Goal: Information Seeking & Learning: Learn about a topic

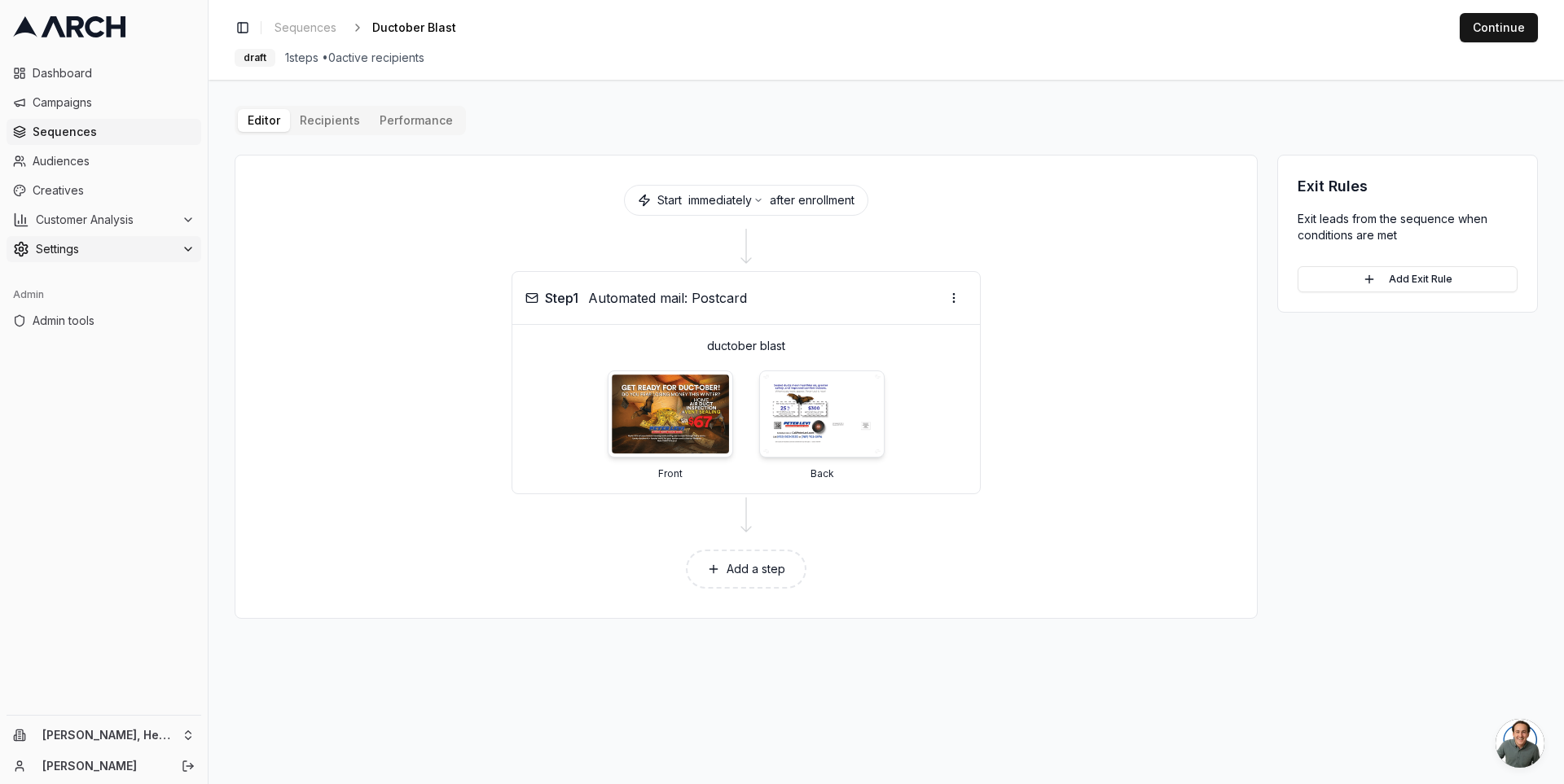
click at [162, 241] on span "Settings" at bounding box center [106, 248] width 140 height 16
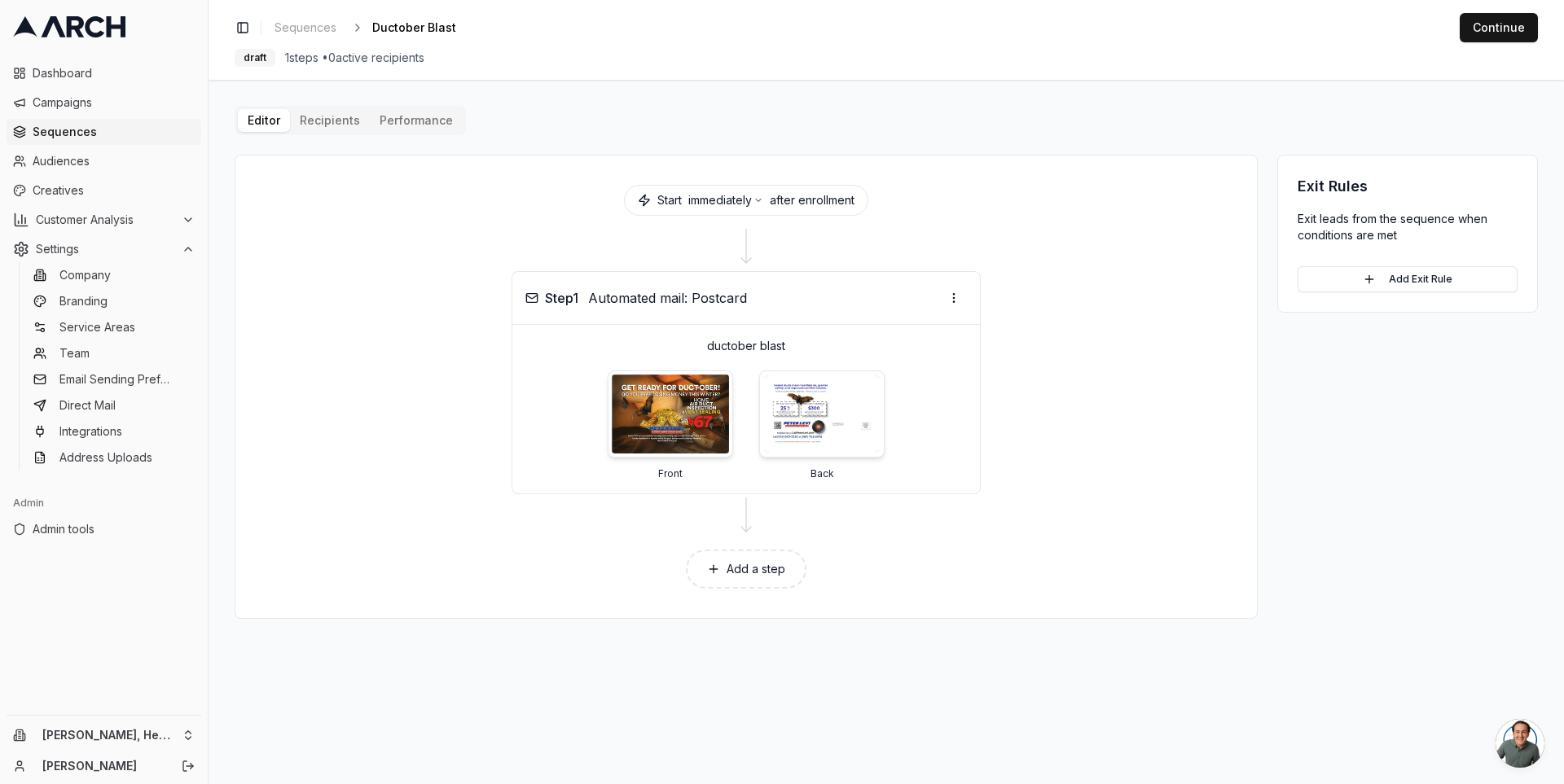
click at [109, 132] on span "Sequences" at bounding box center [114, 131] width 162 height 16
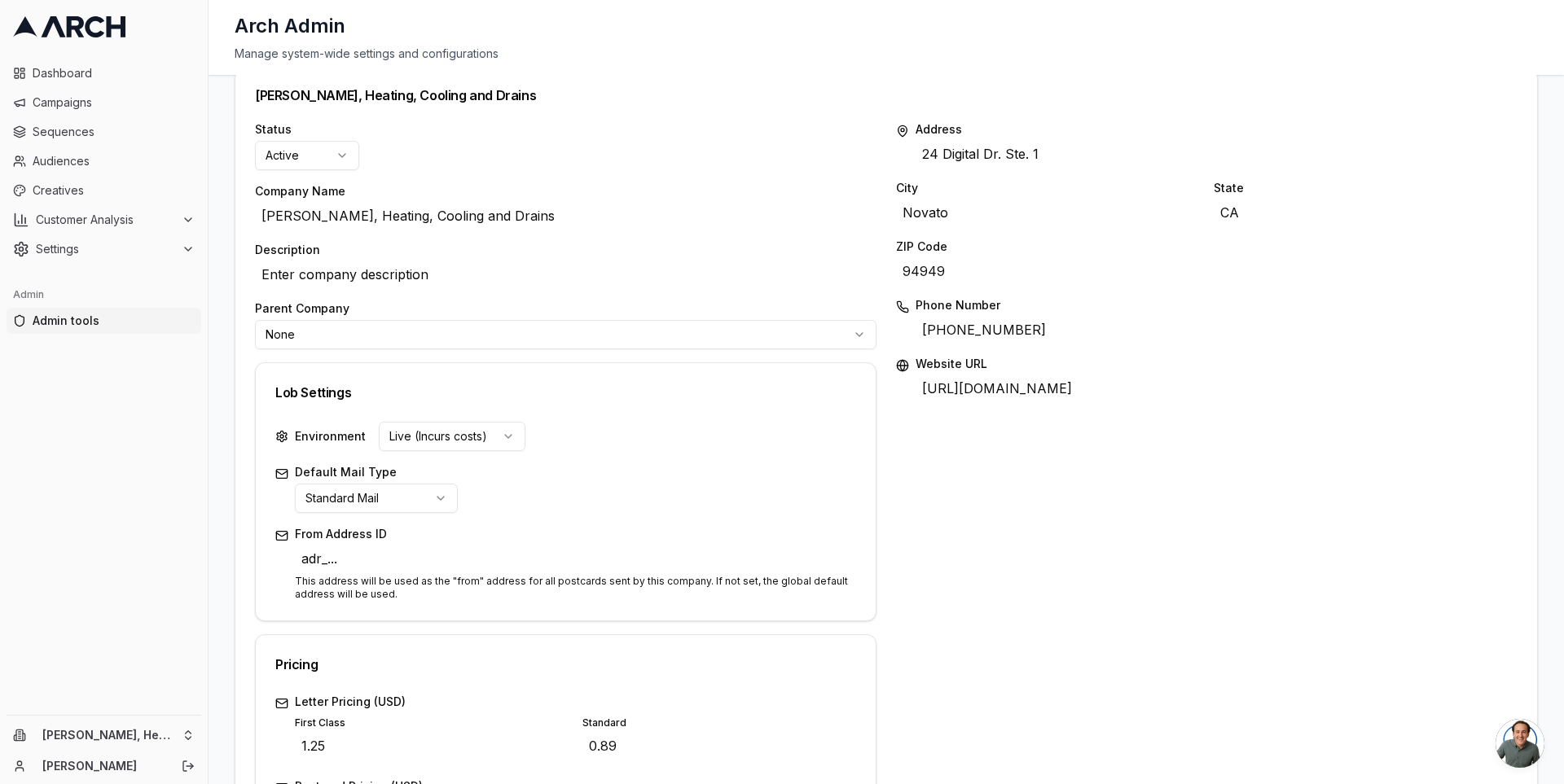
scroll to position [158, 0]
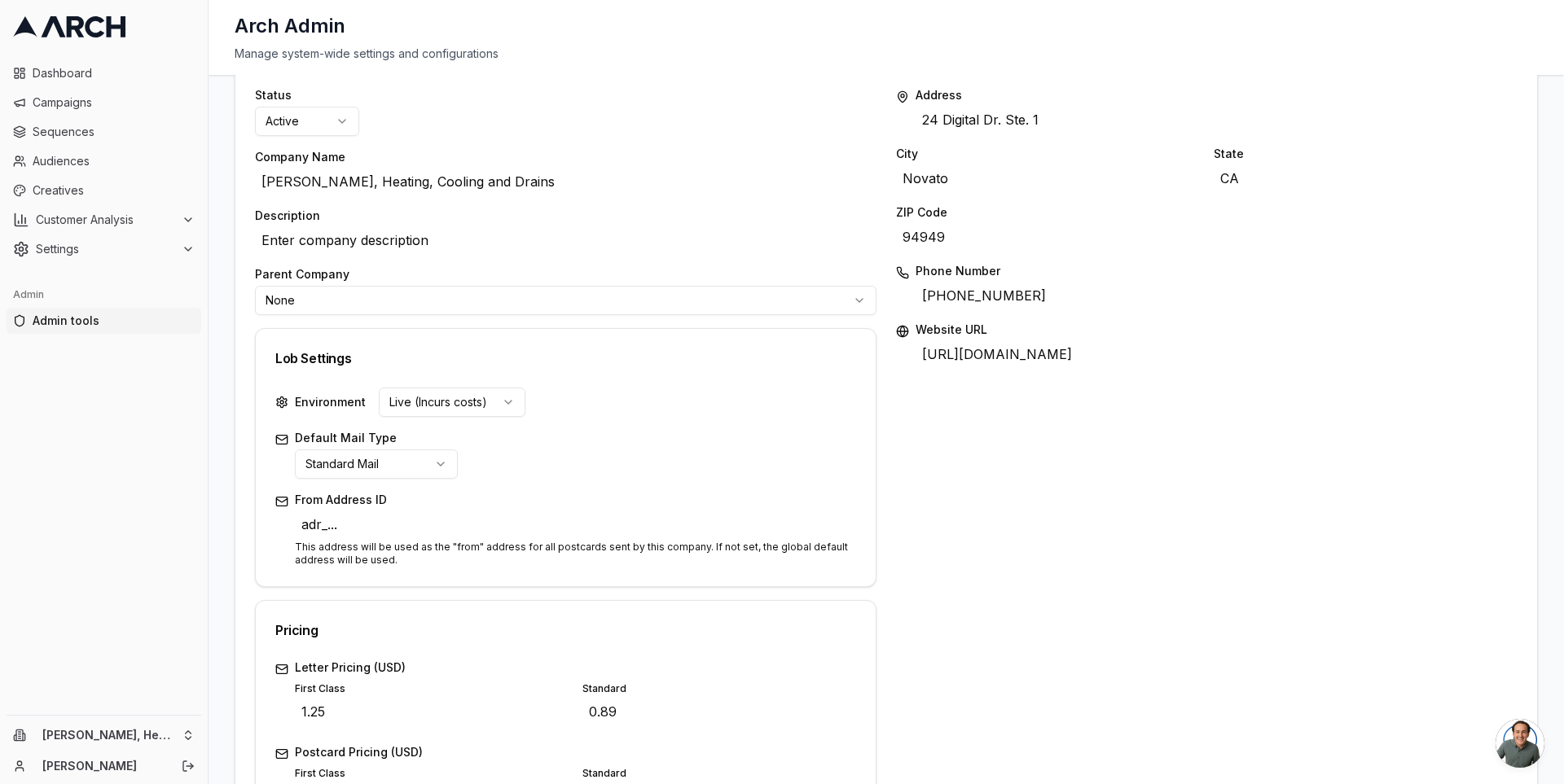
click at [407, 466] on html "Dashboard Campaigns Sequences Audiences Creatives Customer Analysis Settings Ad…" at bounding box center [782, 392] width 1564 height 784
click at [473, 589] on div "Status Active Company Name Peter Levi Plumbing, Heating, Cooling and Drains Edi…" at bounding box center [565, 636] width 621 height 1099
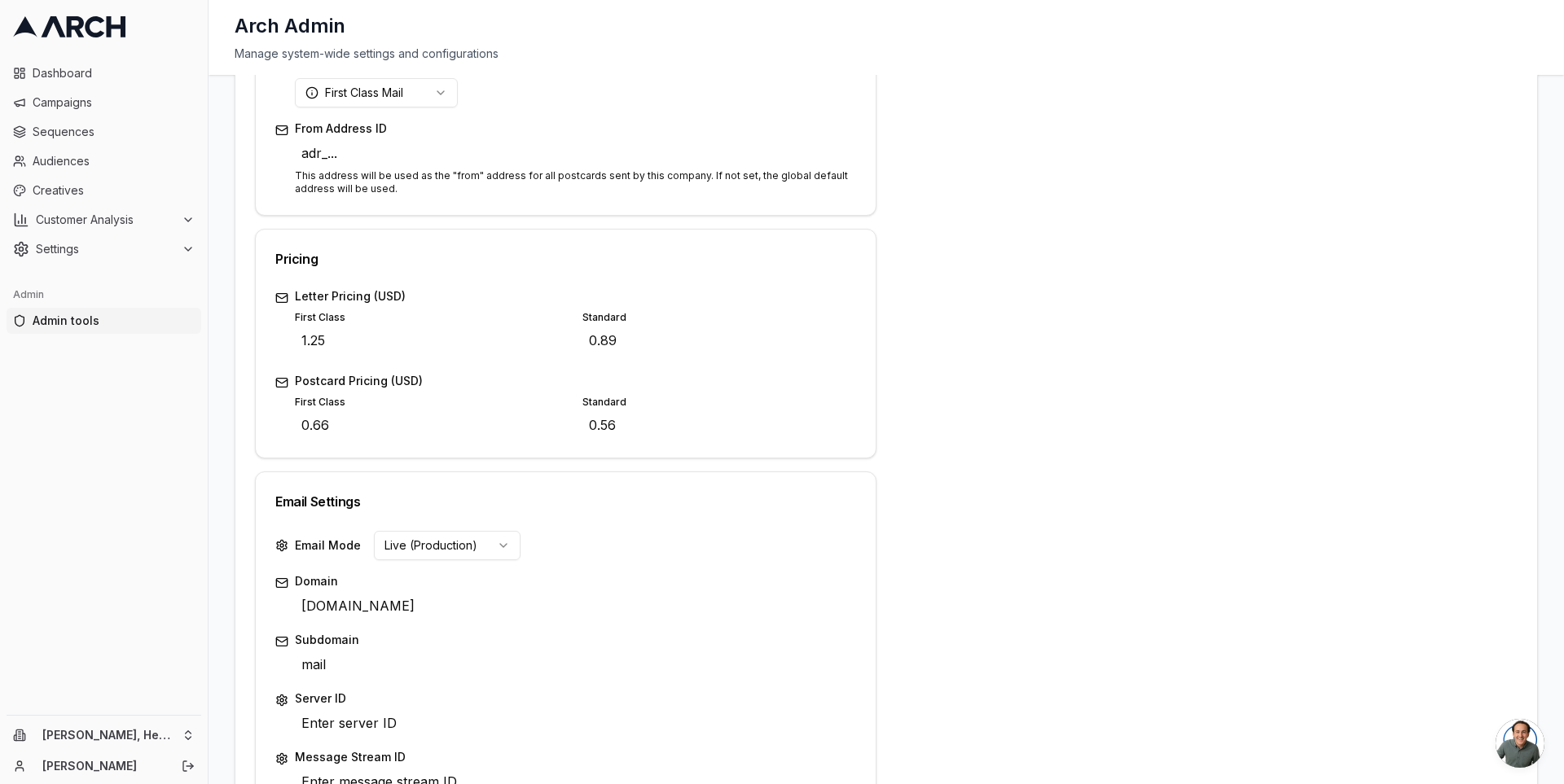
scroll to position [493, 0]
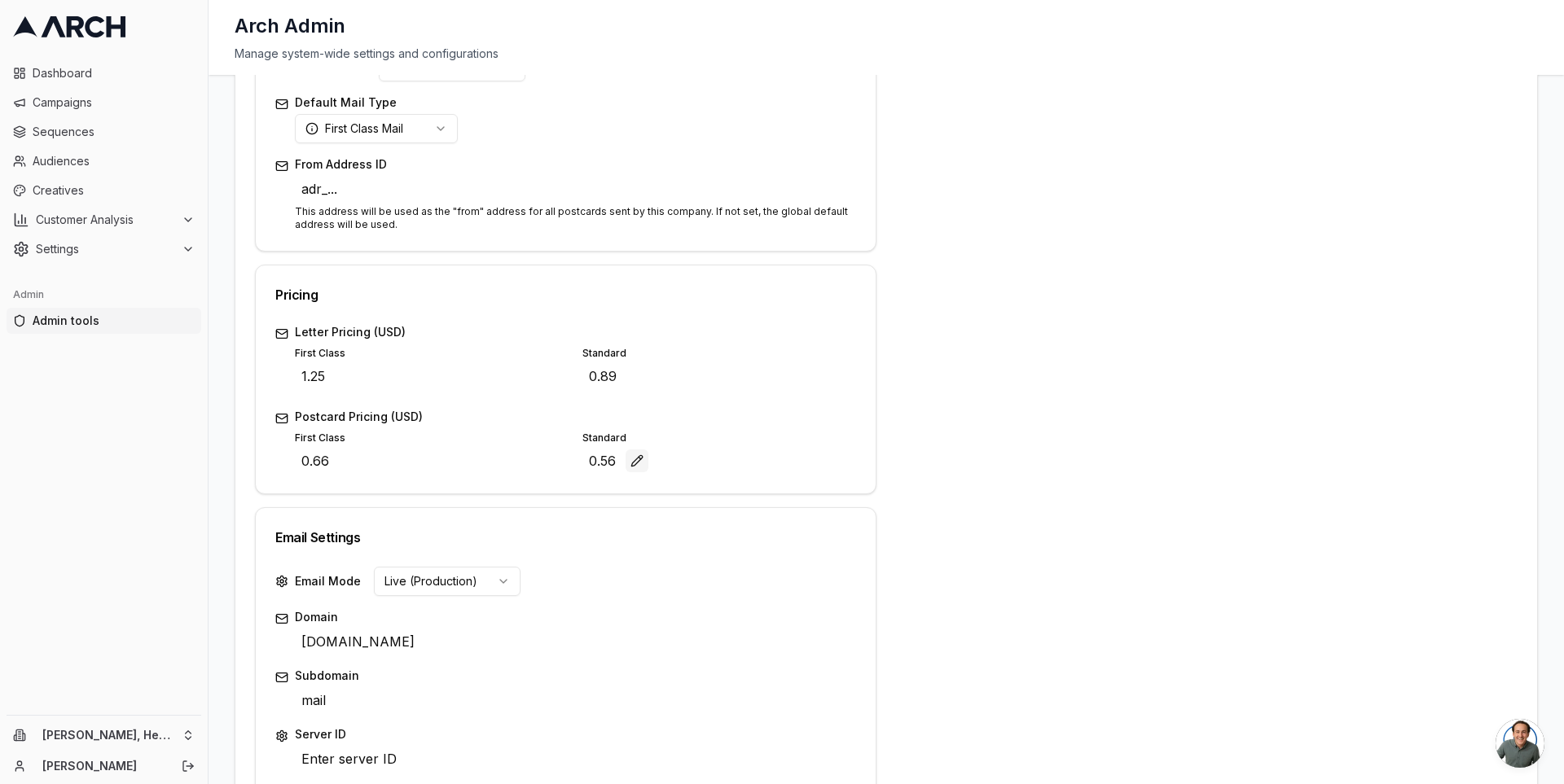
click at [628, 457] on button "Edit" at bounding box center [637, 460] width 23 height 23
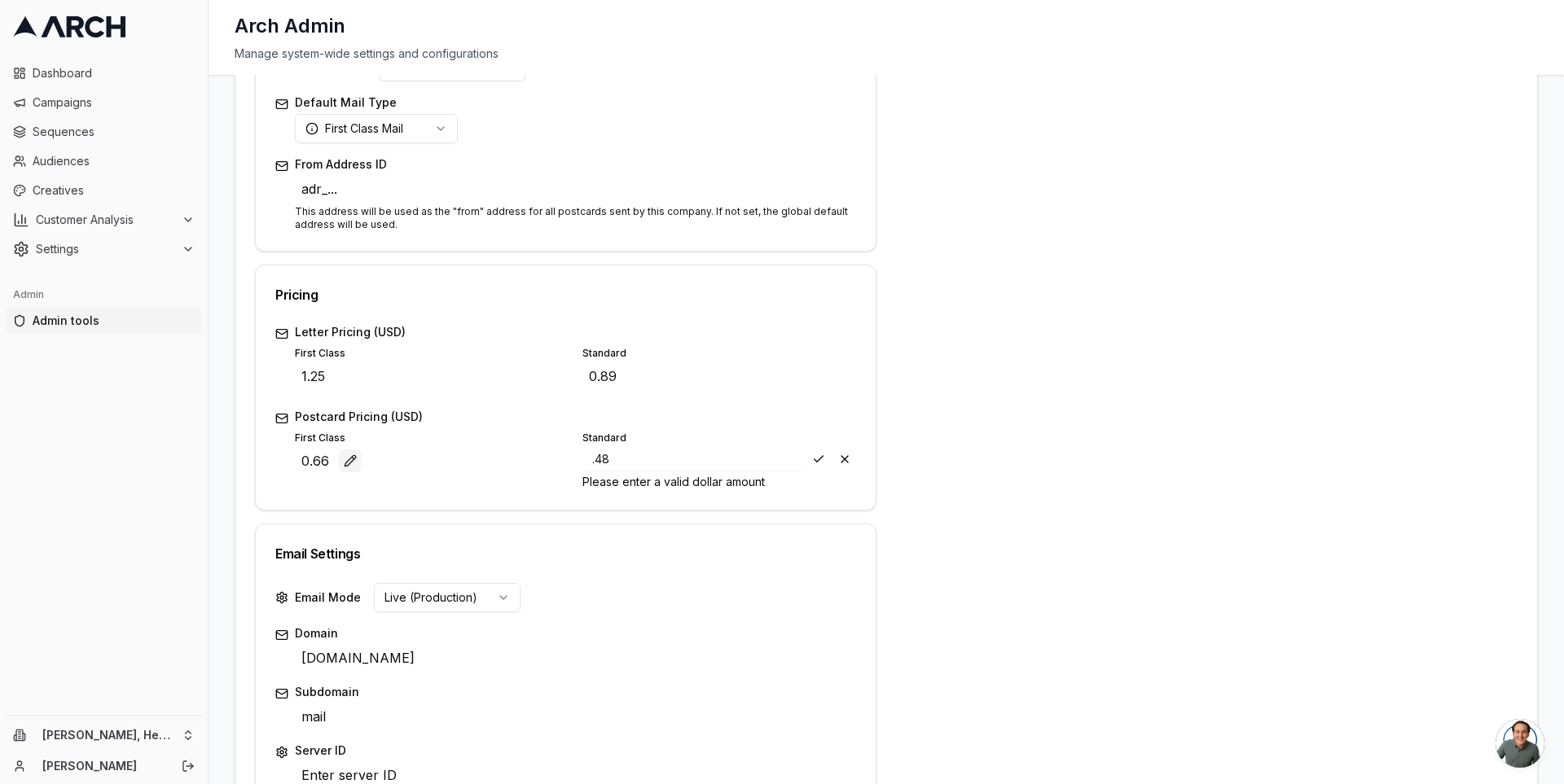
click at [344, 460] on button "Edit" at bounding box center [350, 460] width 23 height 23
click at [810, 453] on button "Save" at bounding box center [818, 459] width 23 height 23
click at [649, 459] on input ".48" at bounding box center [694, 459] width 223 height 23
type input "0.48"
click at [817, 459] on div "Save Cancel" at bounding box center [832, 459] width 49 height 23
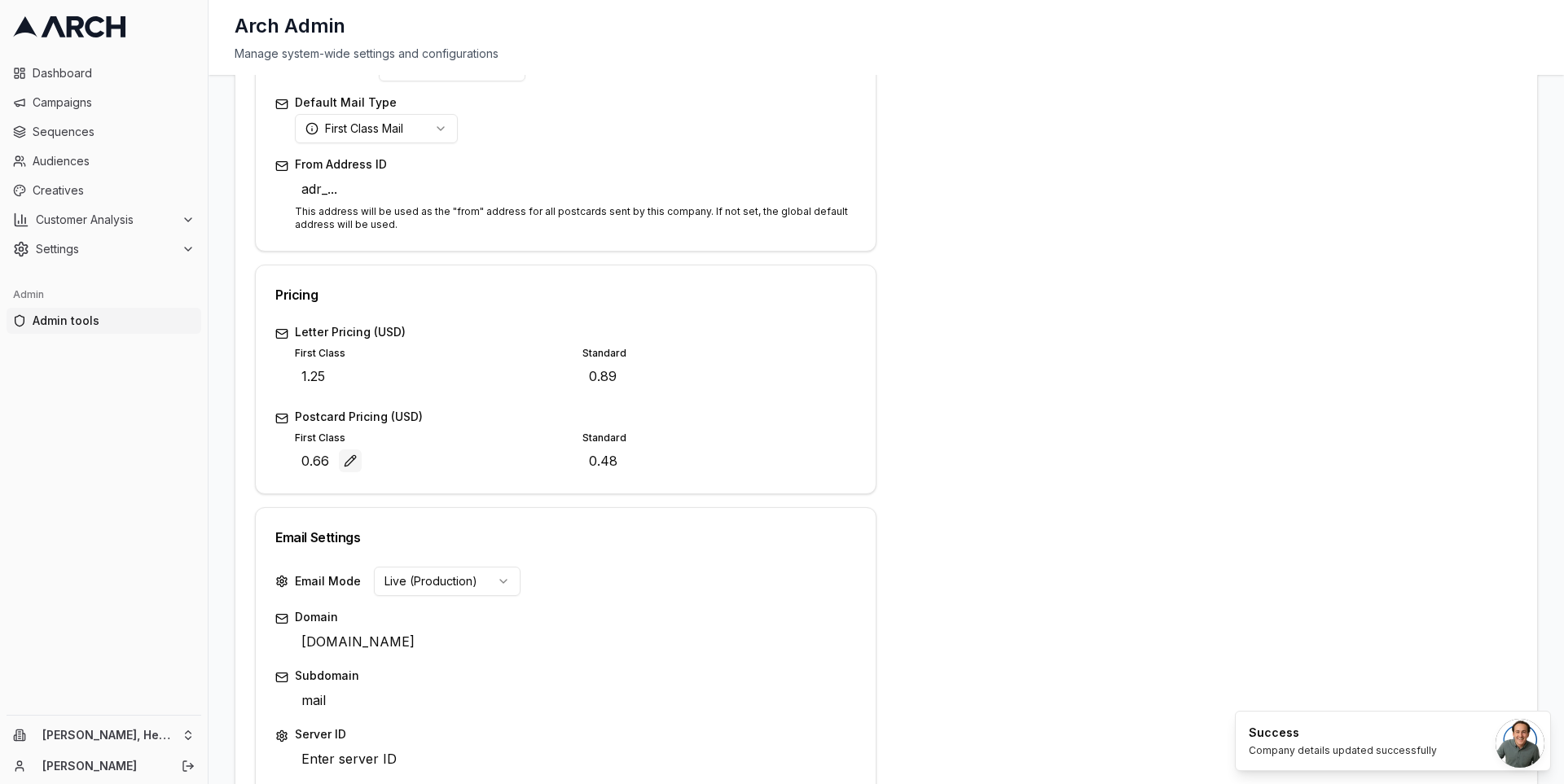
click at [343, 459] on button "Edit" at bounding box center [350, 460] width 23 height 23
click at [343, 459] on input "0.66" at bounding box center [406, 460] width 223 height 25
type input "0.55"
click at [531, 463] on div "Save Cancel" at bounding box center [545, 459] width 49 height 23
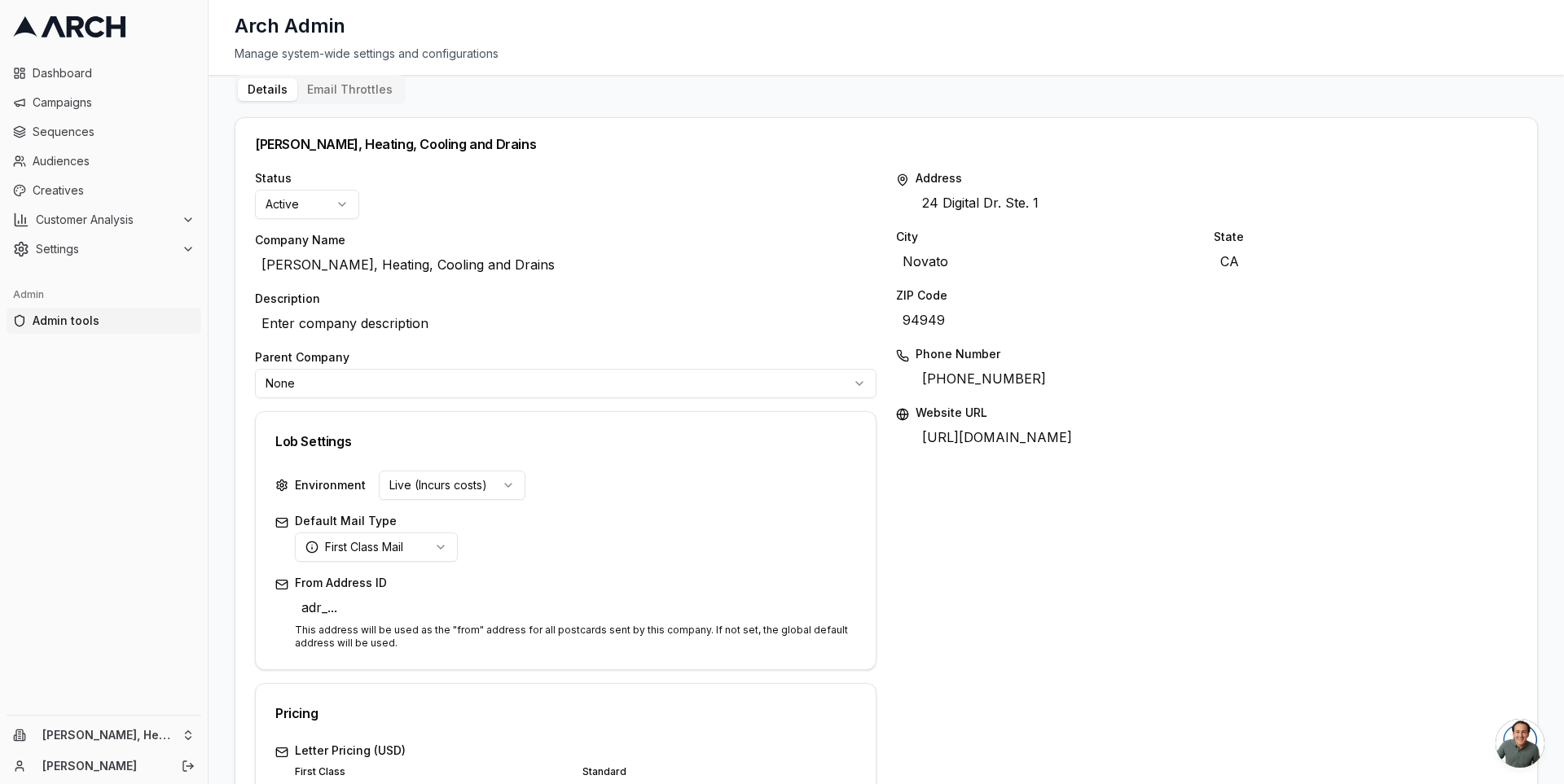
scroll to position [0, 0]
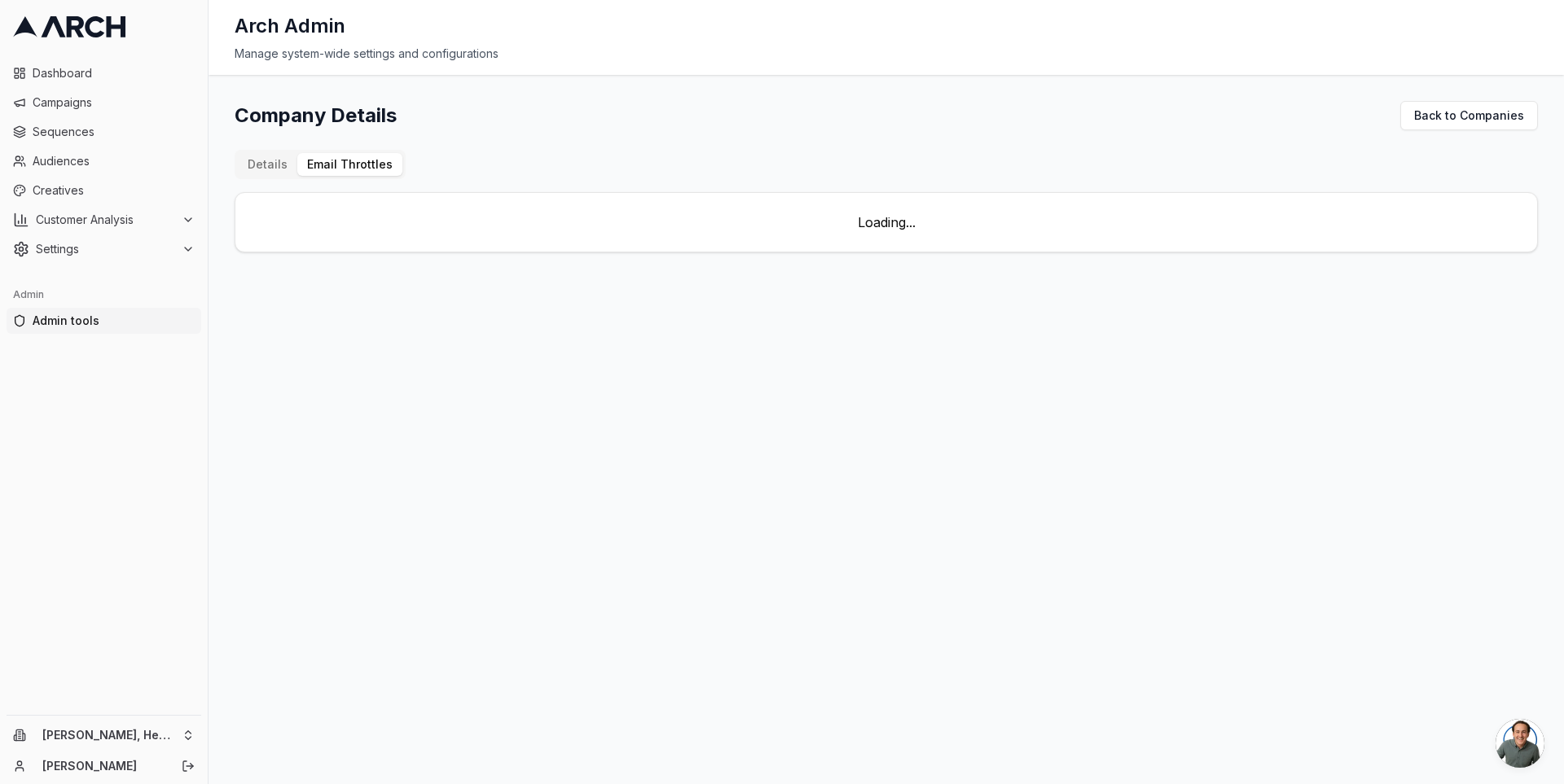
click at [324, 169] on button "Email Throttles" at bounding box center [349, 164] width 105 height 23
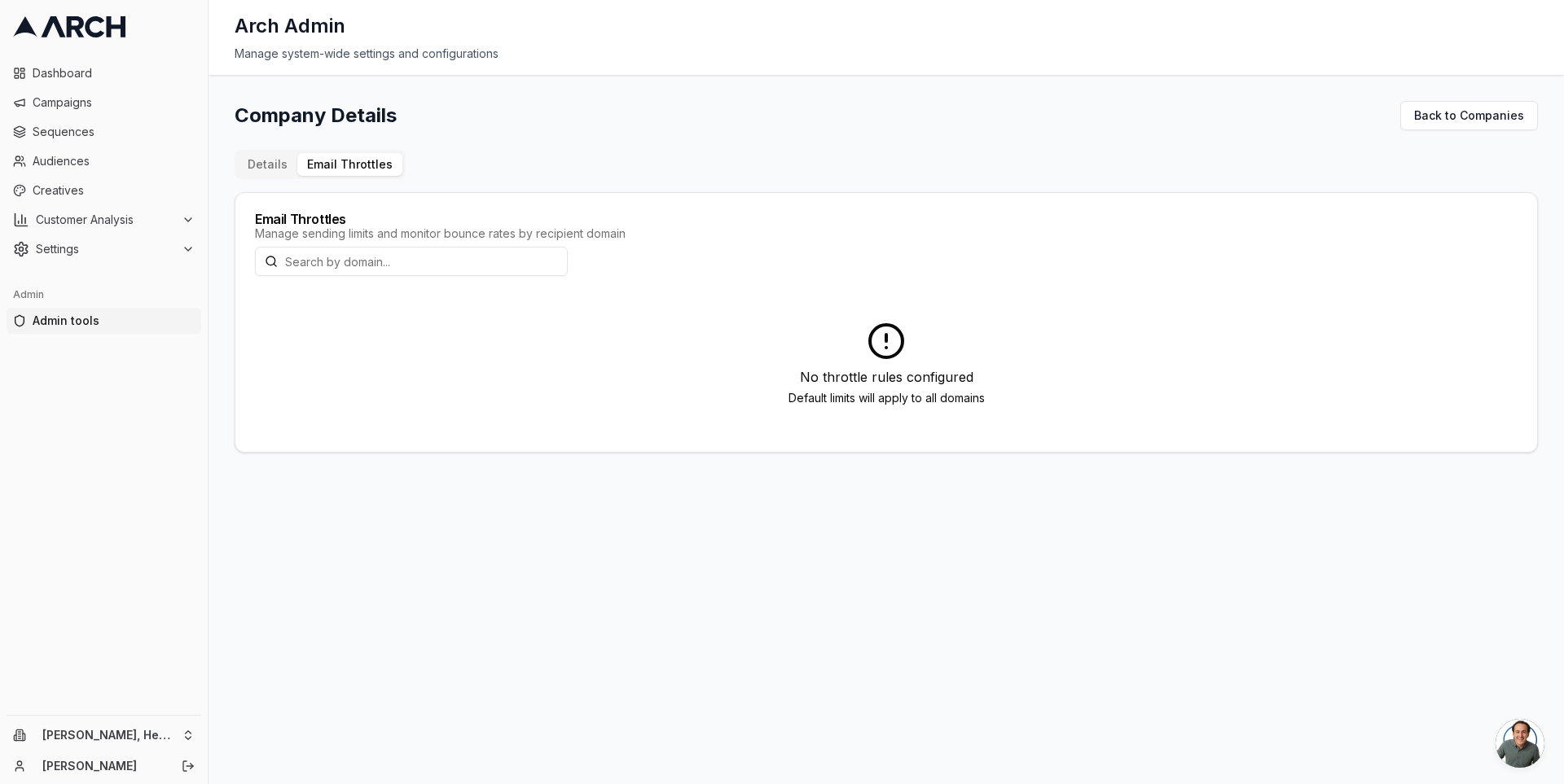
click at [264, 169] on button "Details" at bounding box center [267, 164] width 59 height 23
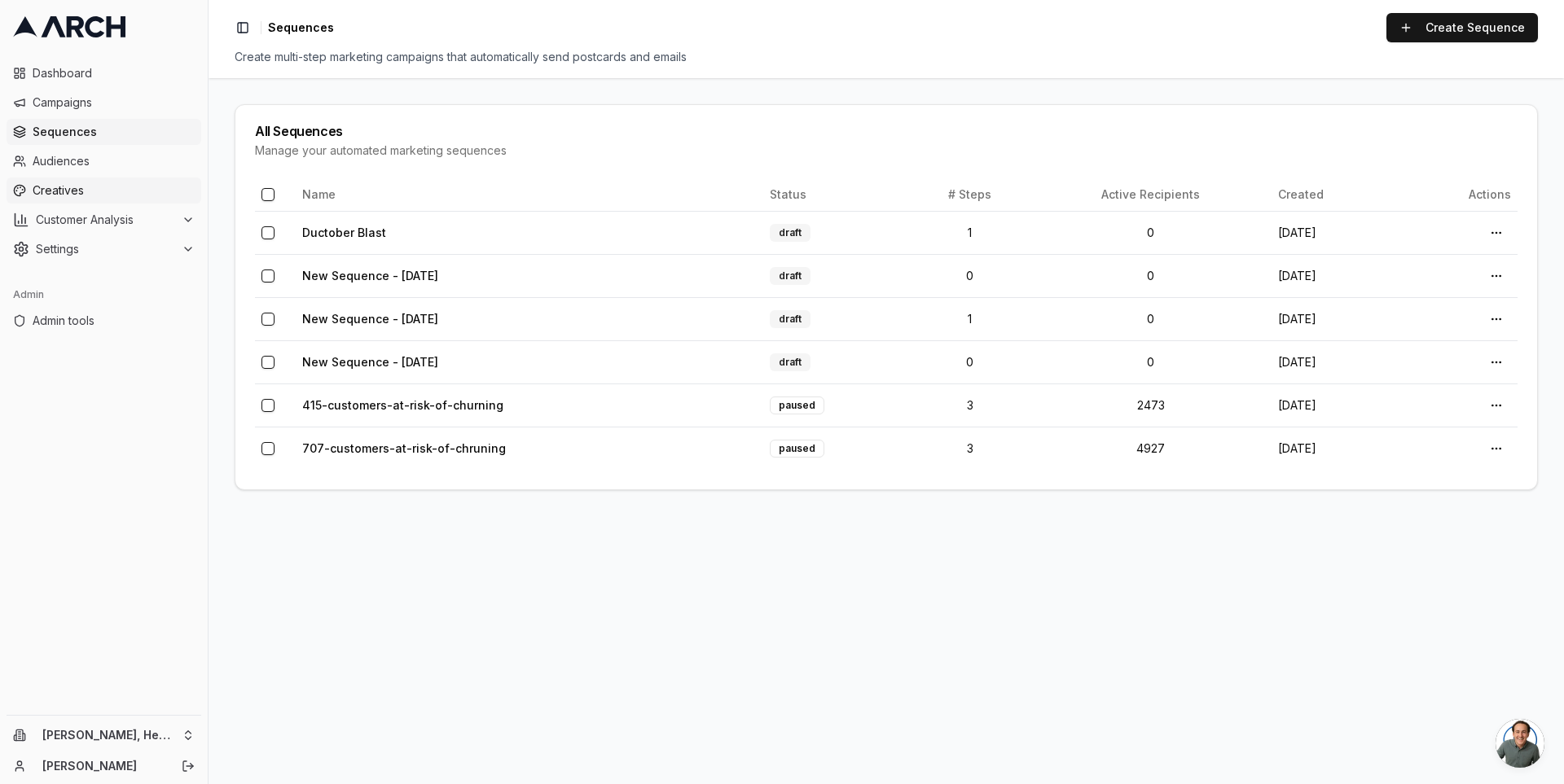
click at [125, 184] on span "Creatives" at bounding box center [114, 190] width 162 height 16
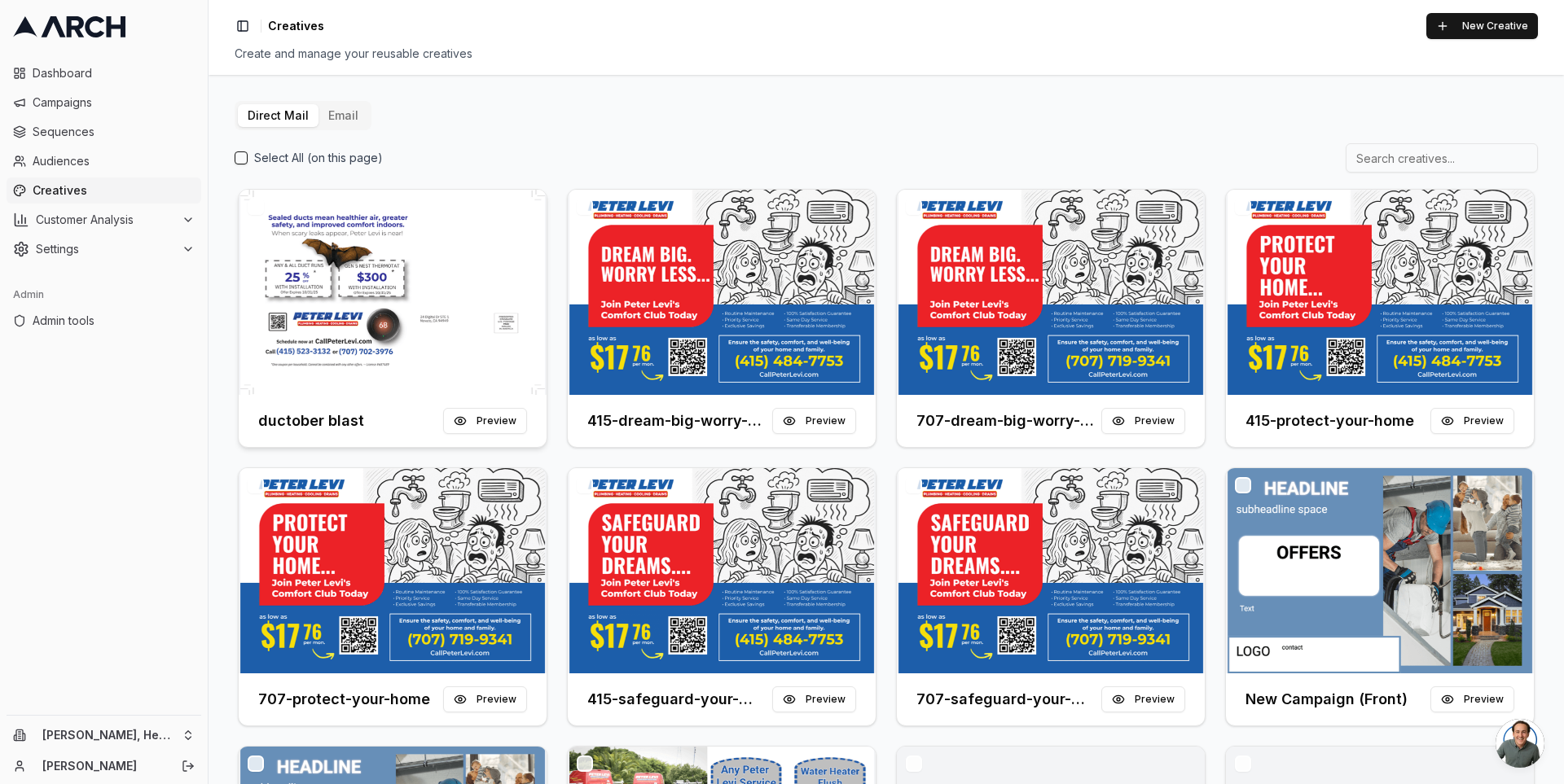
click at [389, 236] on img at bounding box center [393, 292] width 308 height 205
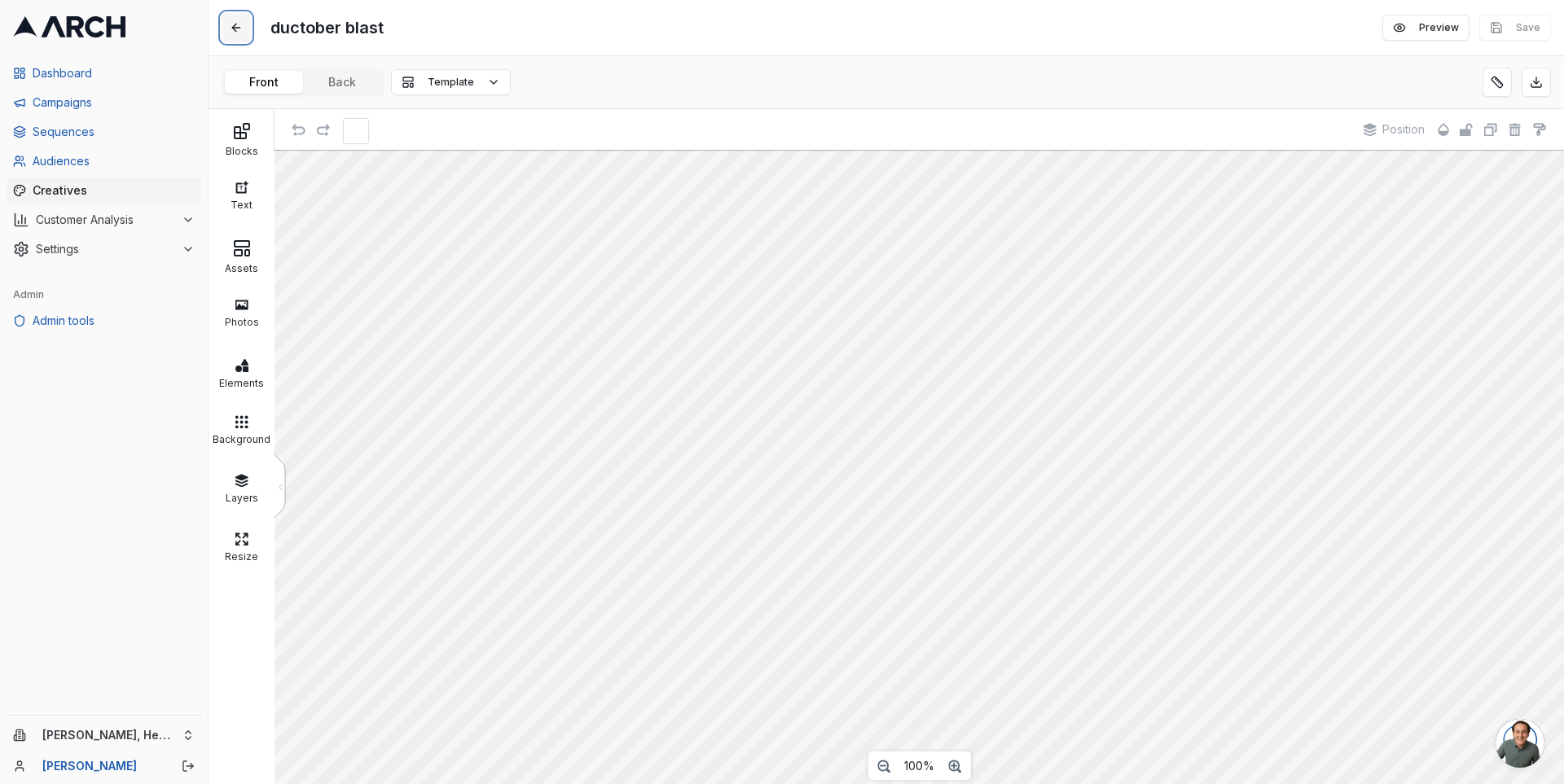
click at [242, 27] on button at bounding box center [236, 27] width 29 height 29
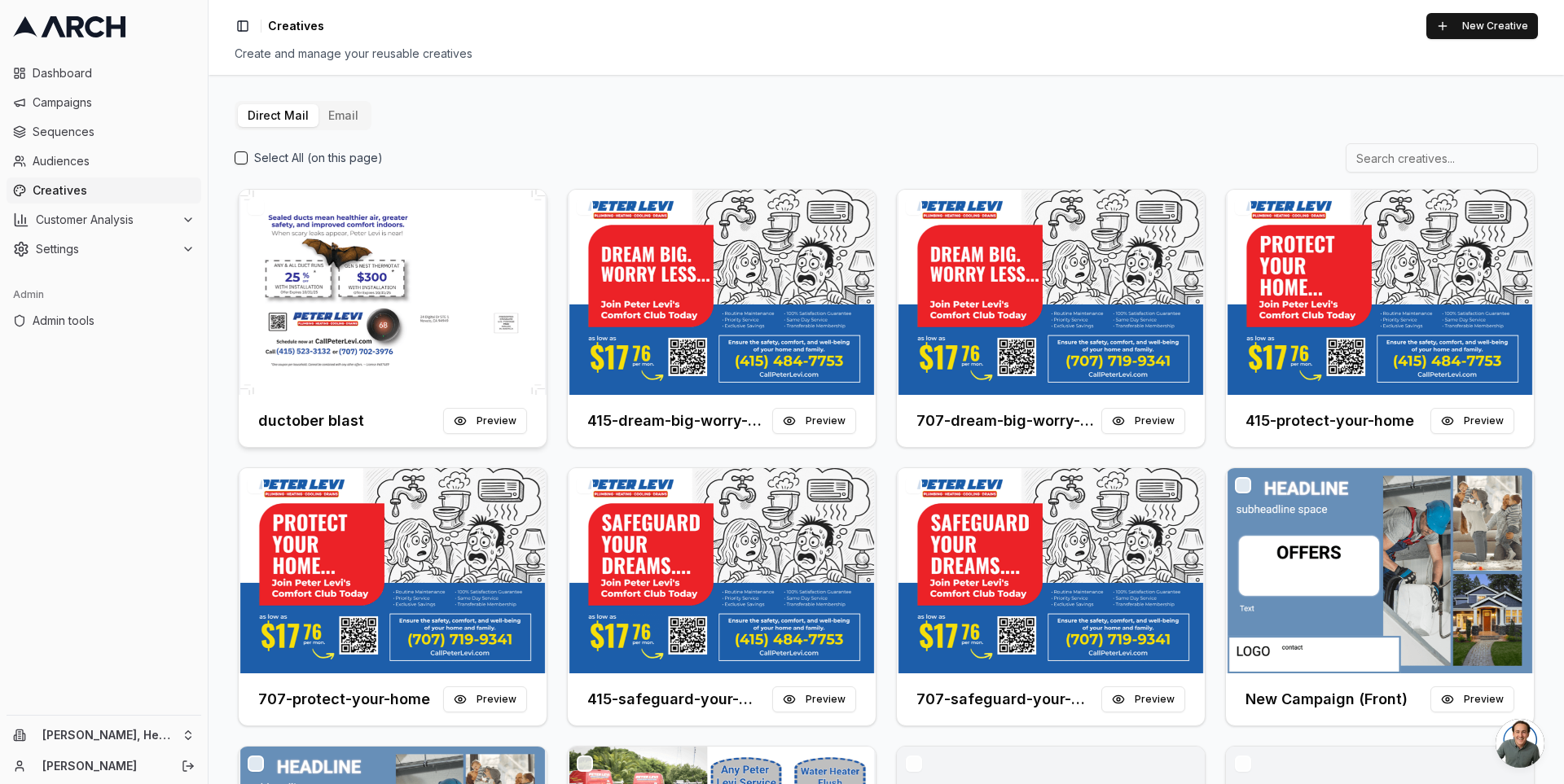
click at [407, 282] on img at bounding box center [393, 292] width 308 height 205
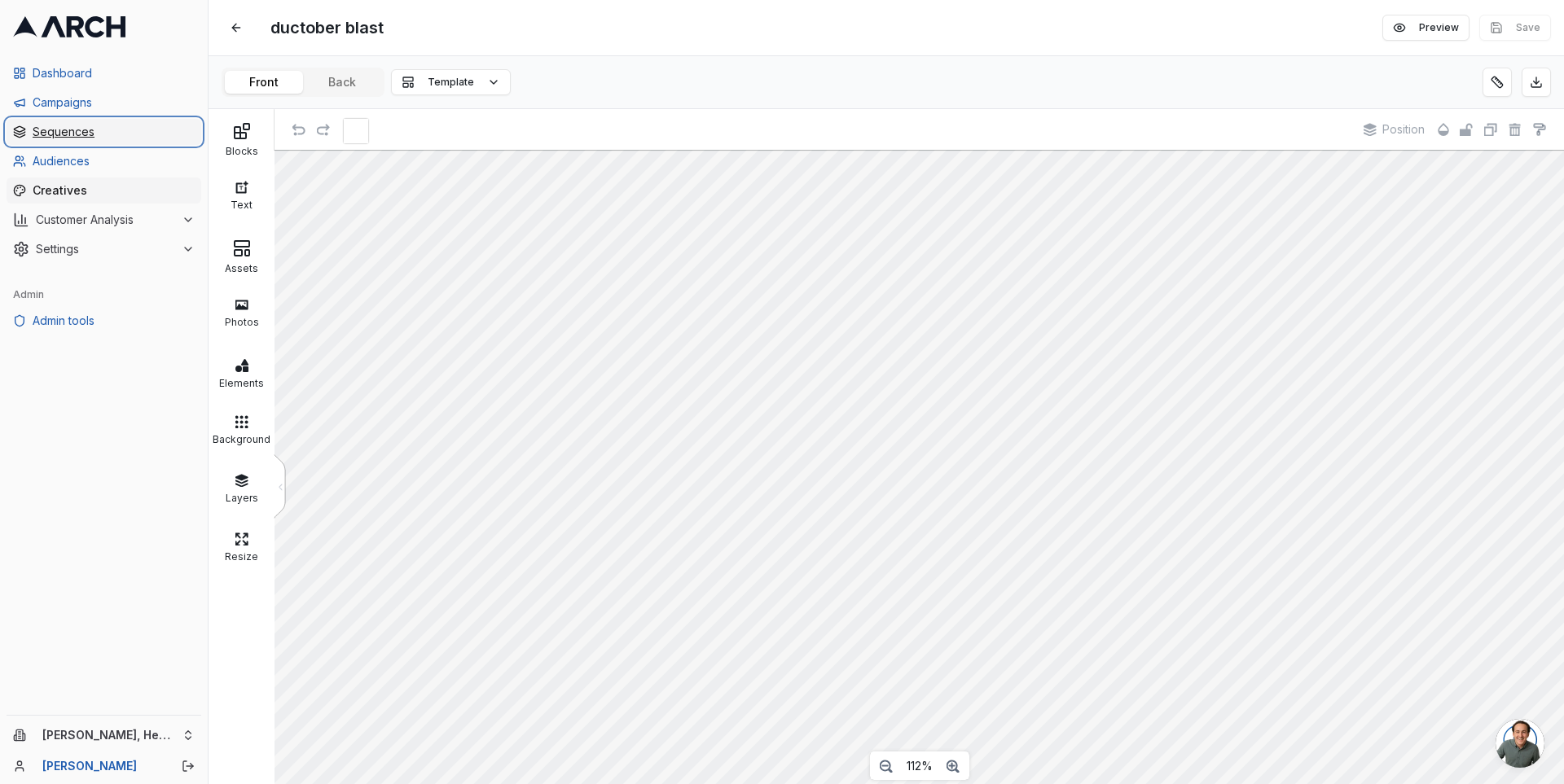
click at [116, 138] on span "Sequences" at bounding box center [114, 131] width 162 height 16
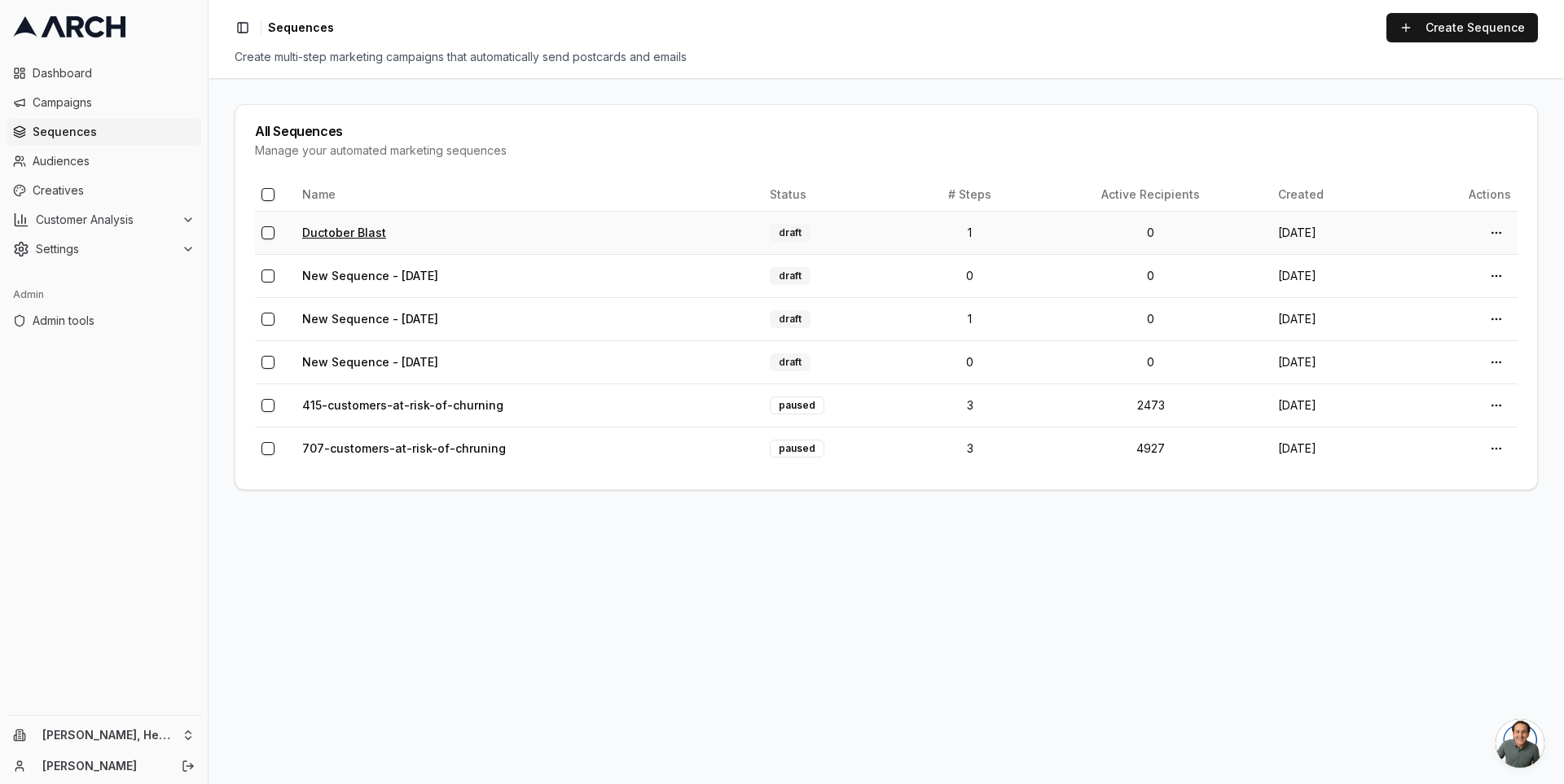
click at [348, 231] on link "Ductober Blast" at bounding box center [344, 232] width 84 height 14
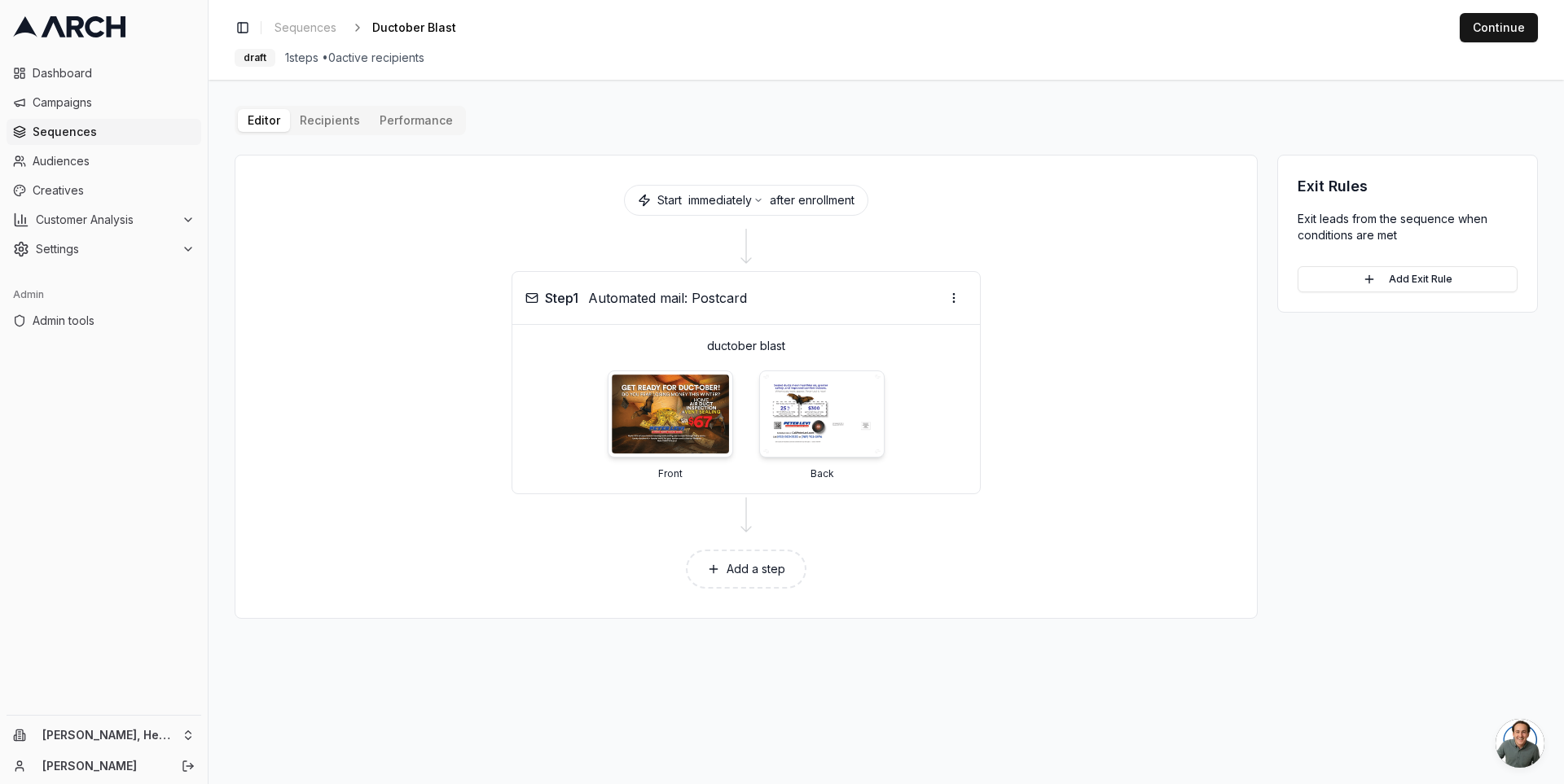
click at [335, 124] on div "Editor Recipients Performance Start immediately after enrollment Step 1 Automat…" at bounding box center [886, 362] width 1303 height 513
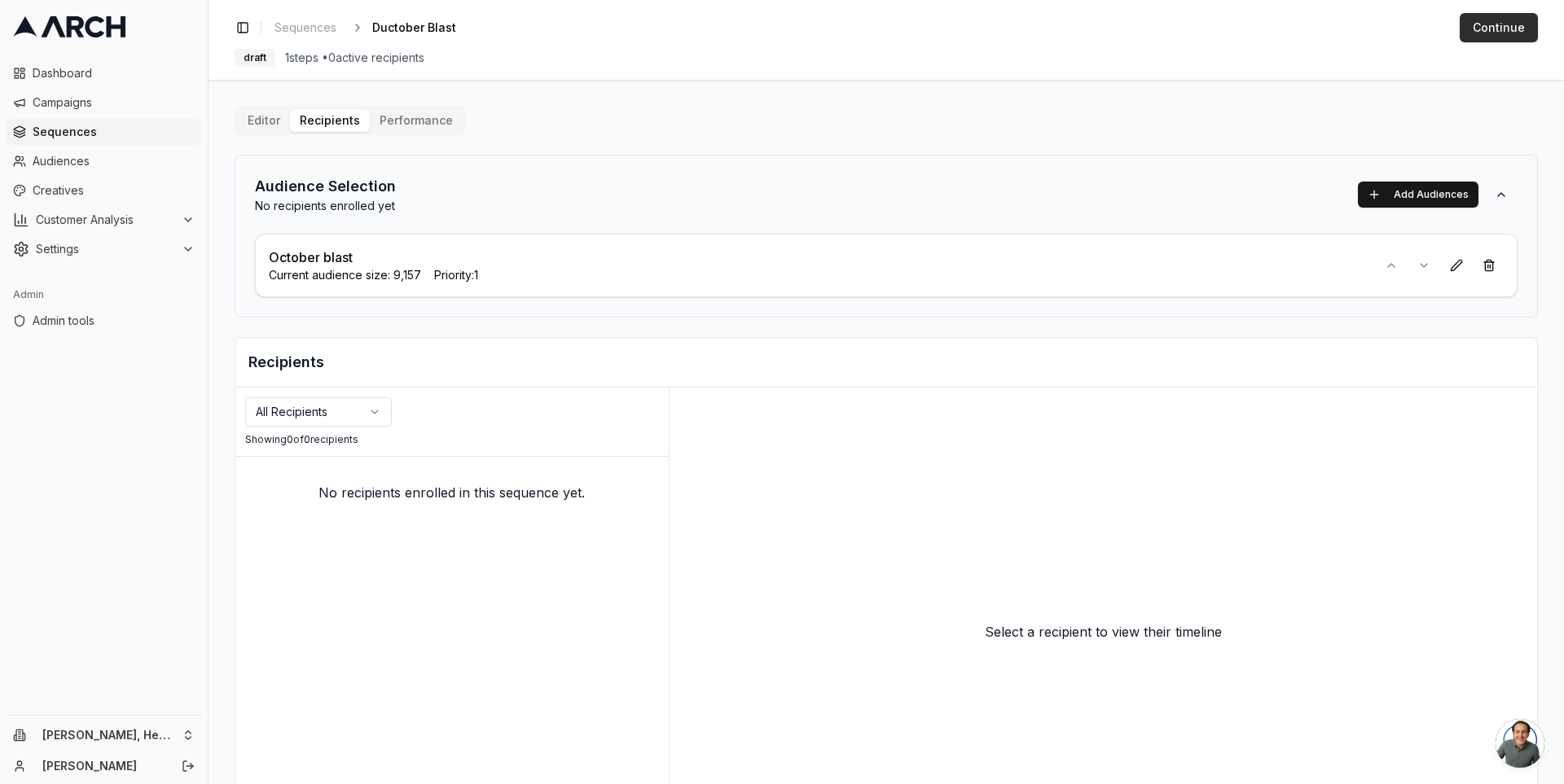
click at [1502, 20] on button "Continue" at bounding box center [1498, 27] width 78 height 29
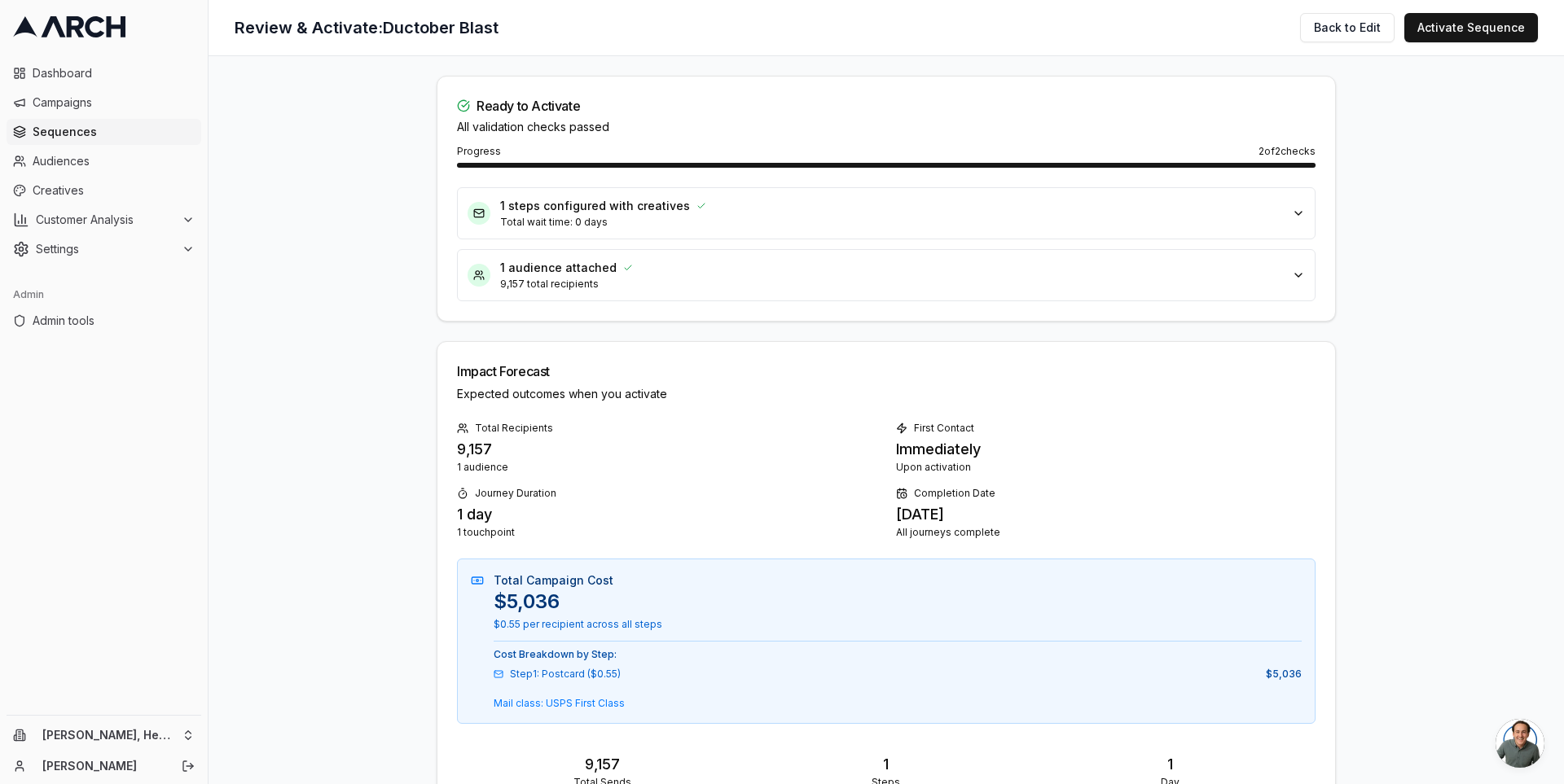
click at [1042, 270] on div "1 audience attached" at bounding box center [891, 267] width 782 height 16
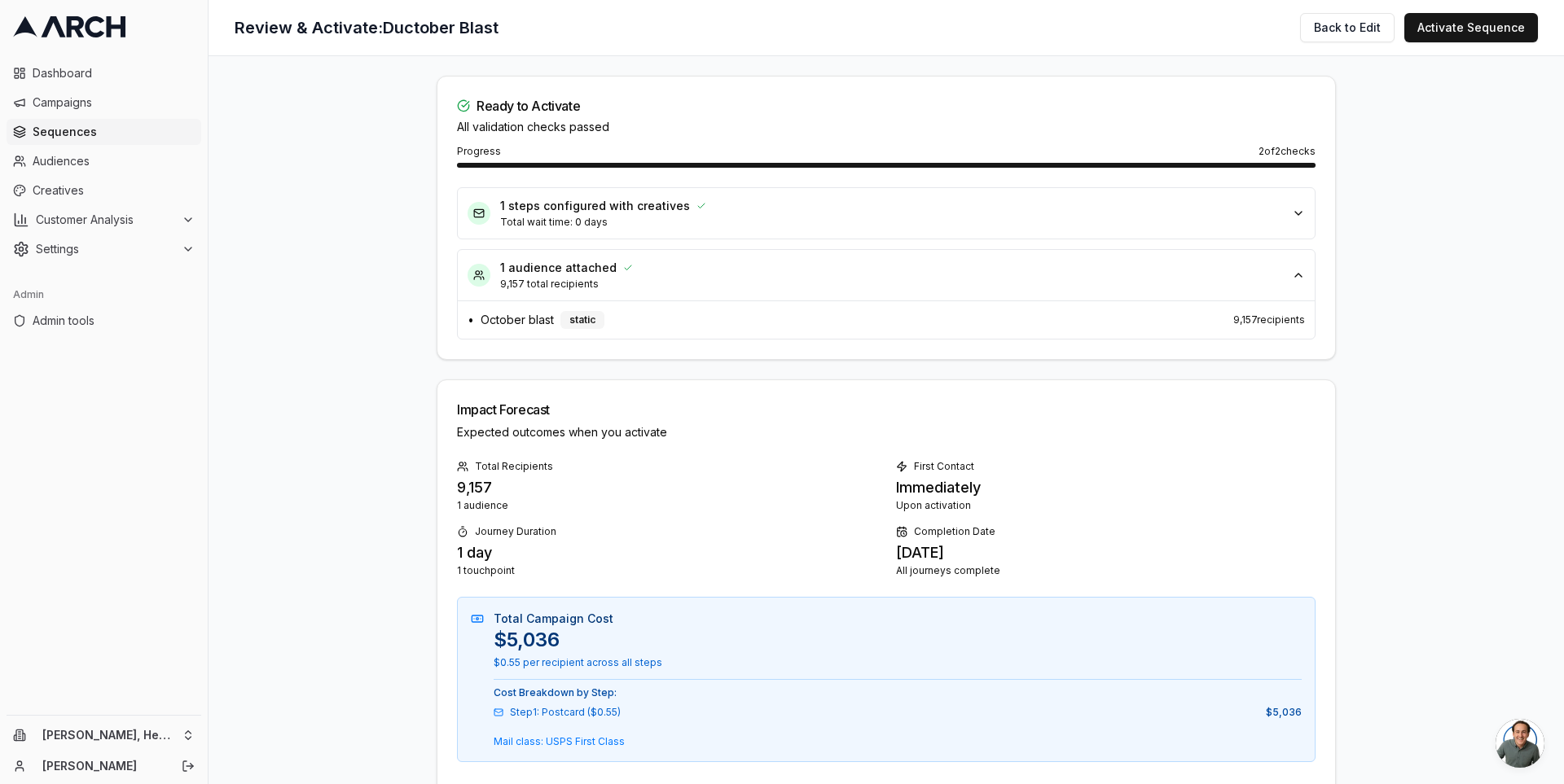
click at [1036, 209] on div "1 steps configured with creatives" at bounding box center [891, 206] width 782 height 16
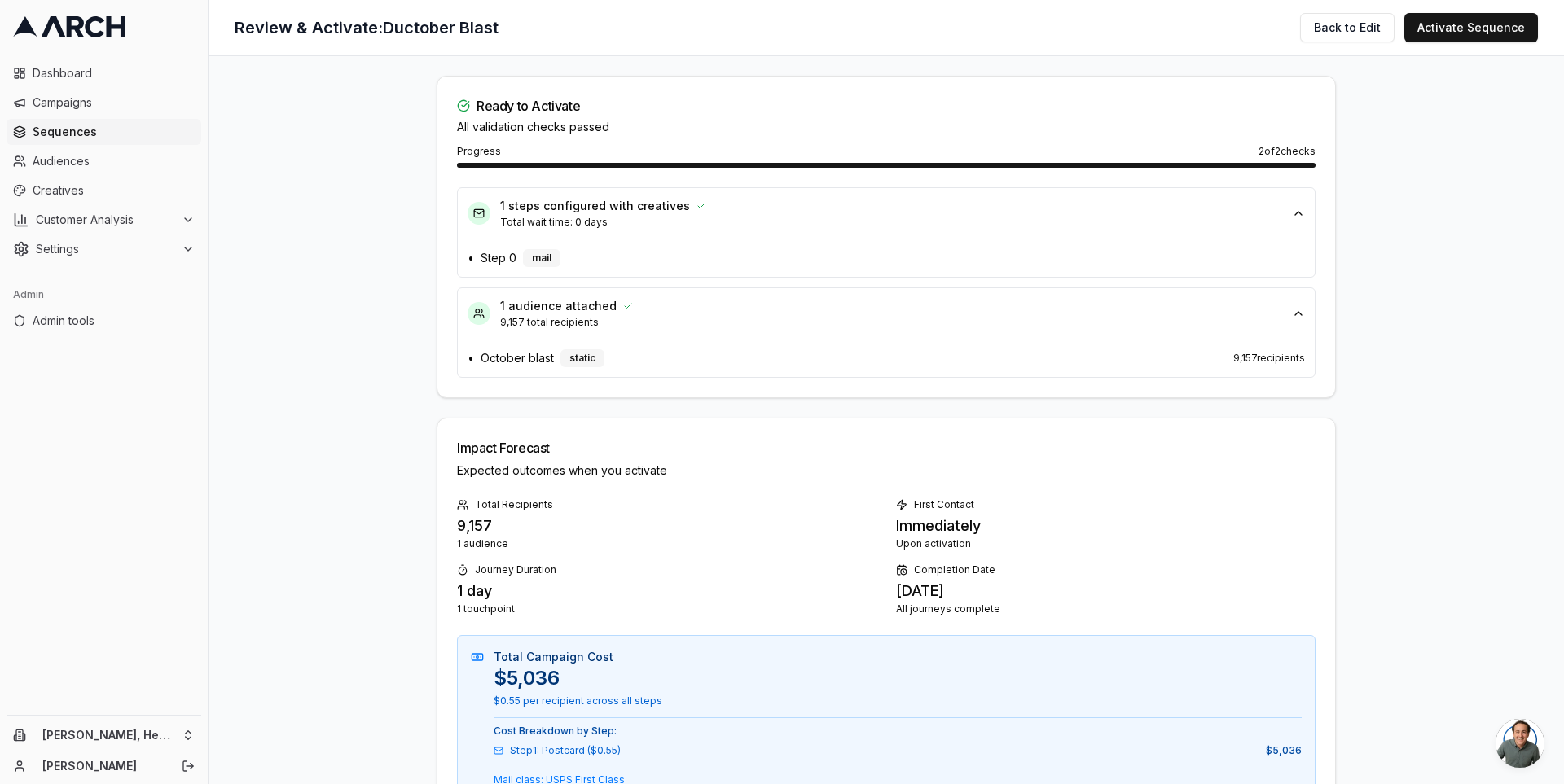
click at [1036, 209] on div "1 steps configured with creatives" at bounding box center [891, 206] width 782 height 16
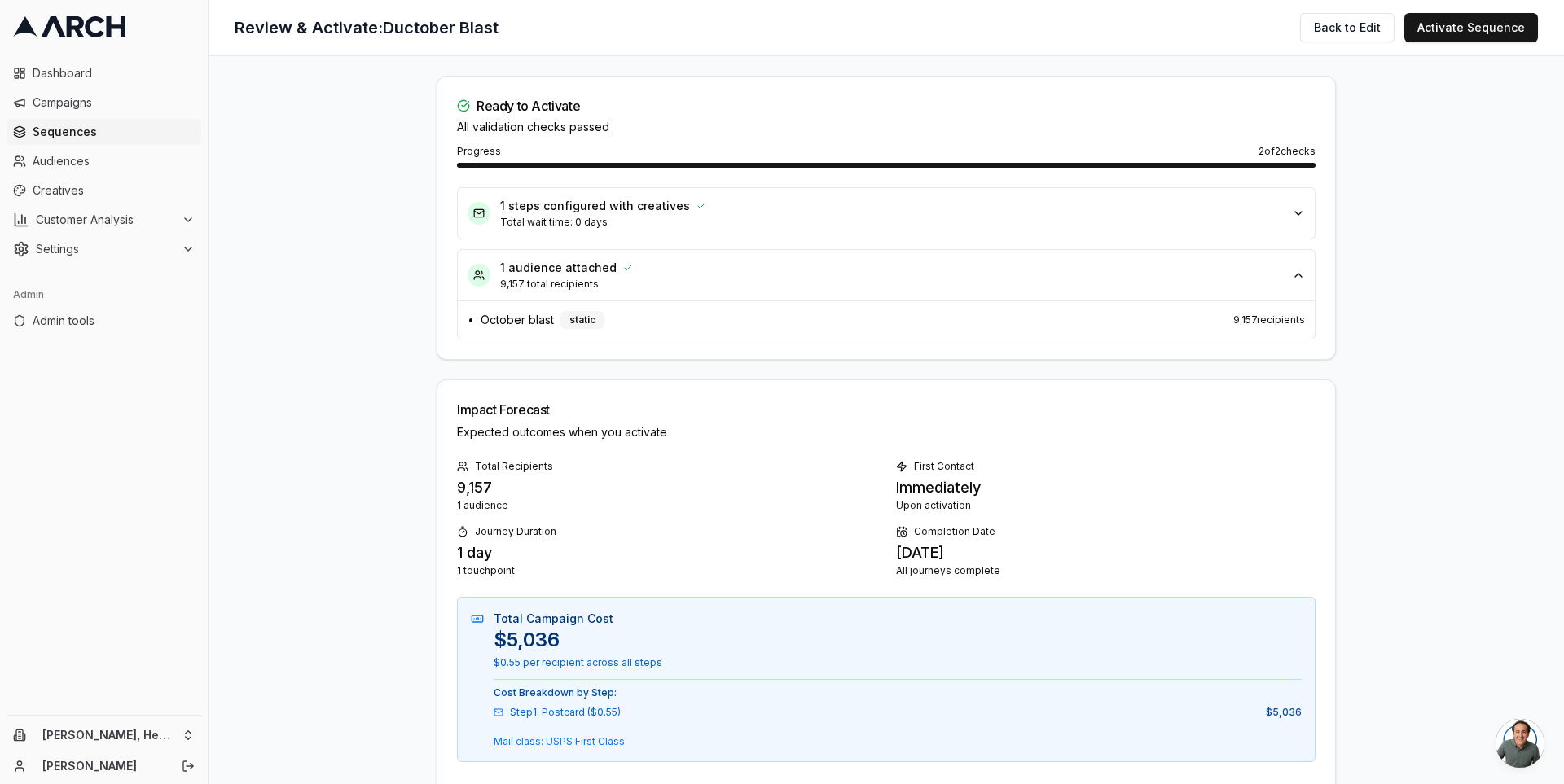
click at [1014, 259] on div "1 audience attached" at bounding box center [891, 267] width 782 height 16
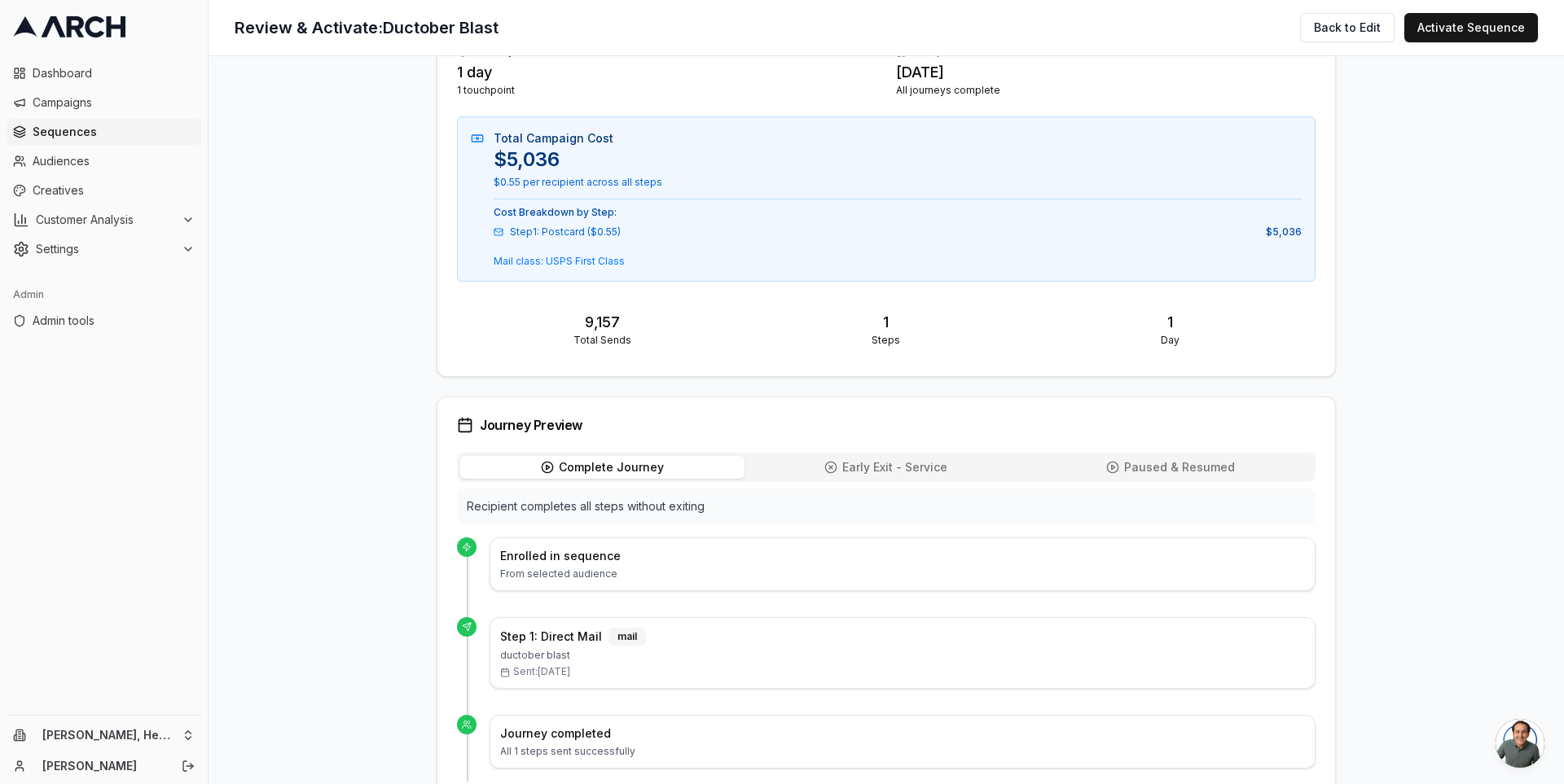
scroll to position [536, 0]
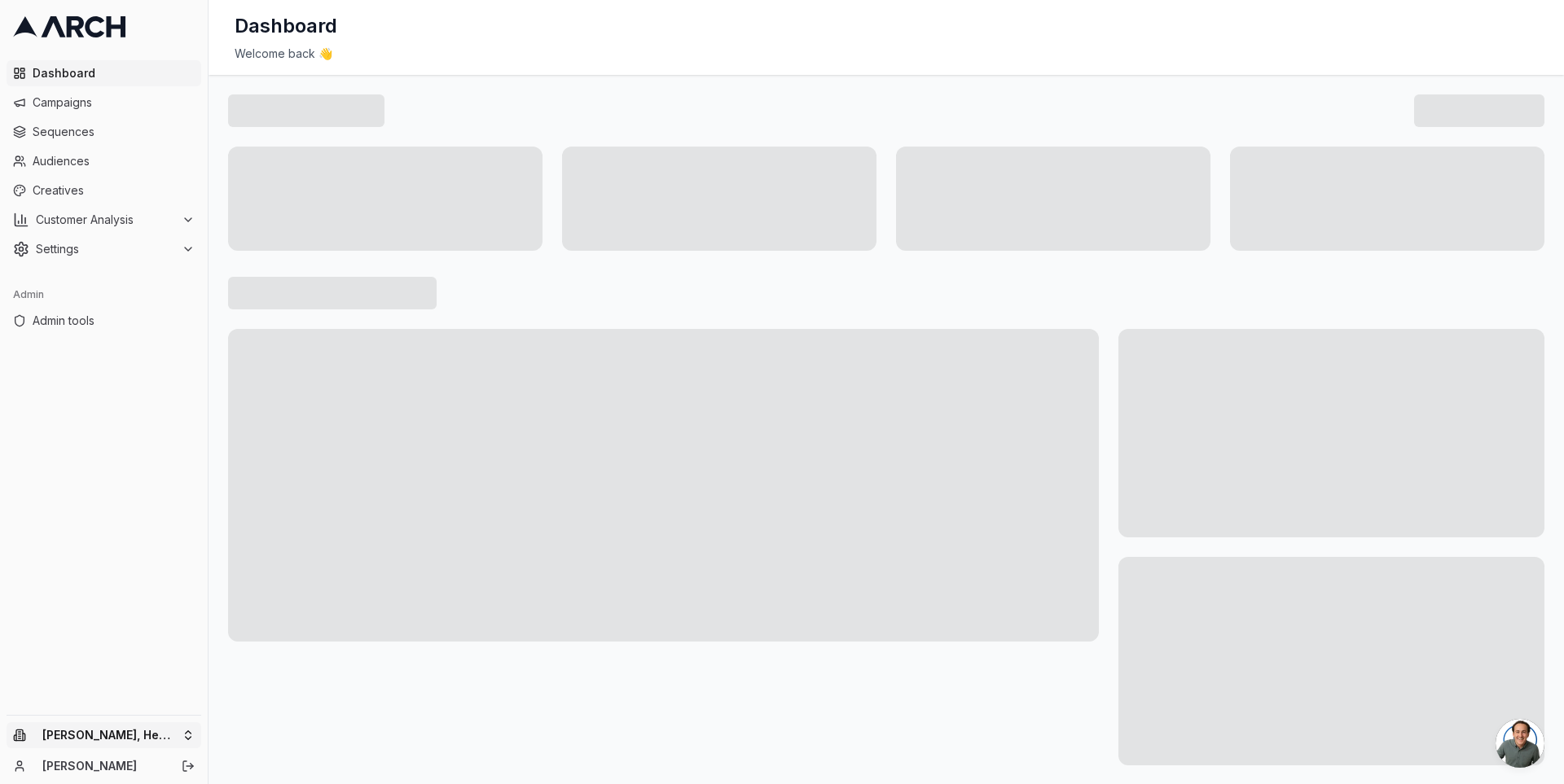
click at [181, 730] on html "Dashboard Campaigns Sequences Audiences Creatives Customer Analysis Settings Ad…" at bounding box center [782, 392] width 1564 height 784
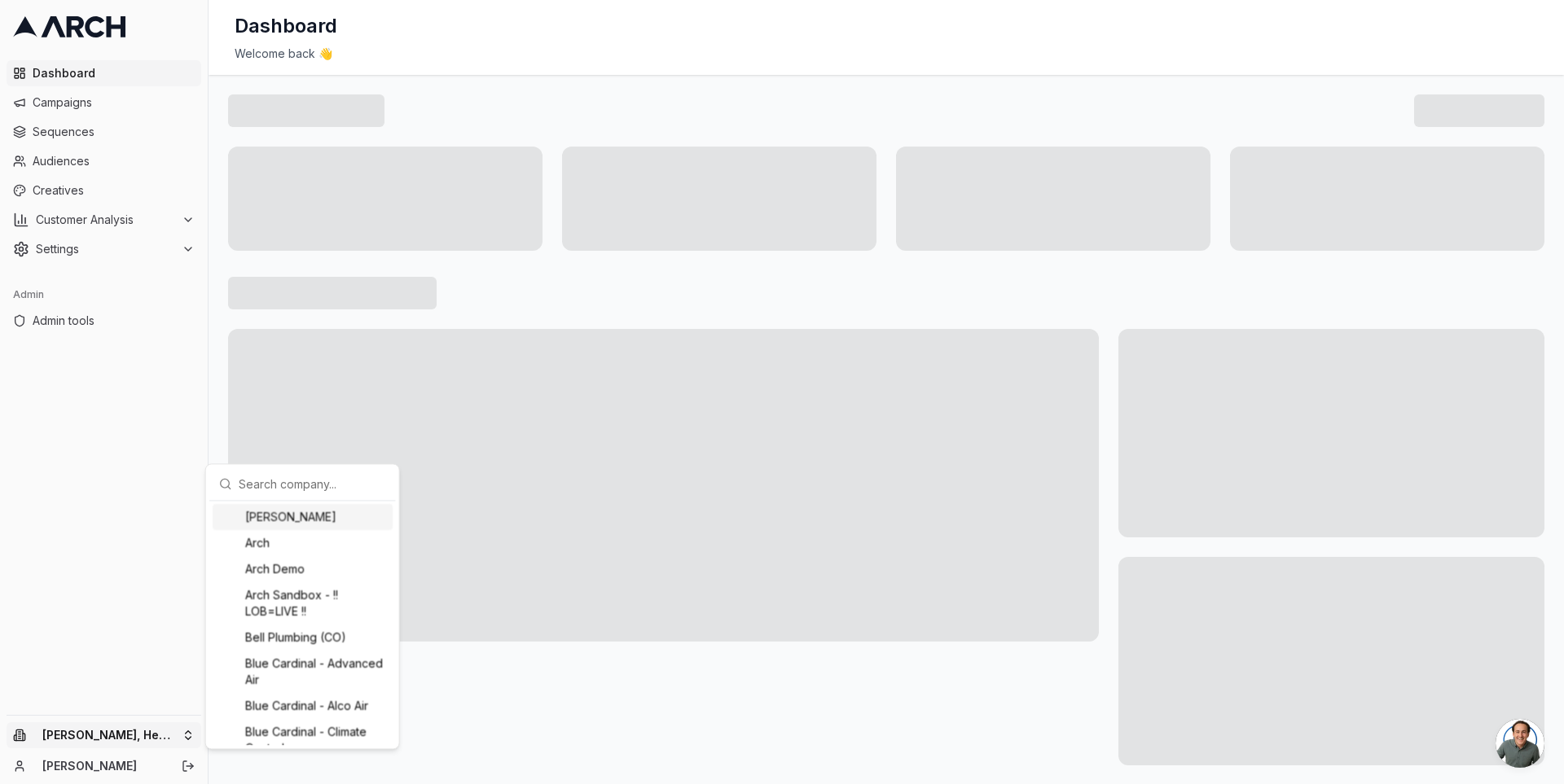
click at [298, 475] on input "text" at bounding box center [312, 483] width 147 height 33
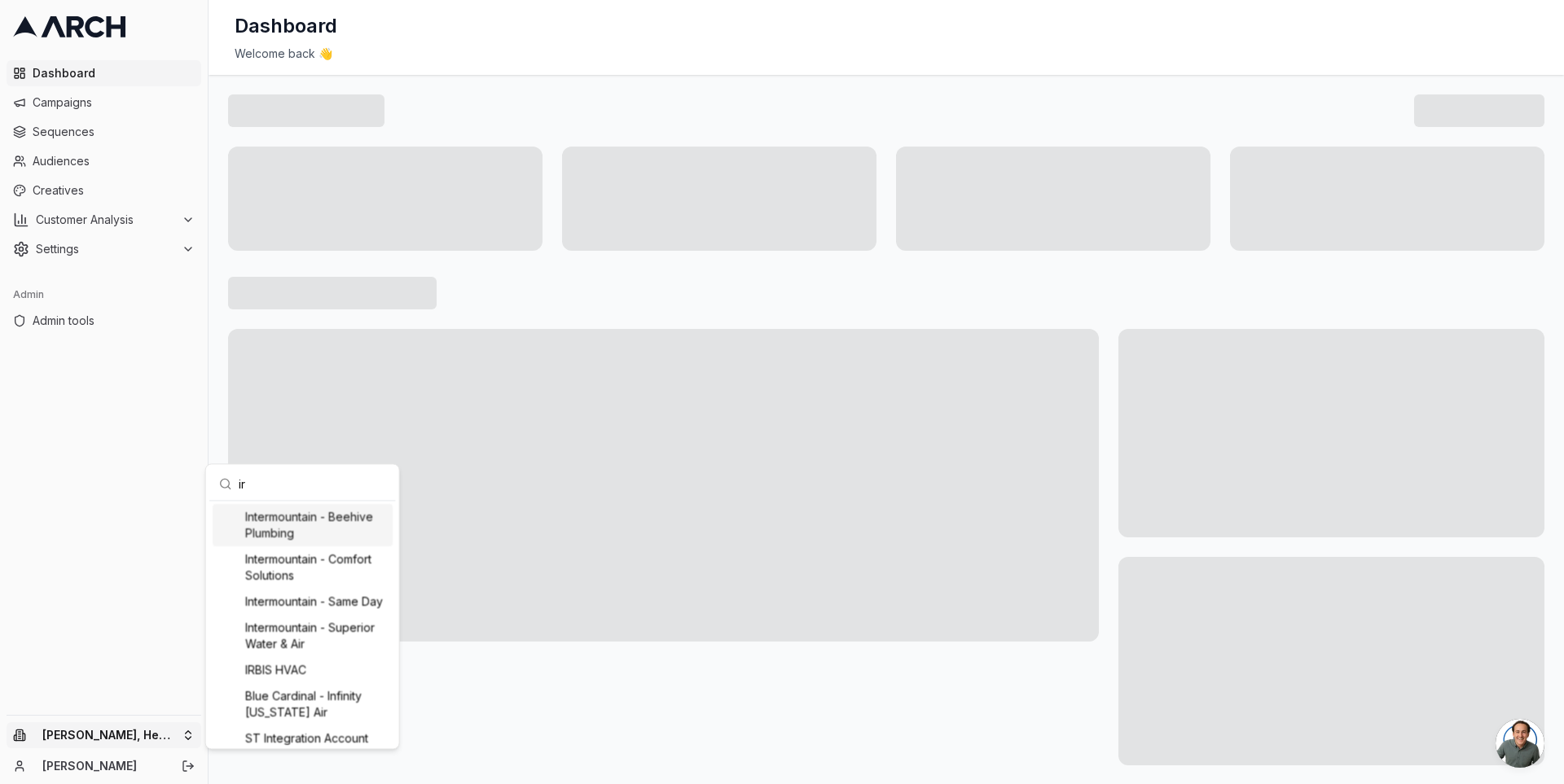
scroll to position [209, 0]
type input "irbis"
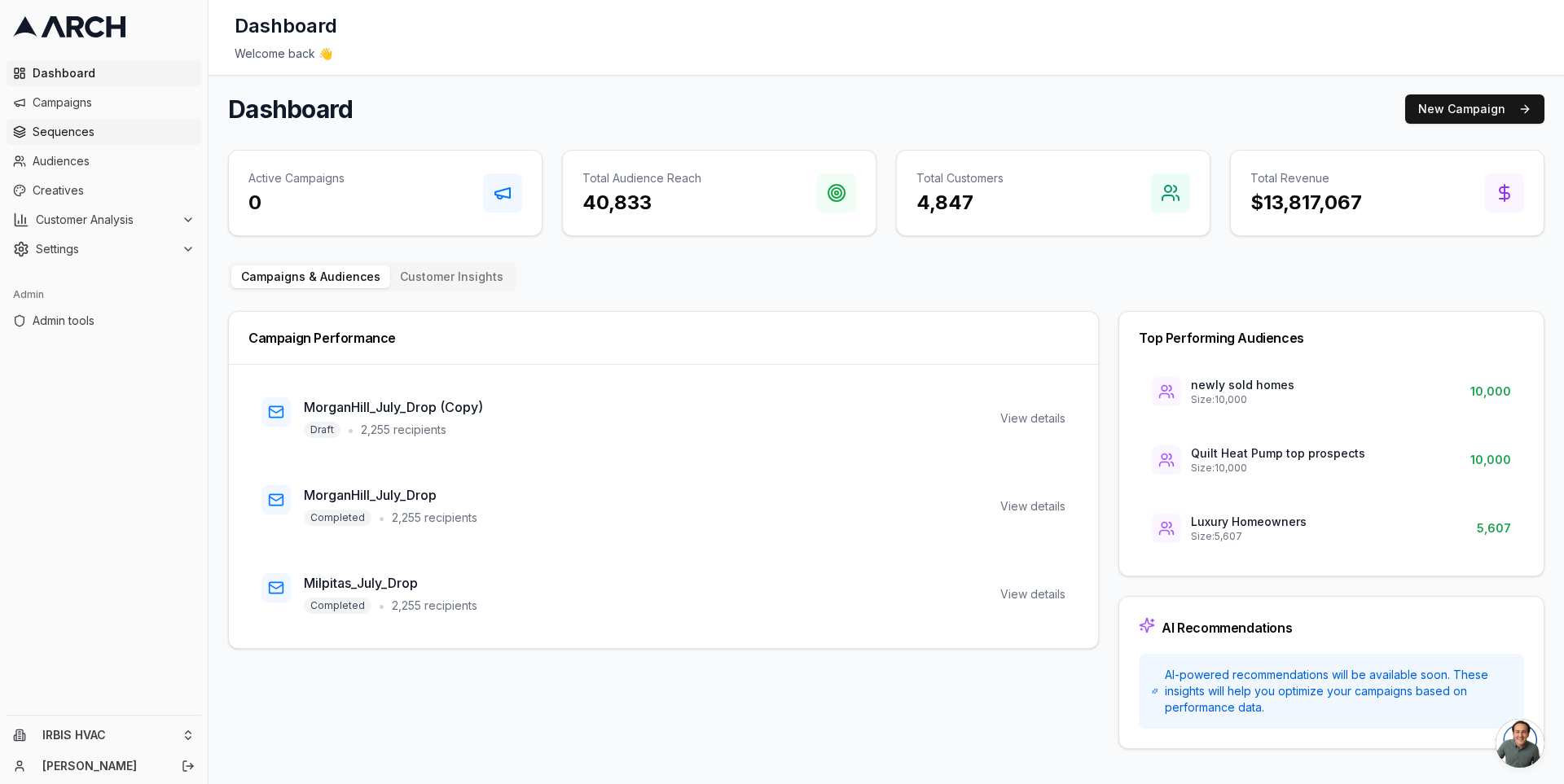
click at [132, 129] on span "Sequences" at bounding box center [114, 131] width 162 height 16
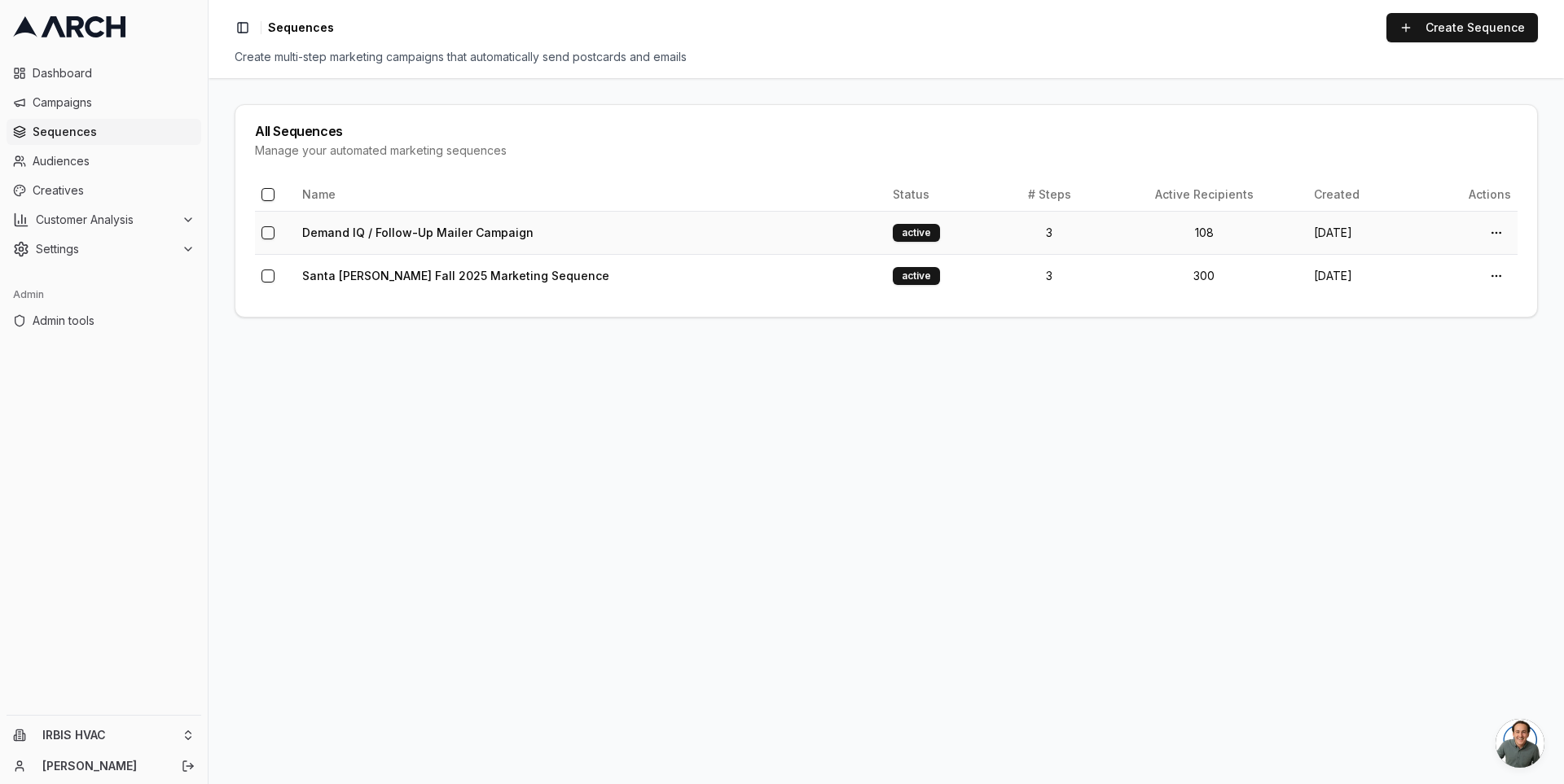
click at [424, 223] on td "Demand IQ / Follow-Up Mailer Campaign" at bounding box center [591, 232] width 591 height 43
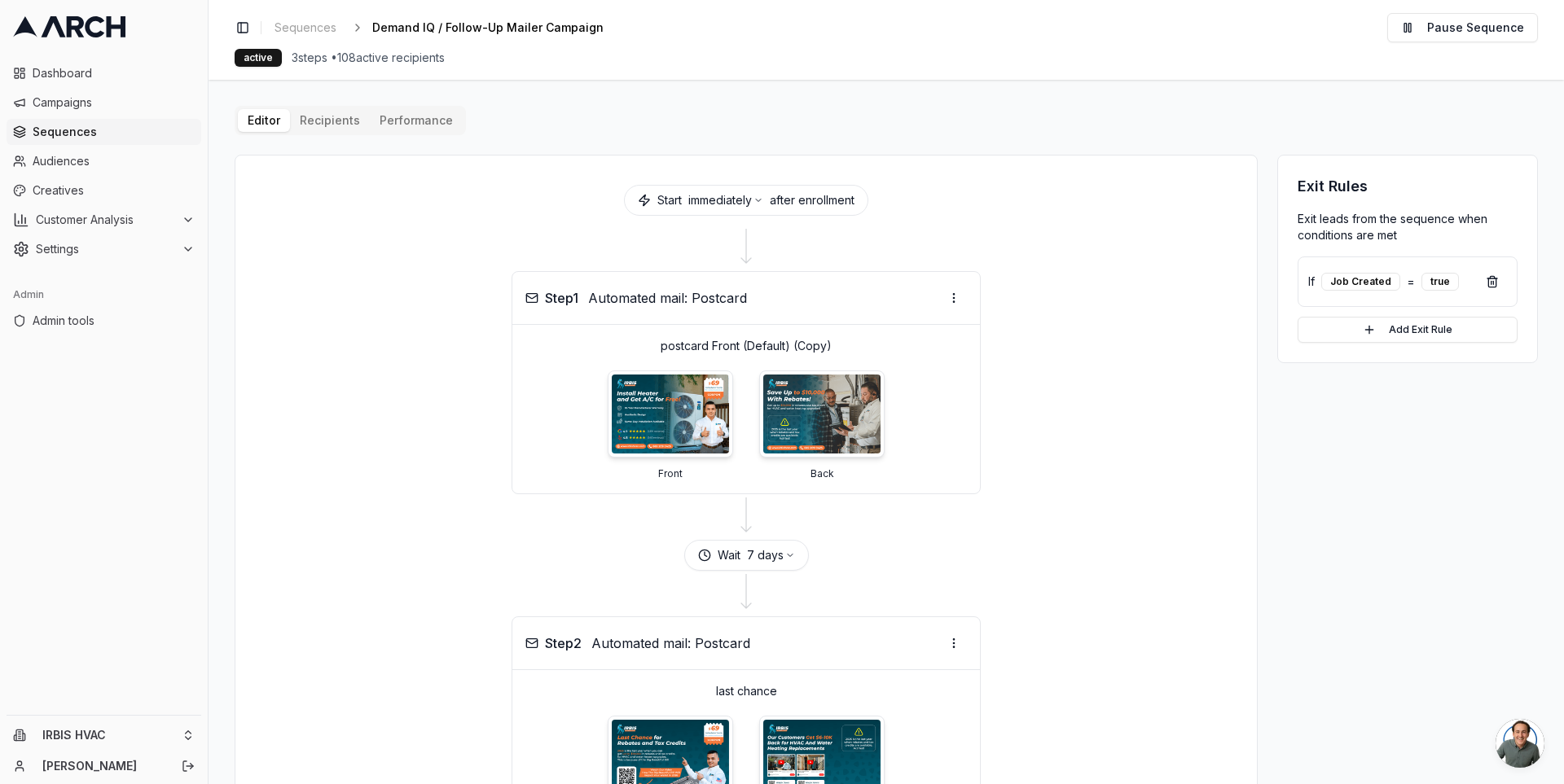
click at [393, 124] on button "Performance" at bounding box center [416, 121] width 92 height 23
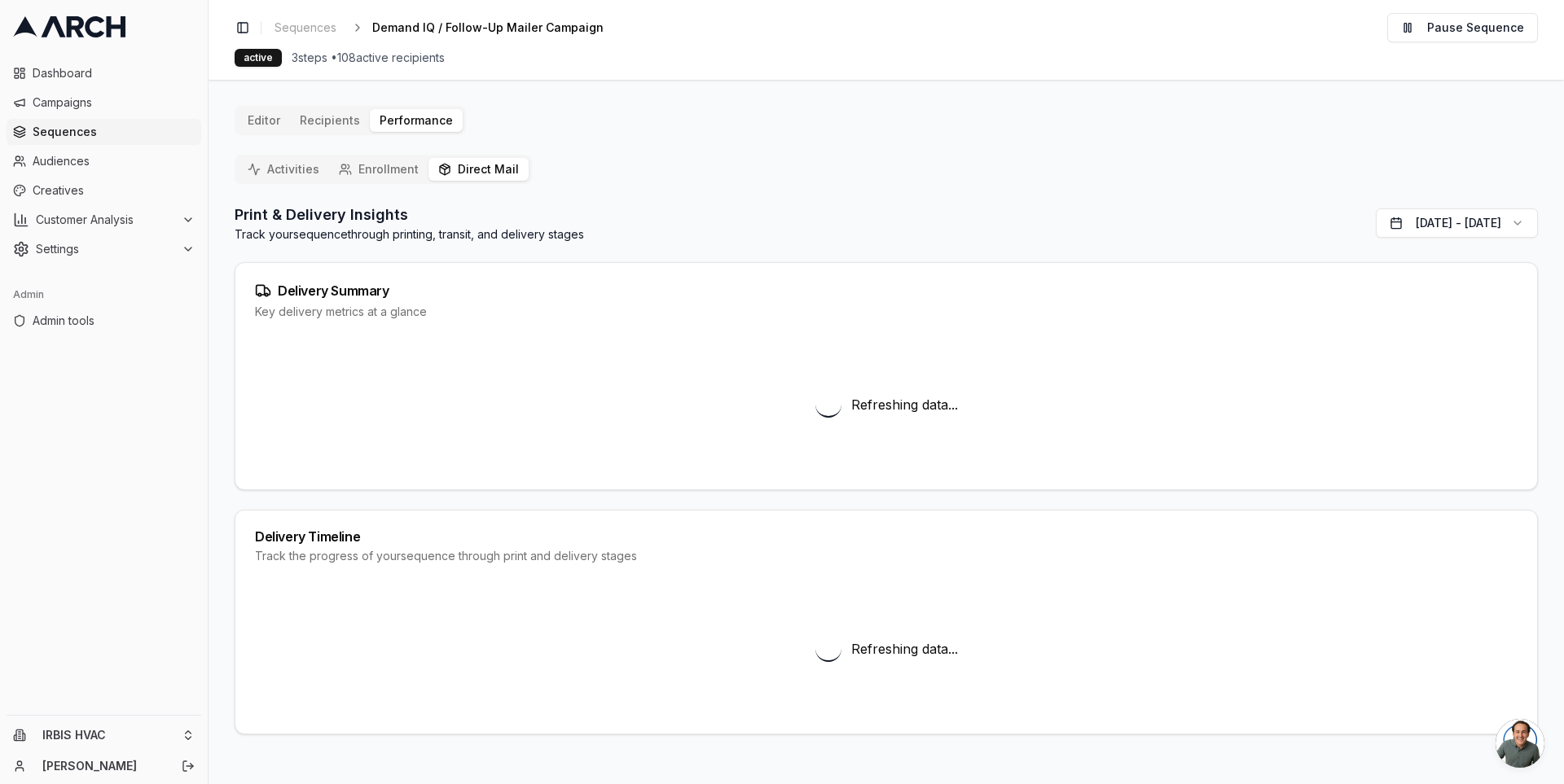
click at [490, 166] on button "Direct Mail" at bounding box center [479, 169] width 100 height 23
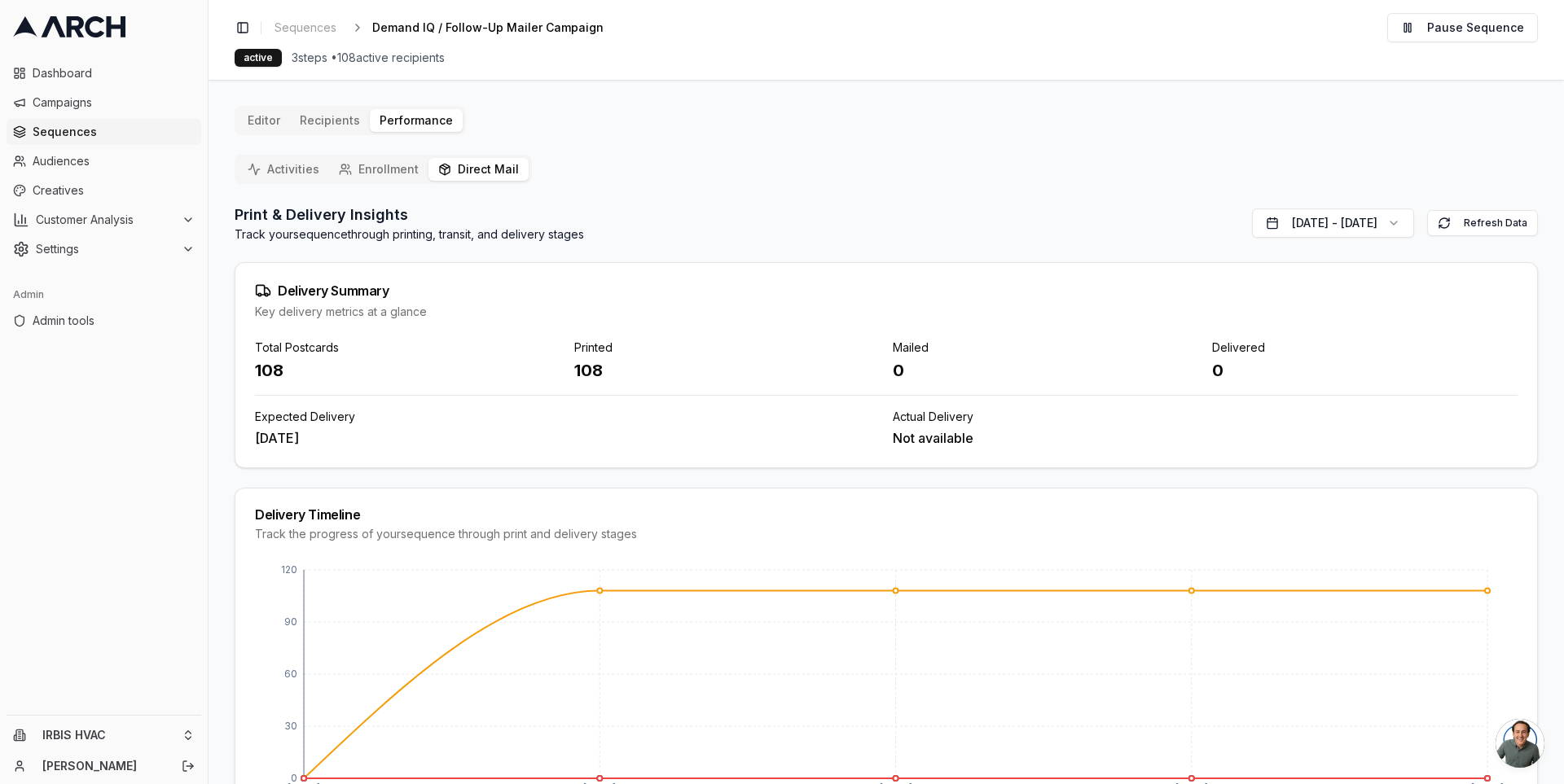
click at [371, 181] on div "Activities Enrollment Direct Mail" at bounding box center [383, 169] width 297 height 29
click at [371, 173] on button "Enrollment" at bounding box center [378, 169] width 99 height 23
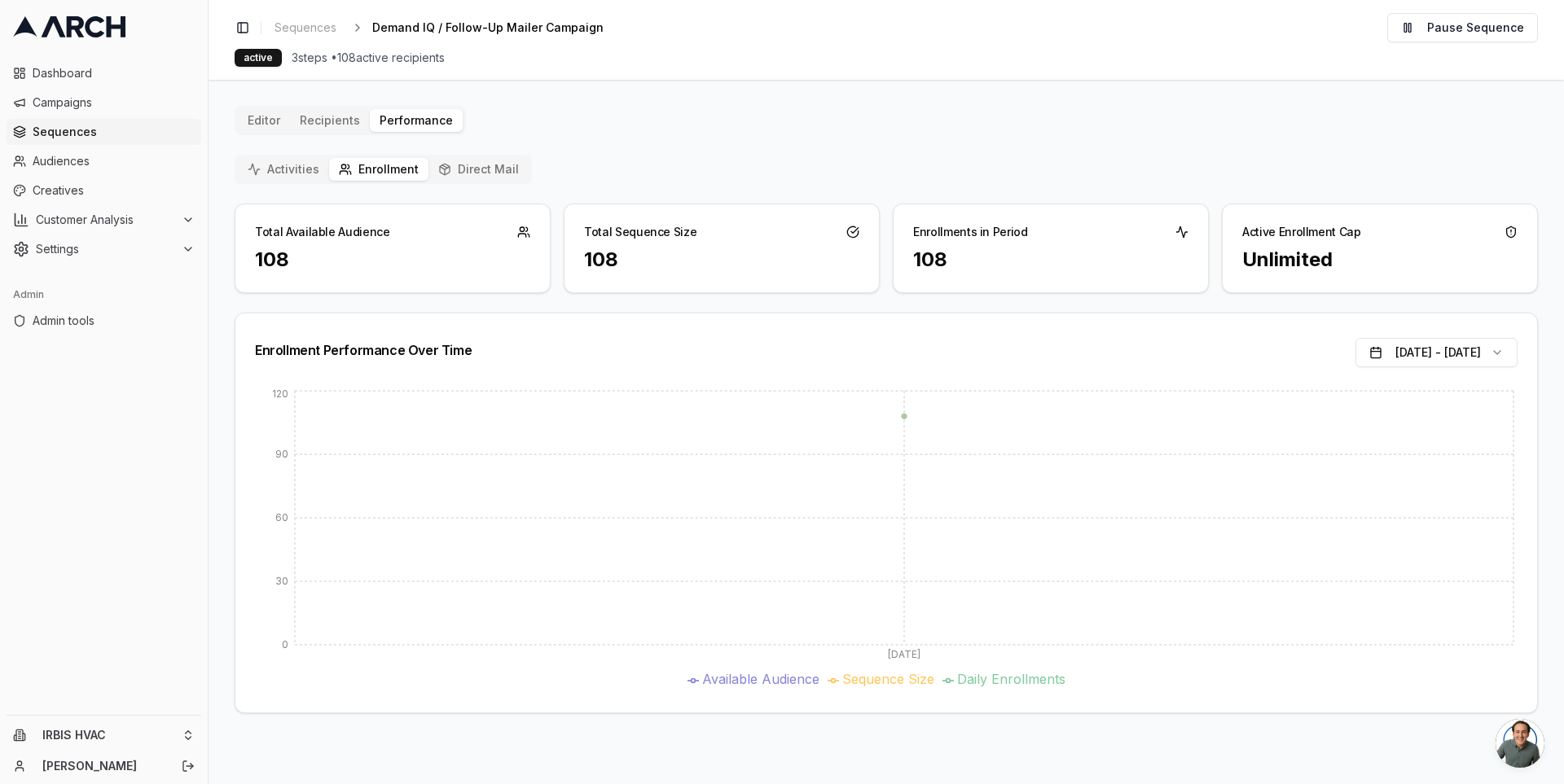
click at [288, 165] on button "Activities" at bounding box center [283, 169] width 92 height 23
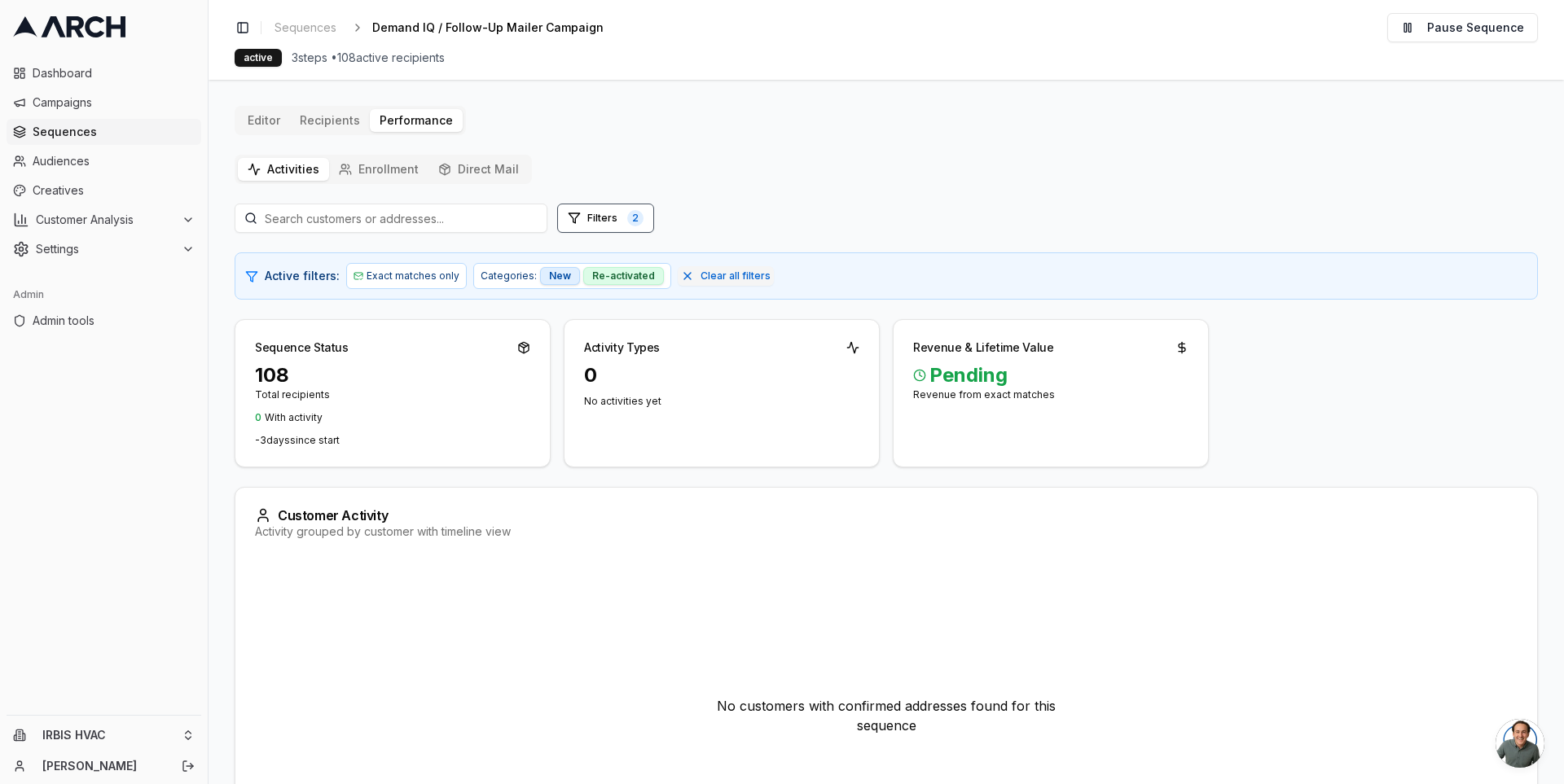
click at [473, 165] on button "Direct Mail" at bounding box center [479, 169] width 100 height 23
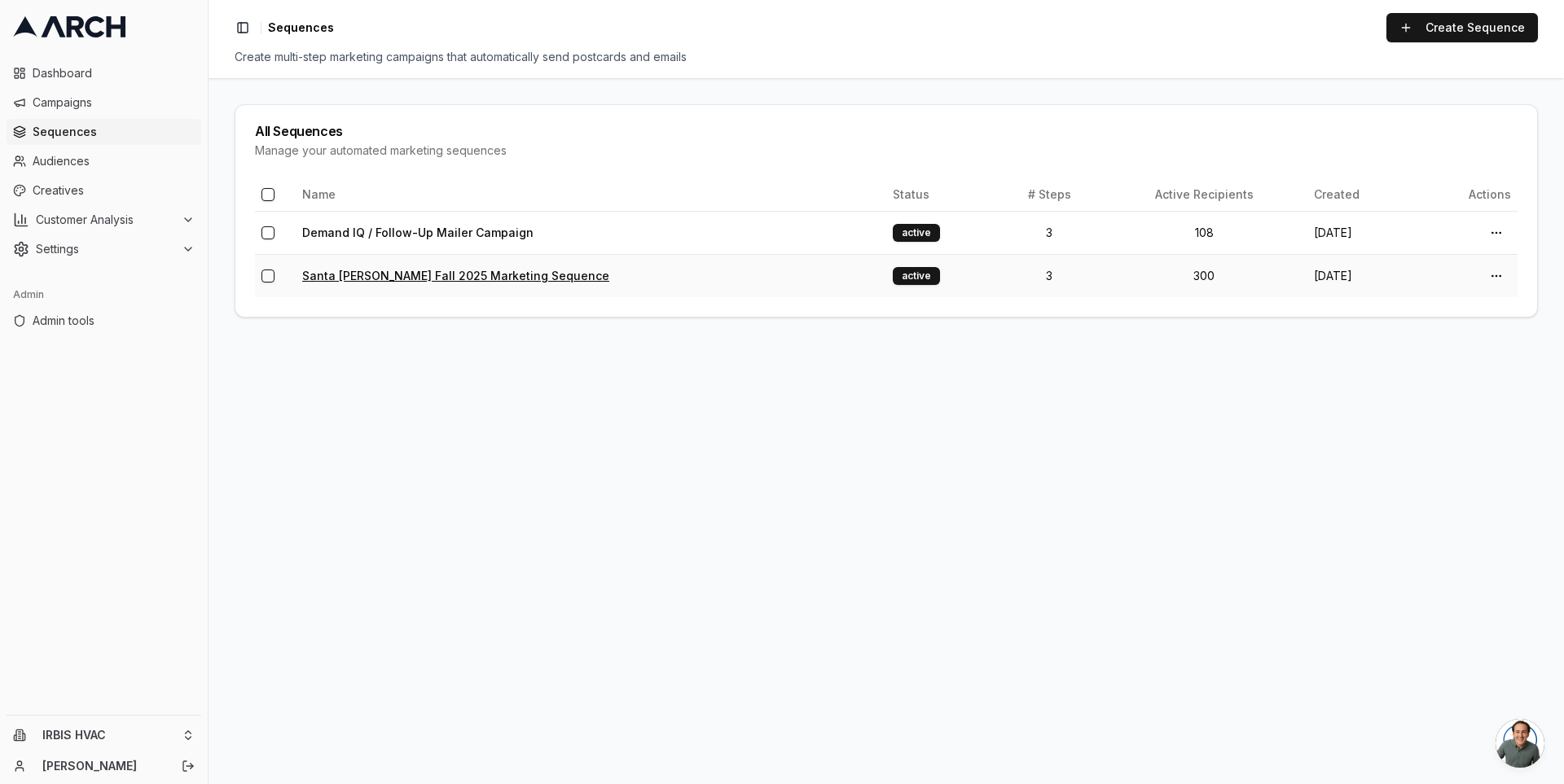
click at [490, 274] on link "Santa Clara Fall 2025 Marketing Sequence" at bounding box center [455, 275] width 307 height 14
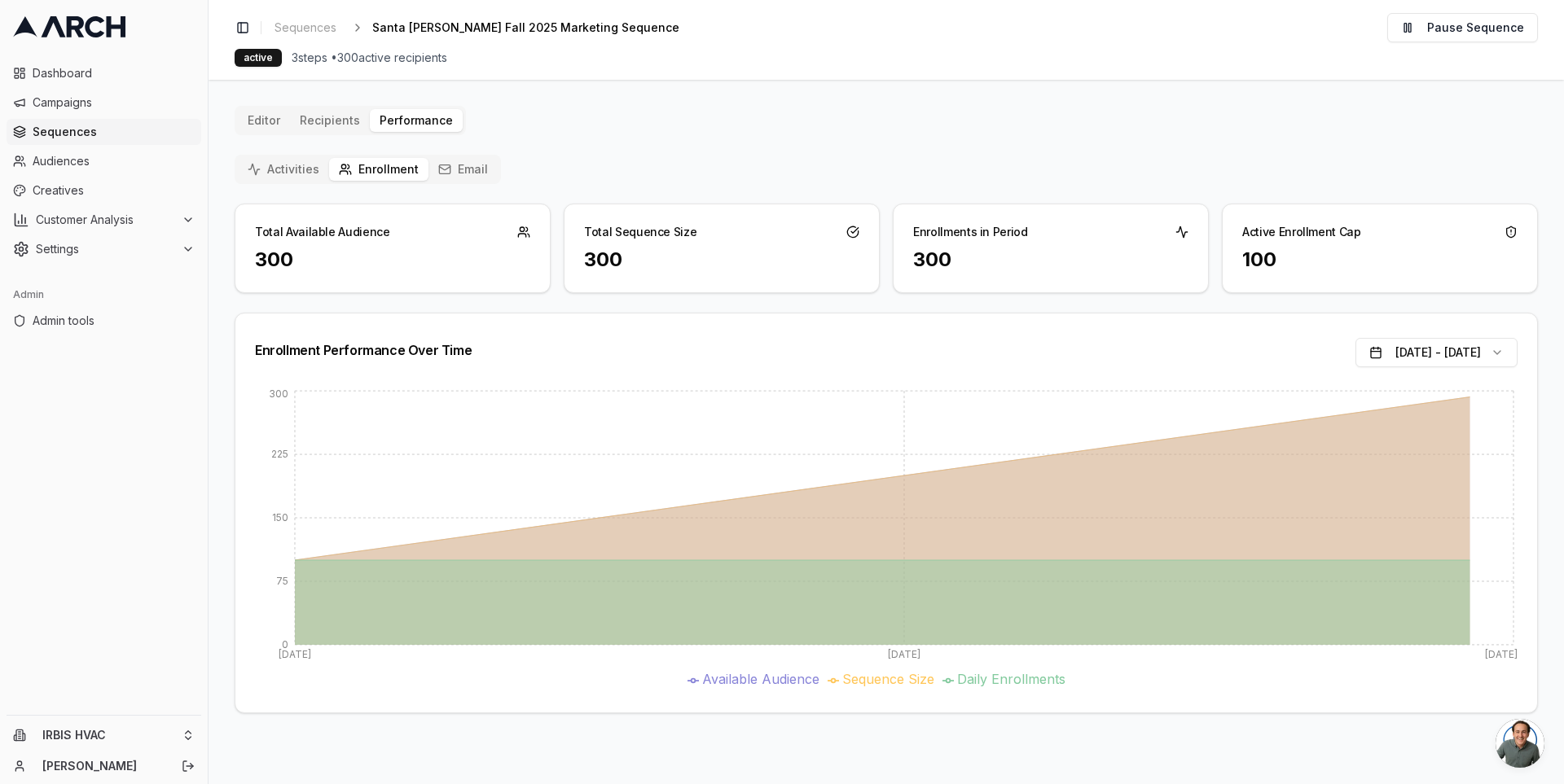
click at [452, 169] on button "Email" at bounding box center [462, 169] width 69 height 23
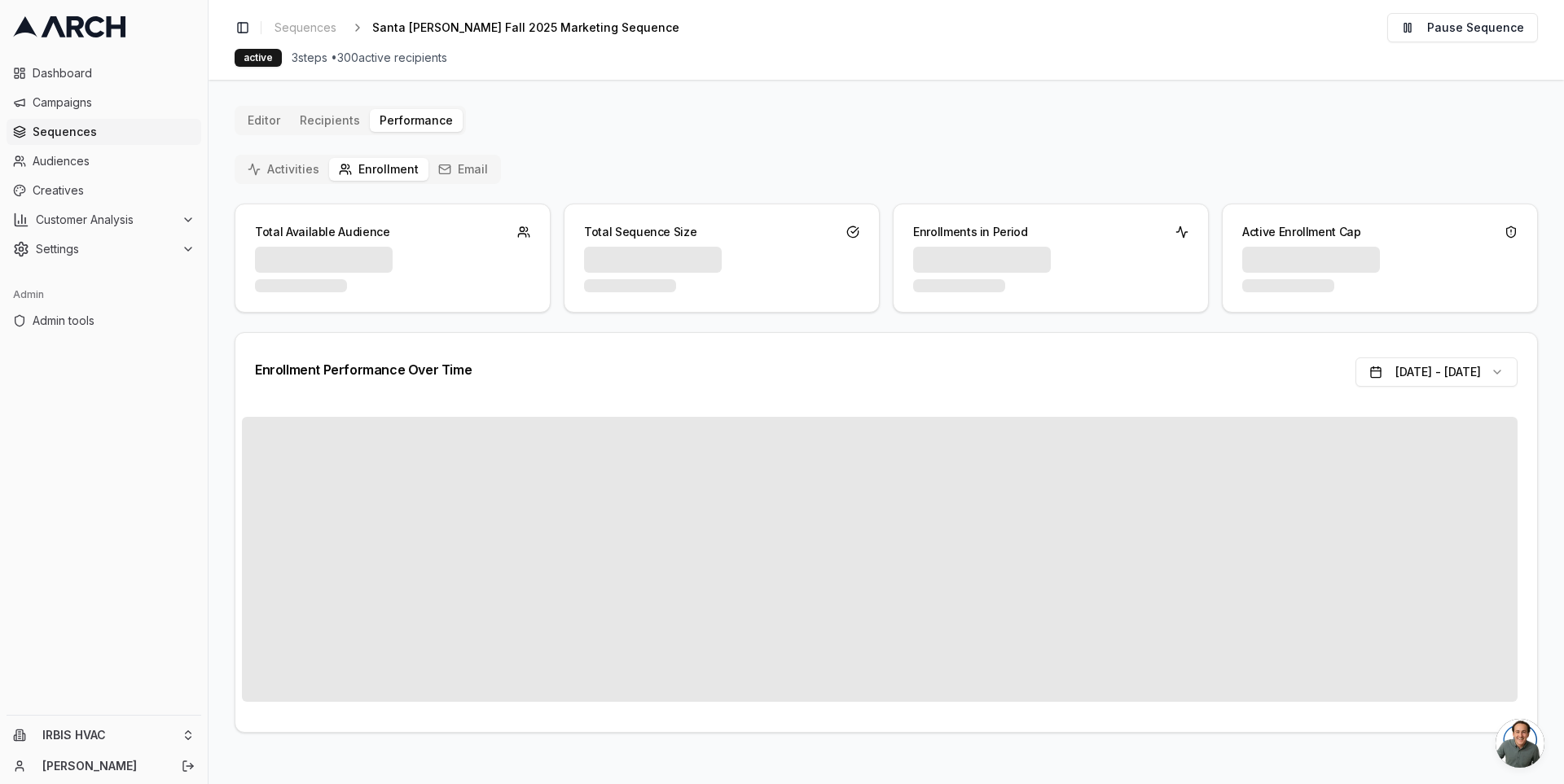
click at [408, 173] on button "Enrollment" at bounding box center [378, 169] width 99 height 23
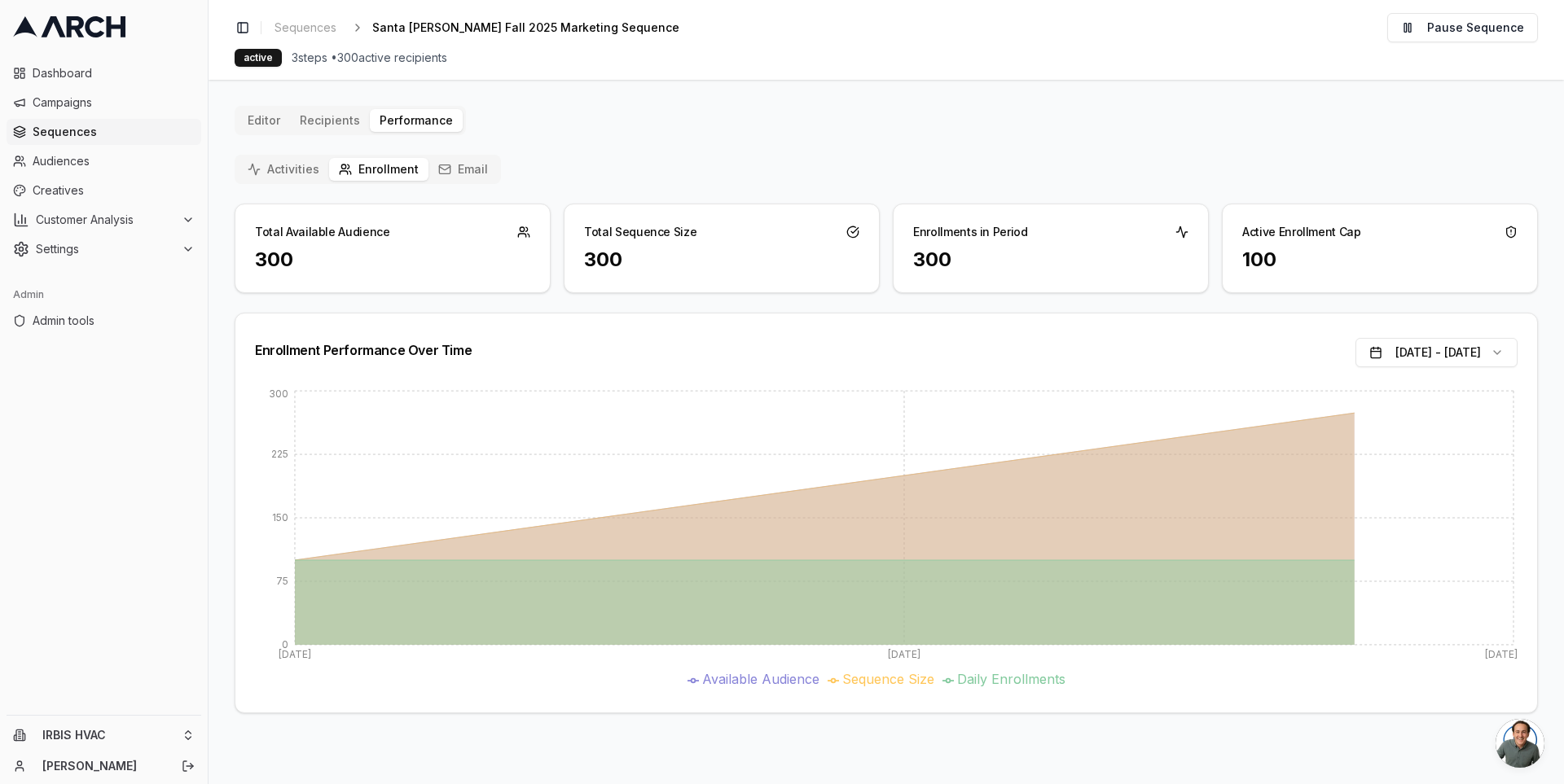
click at [254, 175] on button "Activities" at bounding box center [283, 169] width 92 height 23
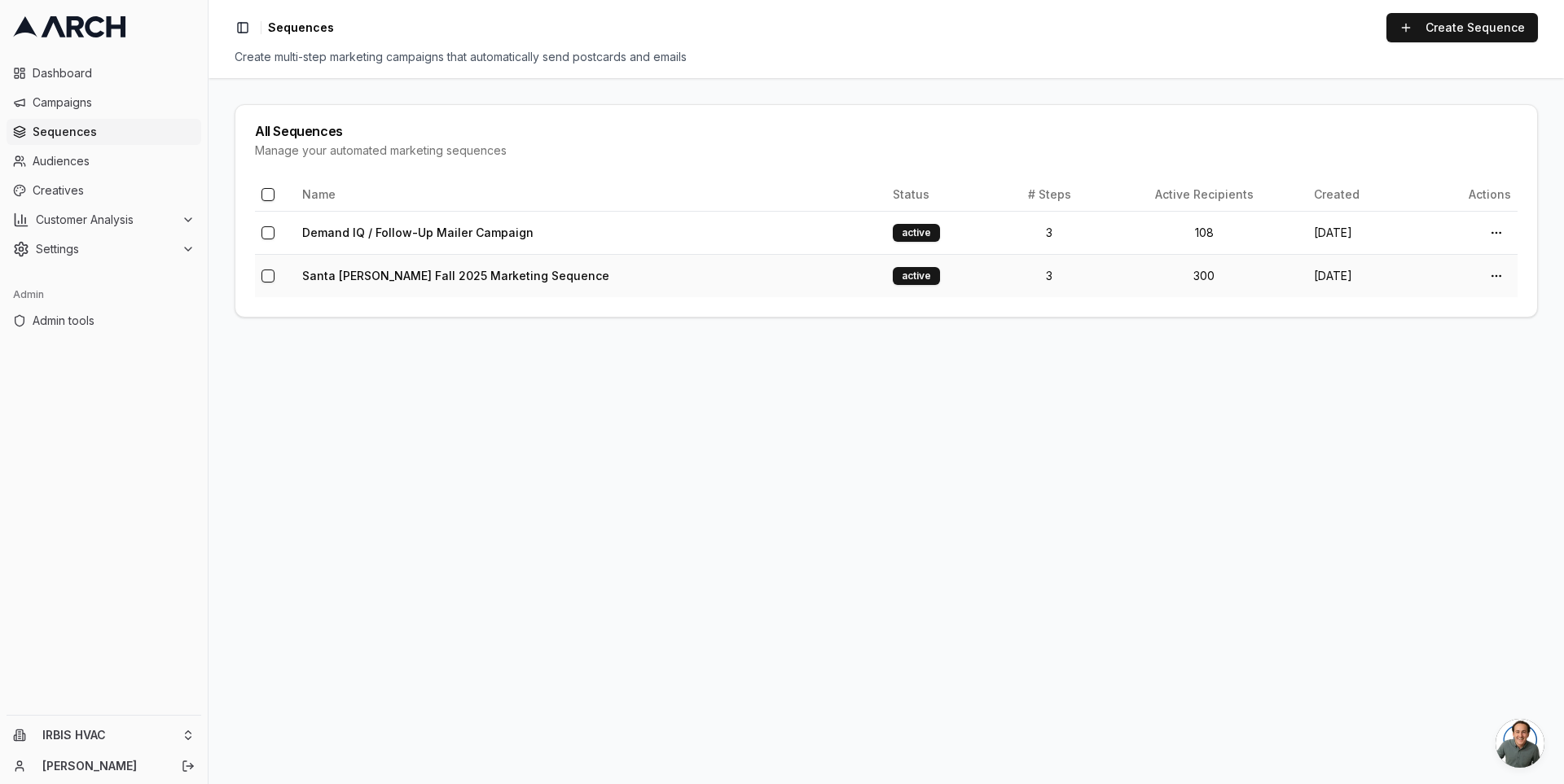
click at [389, 267] on td "Santa Clara Fall 2025 Marketing Sequence" at bounding box center [591, 275] width 591 height 43
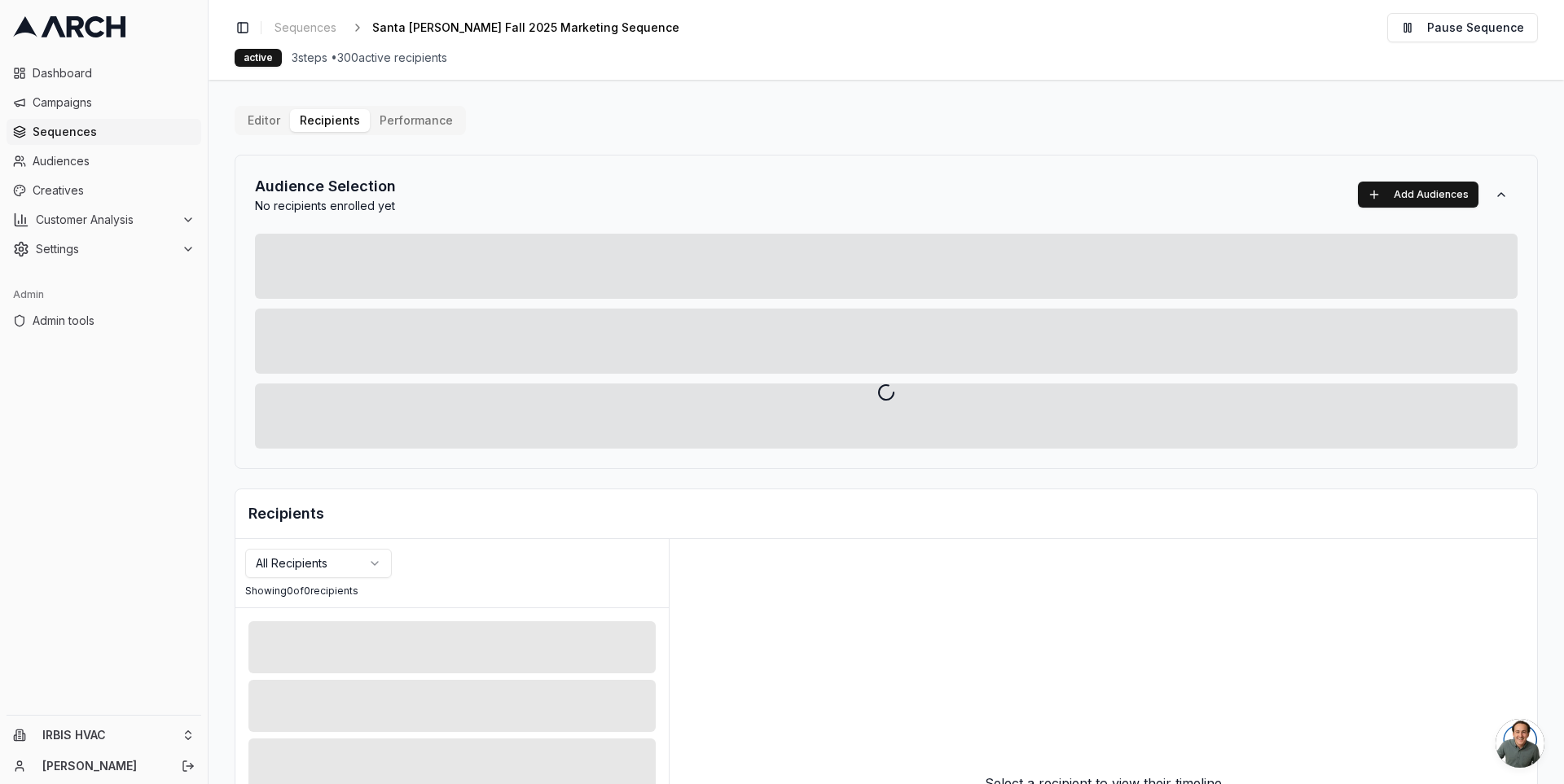
click at [334, 127] on div "Editor Recipients Performance Audience Selection No recipients enrolled yet Add…" at bounding box center [886, 567] width 1303 height 923
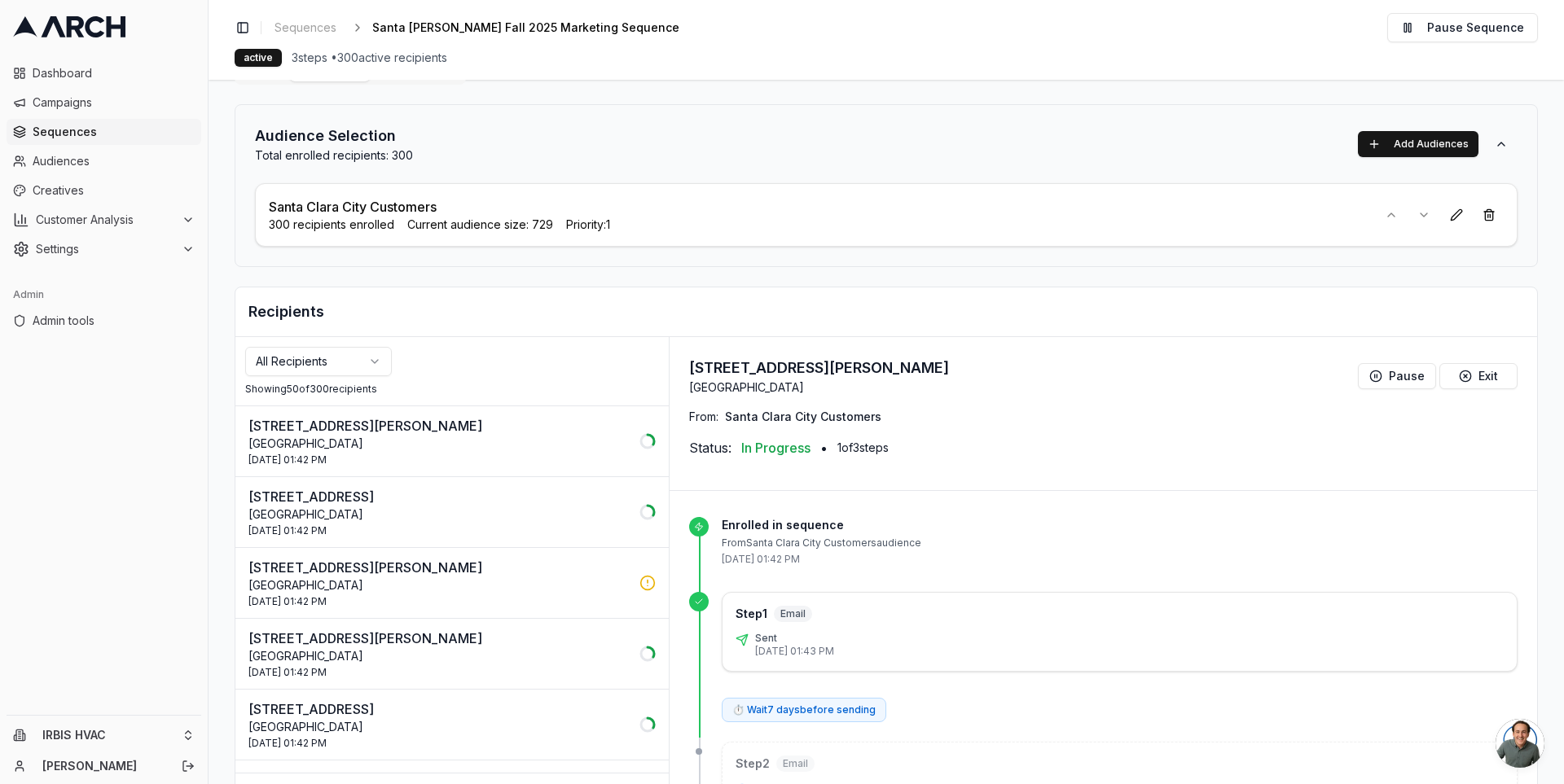
scroll to position [115, 0]
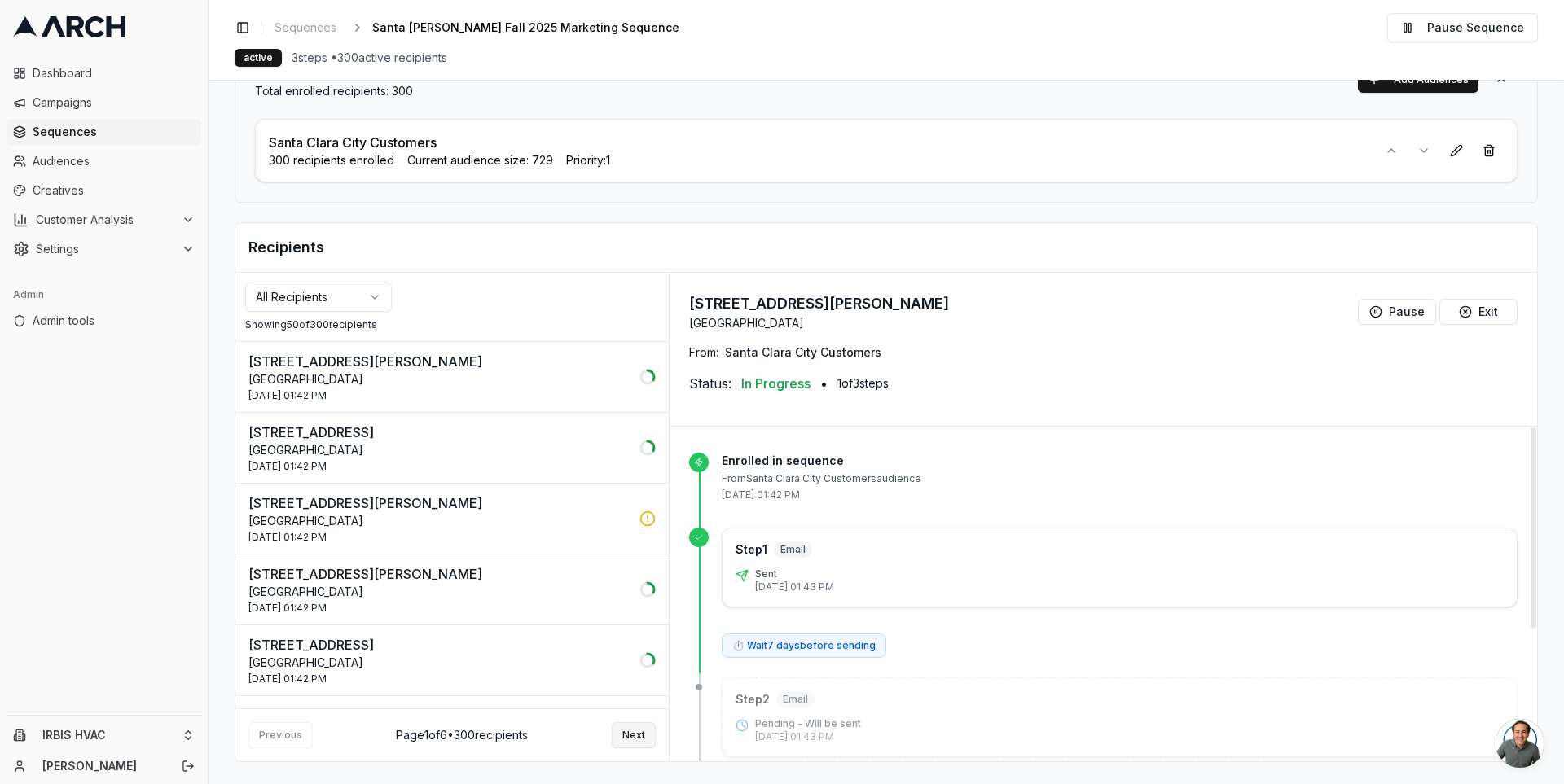
click at [646, 732] on button "Next" at bounding box center [633, 735] width 44 height 26
click at [623, 736] on button "Next" at bounding box center [633, 735] width 44 height 26
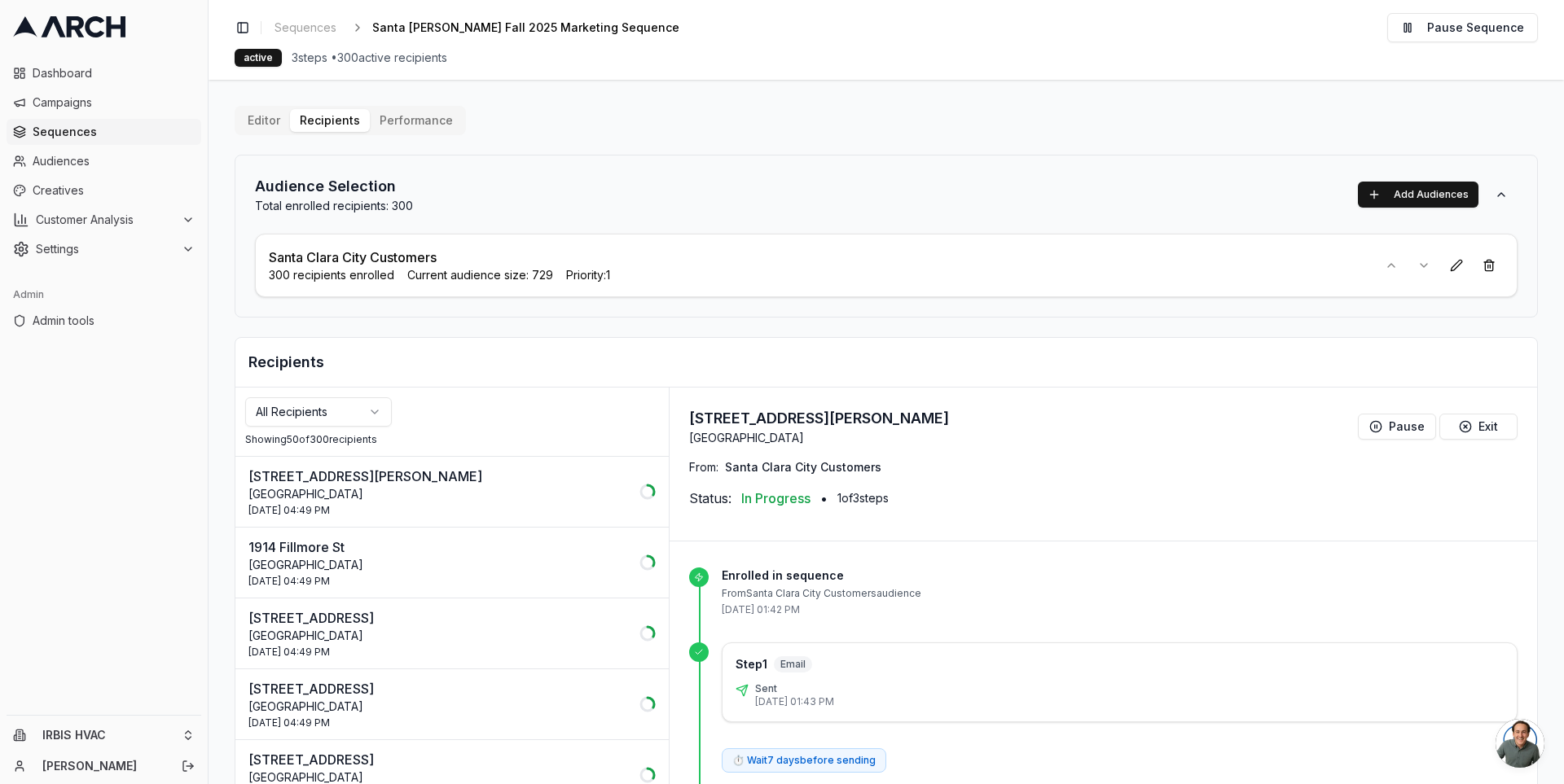
click at [537, 315] on div "Audience Selection Total enrolled recipients: 300 Add Audiences Santa Clara Cit…" at bounding box center [886, 515] width 1303 height 722
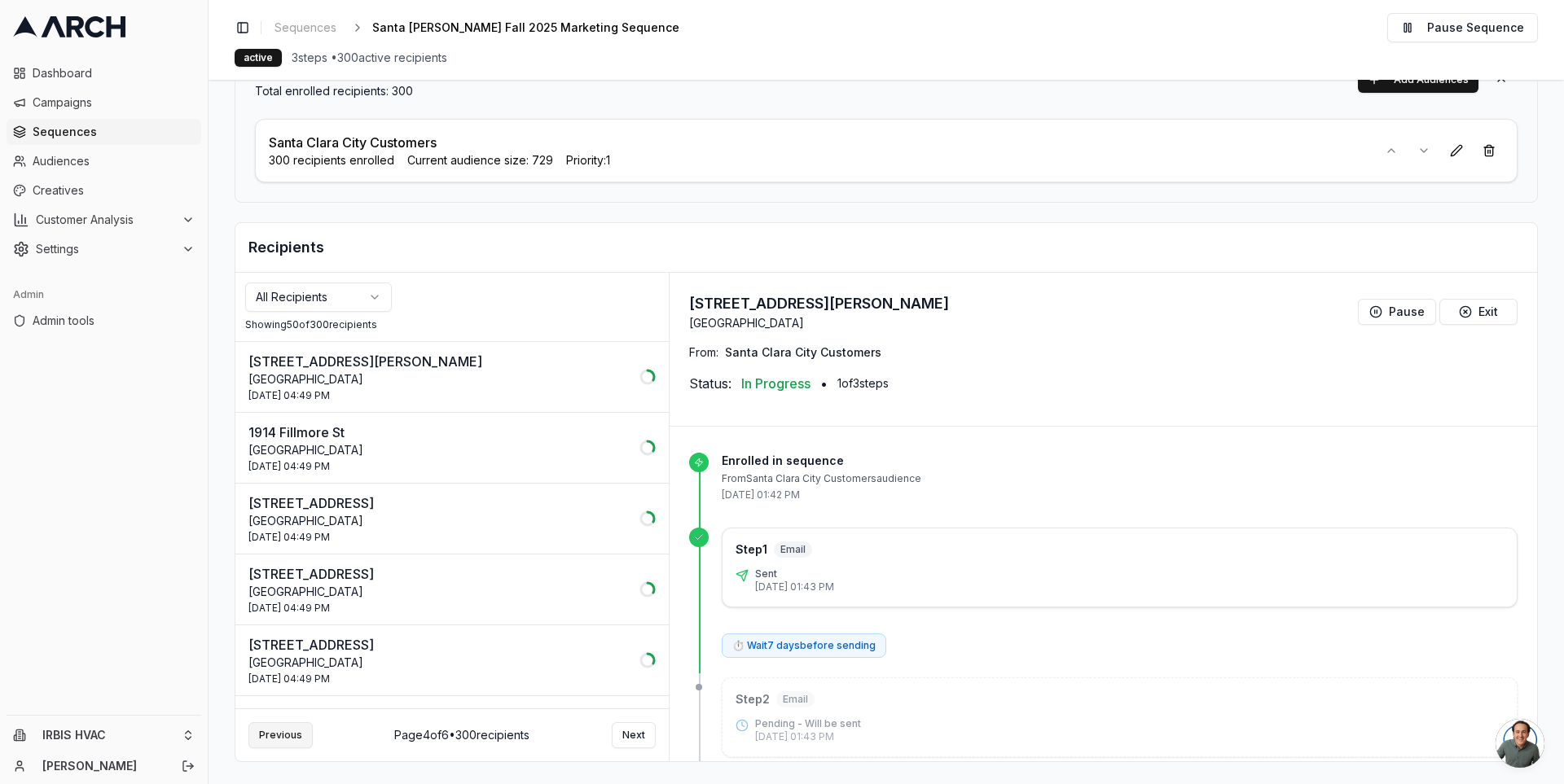
click at [282, 734] on button "Previous" at bounding box center [280, 735] width 64 height 26
click at [282, 733] on button "Previous" at bounding box center [280, 735] width 64 height 26
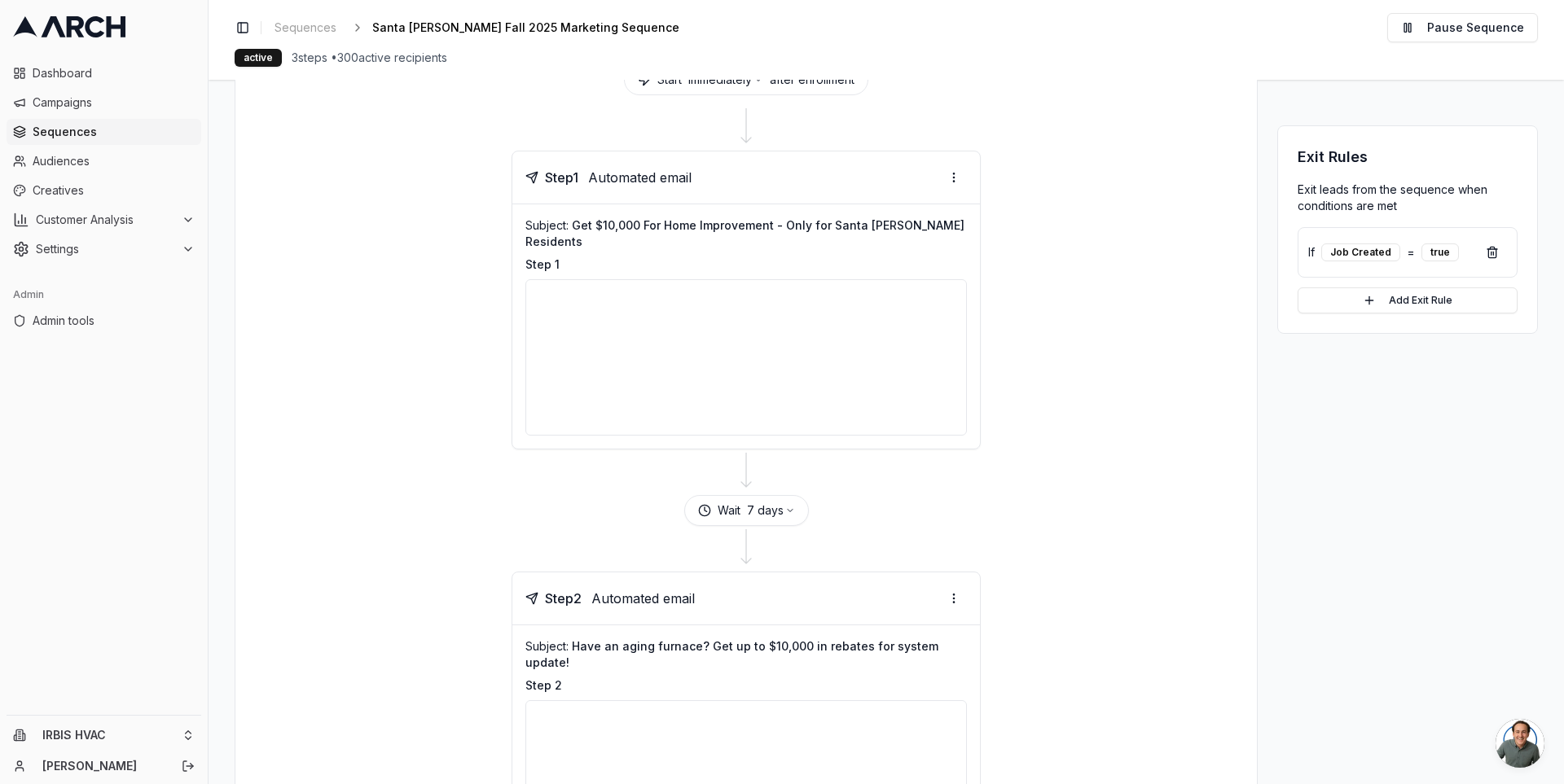
scroll to position [135, 0]
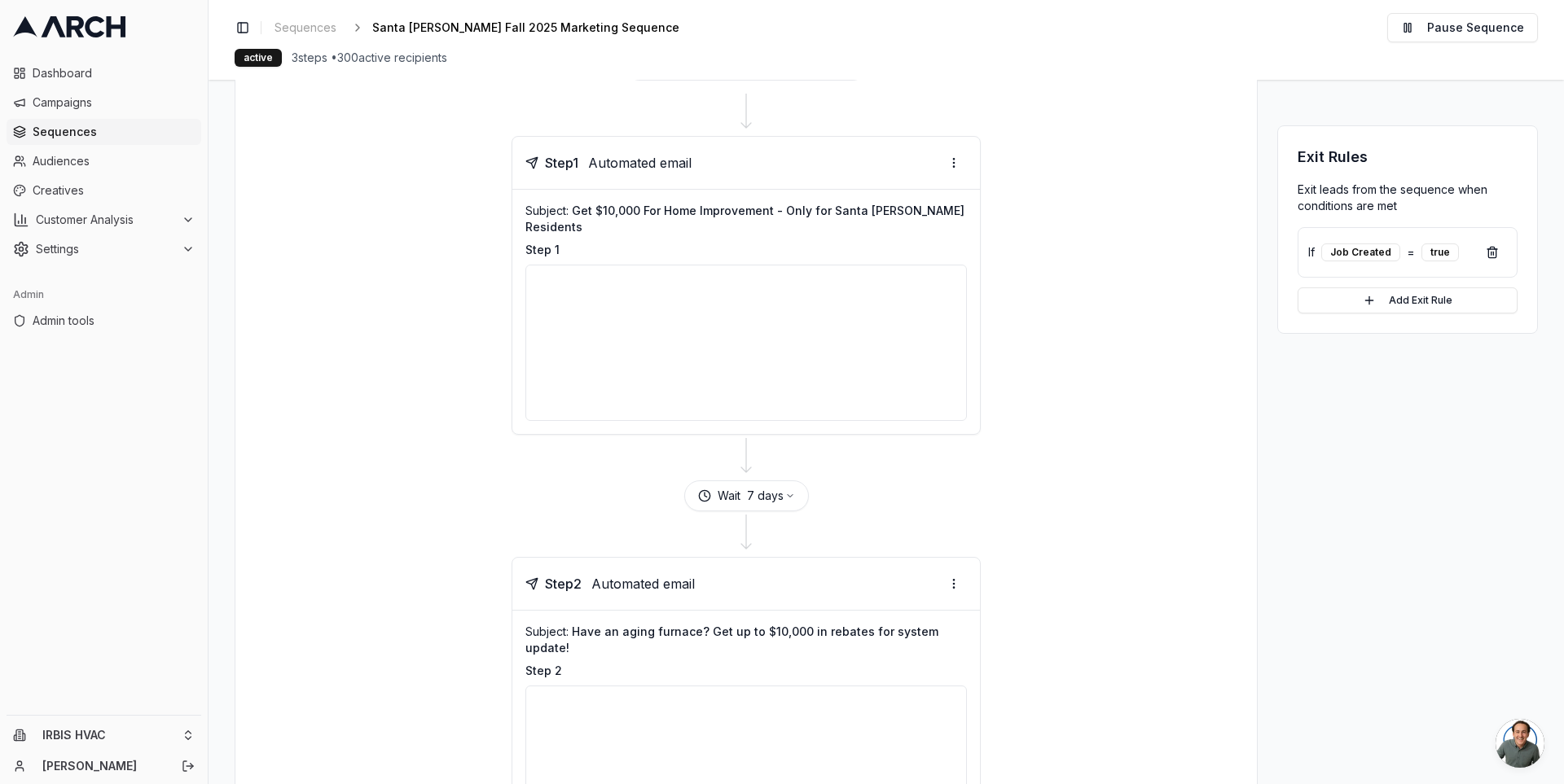
click at [813, 316] on div at bounding box center [747, 342] width 442 height 157
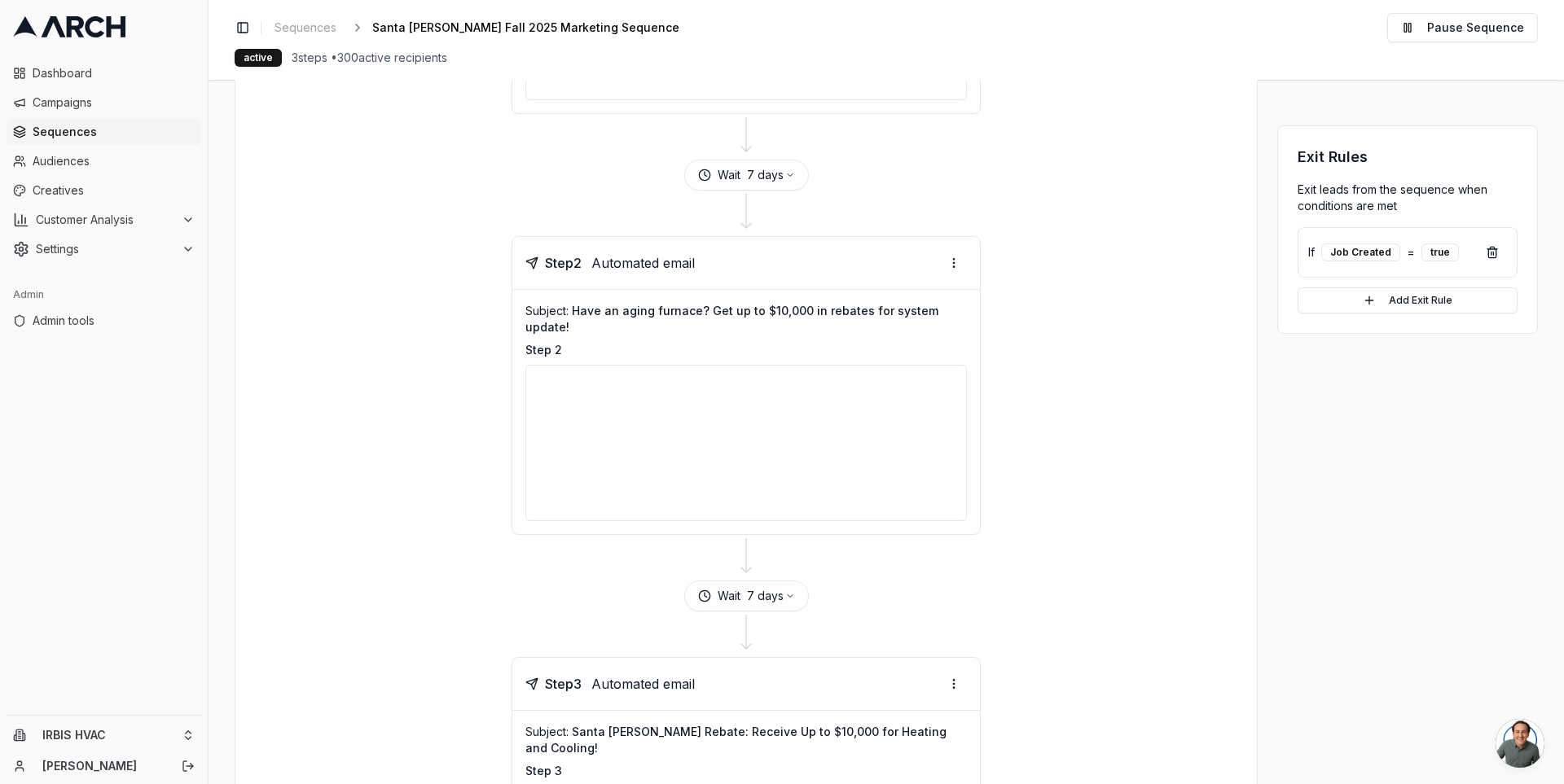
scroll to position [0, 0]
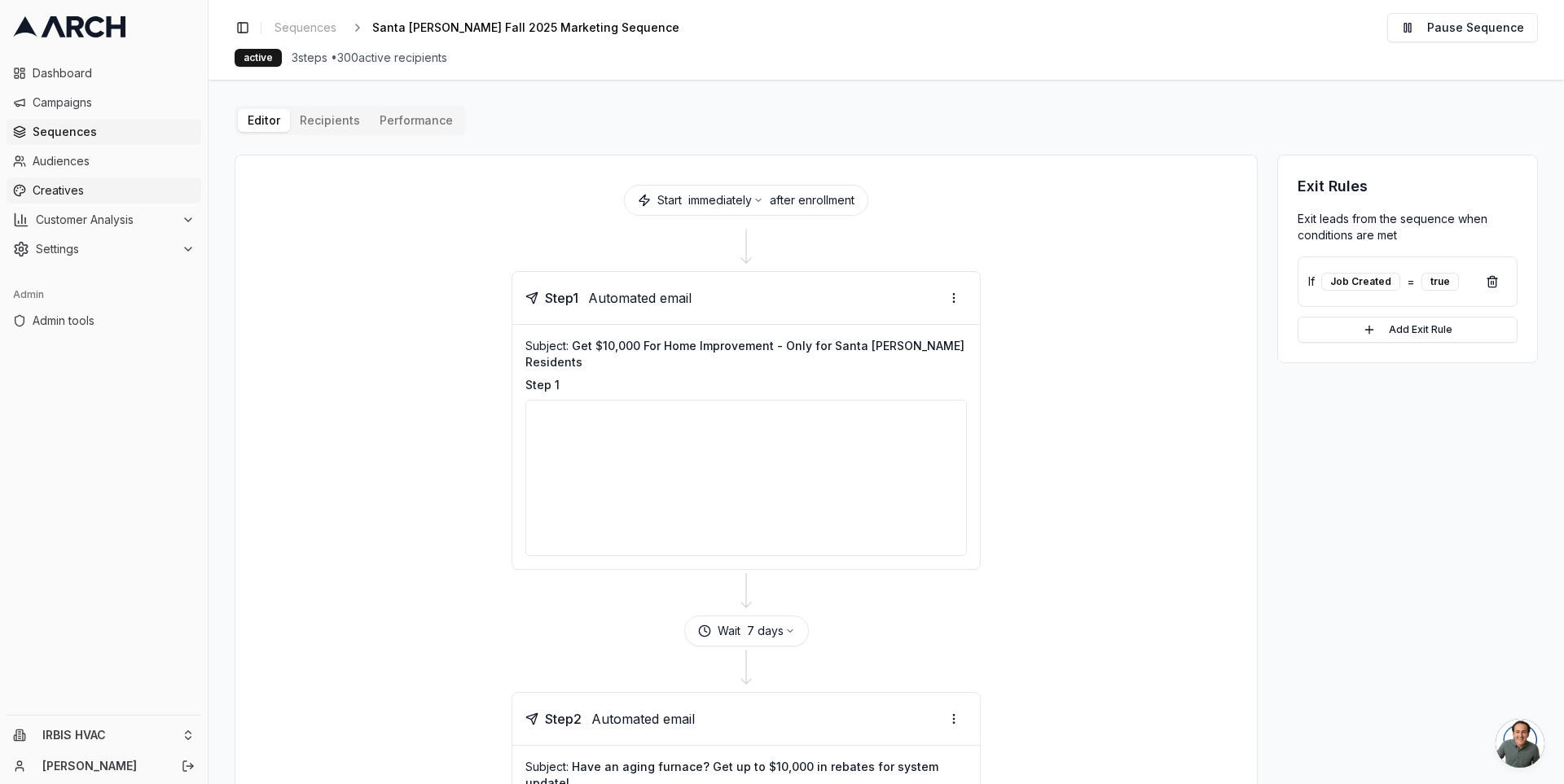
click at [113, 191] on span "Creatives" at bounding box center [114, 190] width 162 height 16
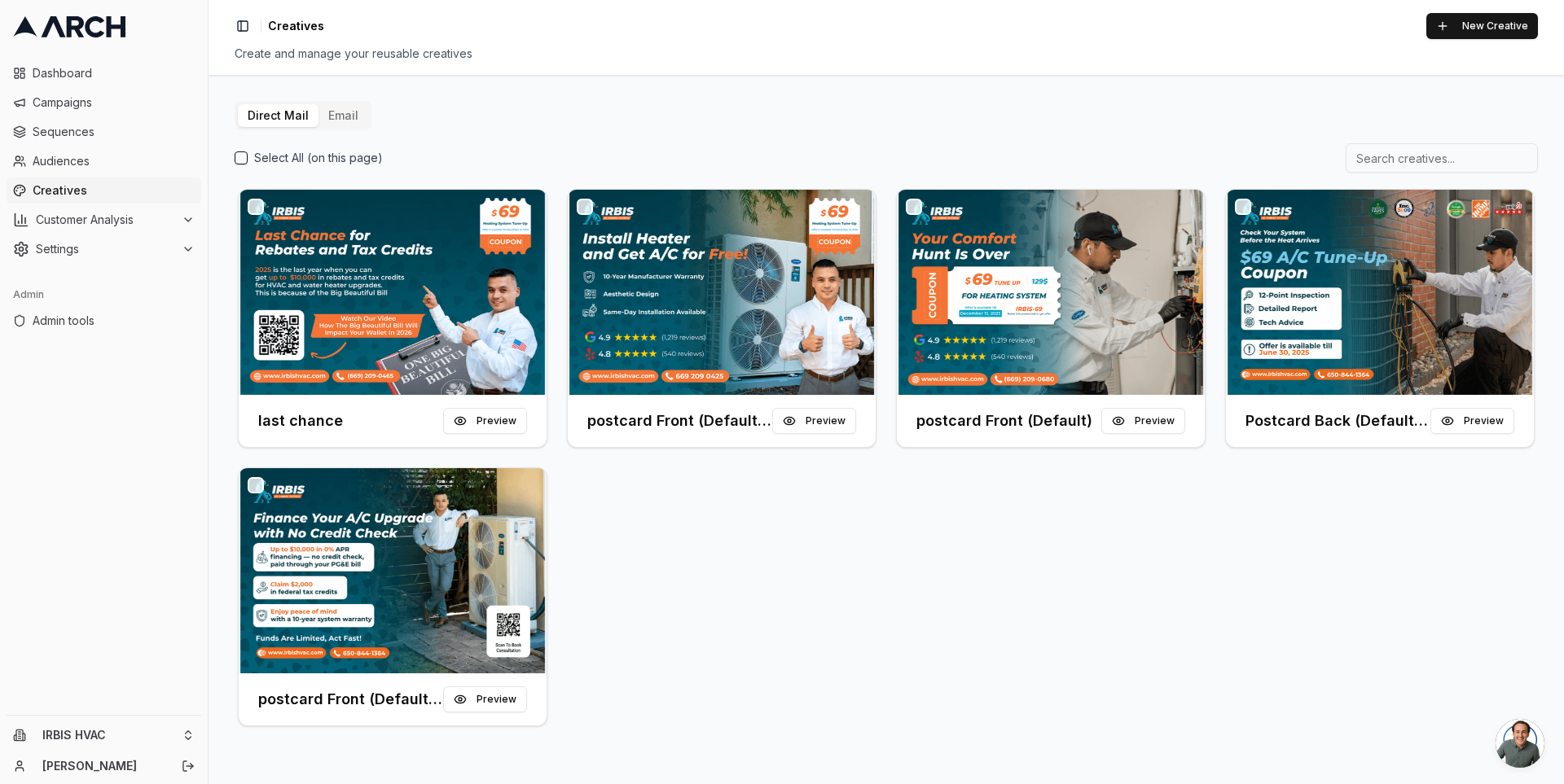
click at [340, 121] on button "Email" at bounding box center [343, 115] width 50 height 23
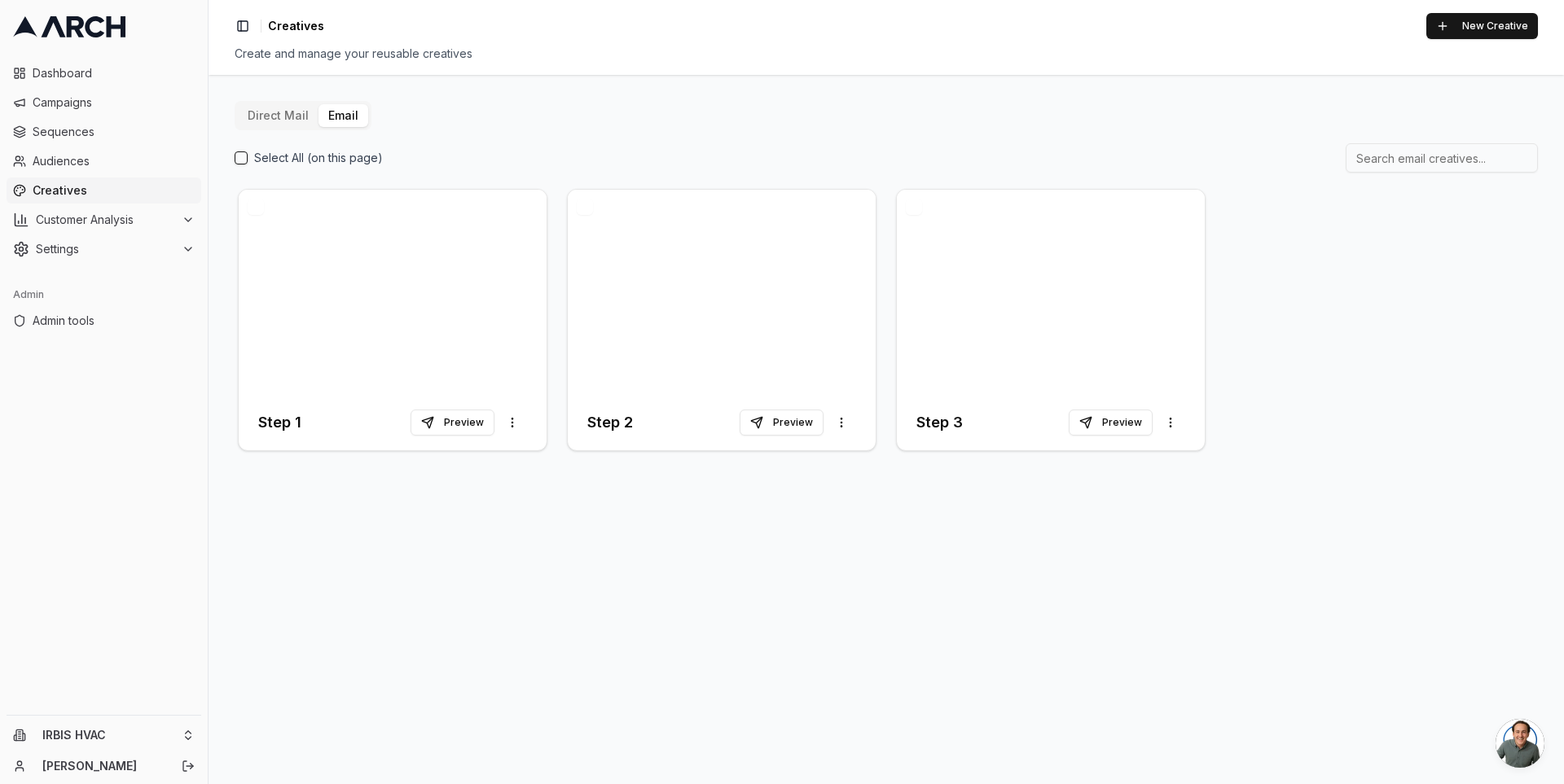
click at [375, 109] on div "Direct Mail Email Select All (on this page) Step 1 Preview More options Step 2 …" at bounding box center [886, 277] width 1303 height 353
click at [340, 258] on div at bounding box center [393, 292] width 308 height 205
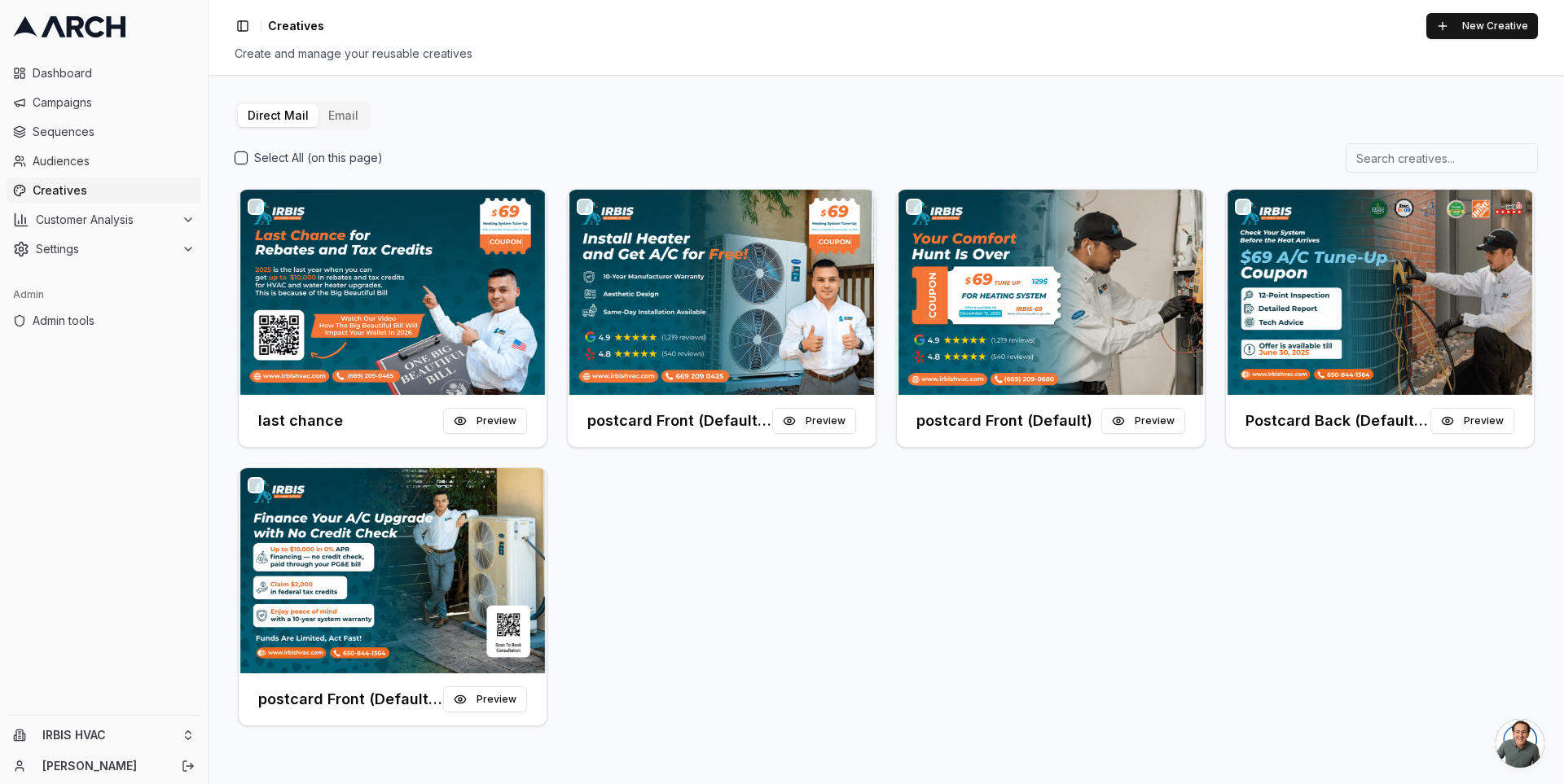
click at [561, 123] on div "Direct Mail Email Select All (on this page) last chance Preview postcard Front …" at bounding box center [886, 415] width 1303 height 628
click at [654, 490] on div "last chance Preview postcard Front (Default) (Copy) Preview postcard Front (Def…" at bounding box center [886, 458] width 1303 height 543
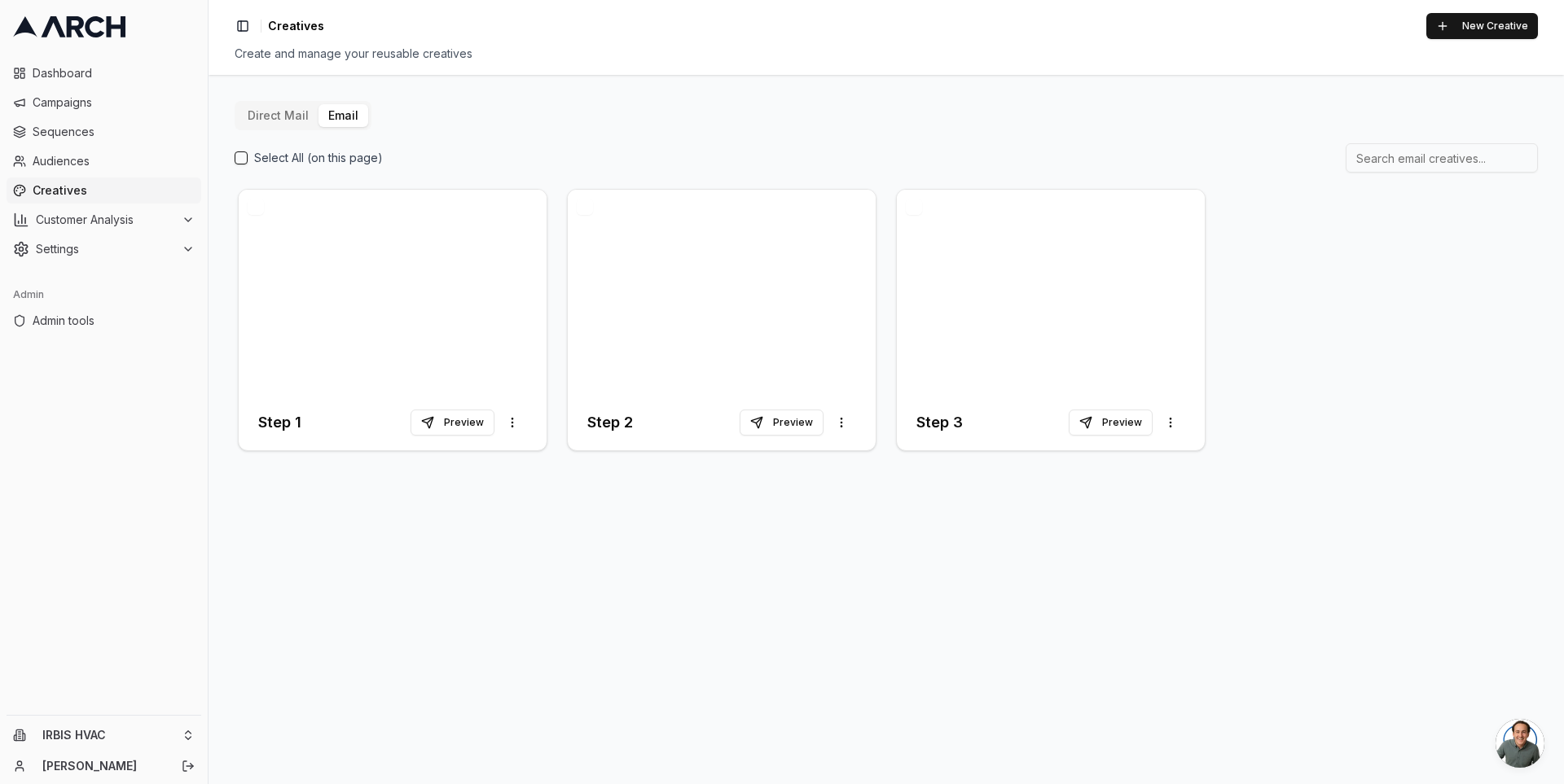
click at [353, 117] on button "Email" at bounding box center [343, 115] width 50 height 23
click at [264, 115] on button "Direct Mail" at bounding box center [277, 115] width 80 height 23
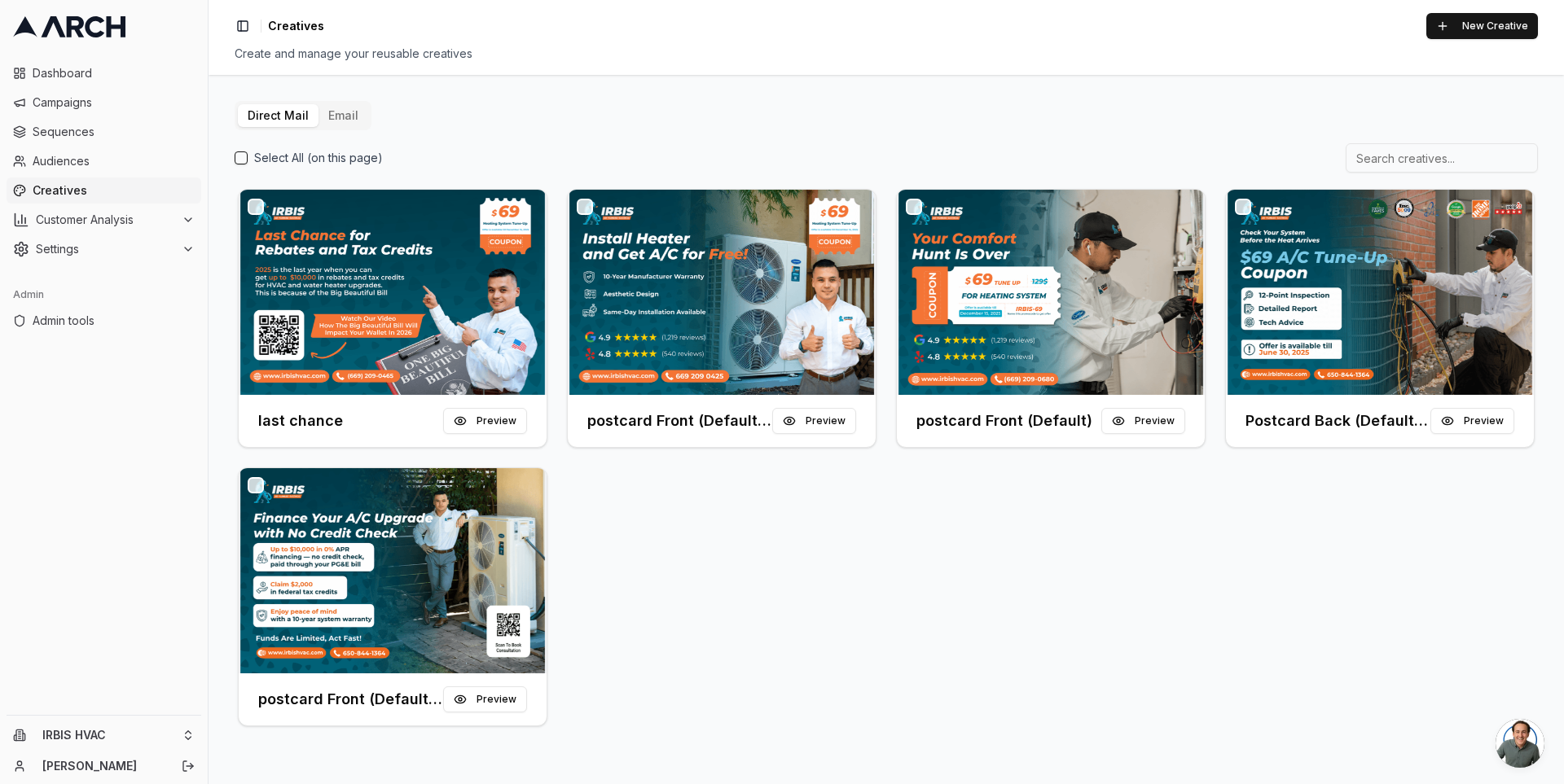
click at [335, 115] on button "Email" at bounding box center [343, 115] width 50 height 23
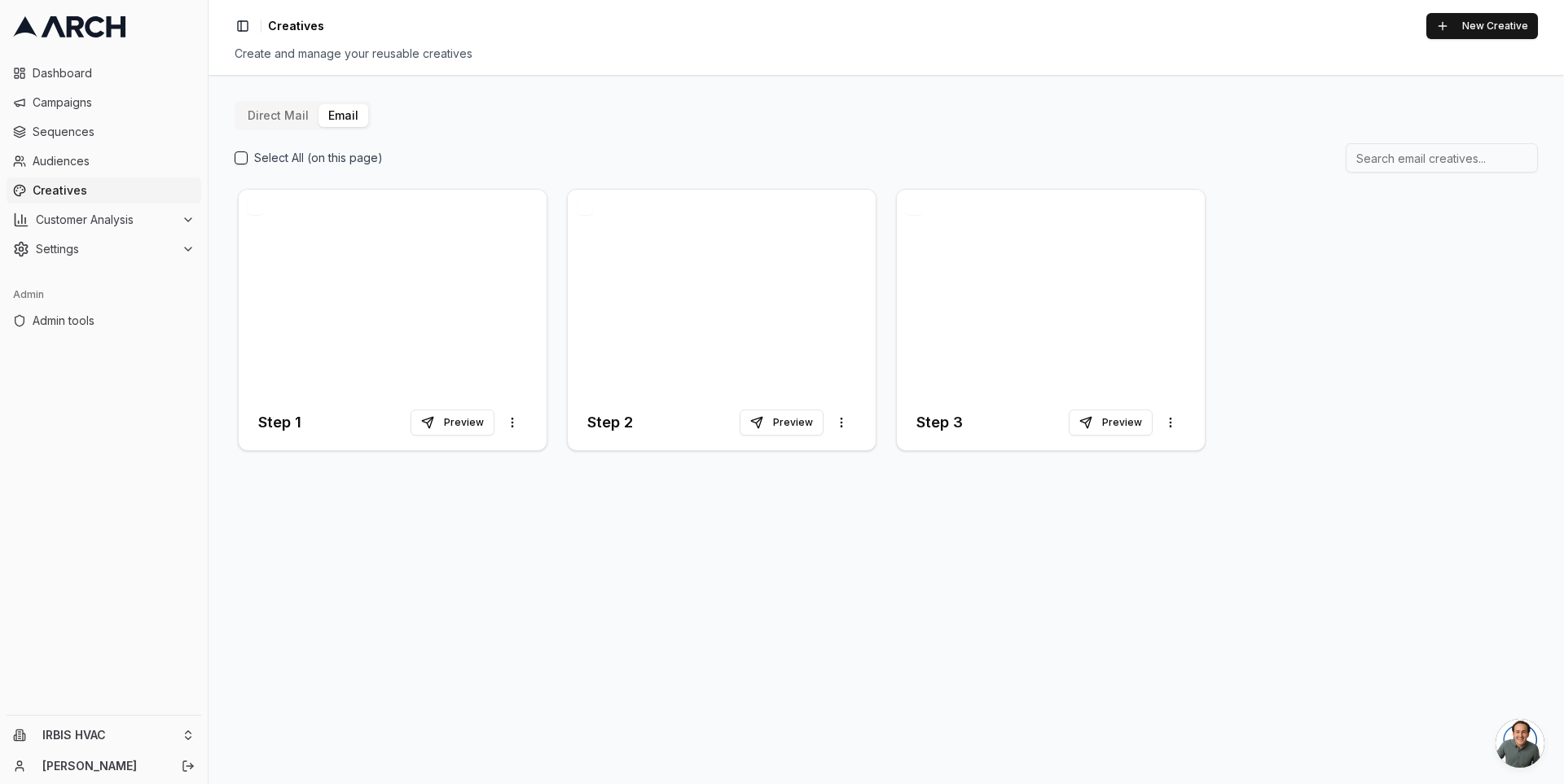
click at [273, 117] on button "Direct Mail" at bounding box center [277, 115] width 80 height 23
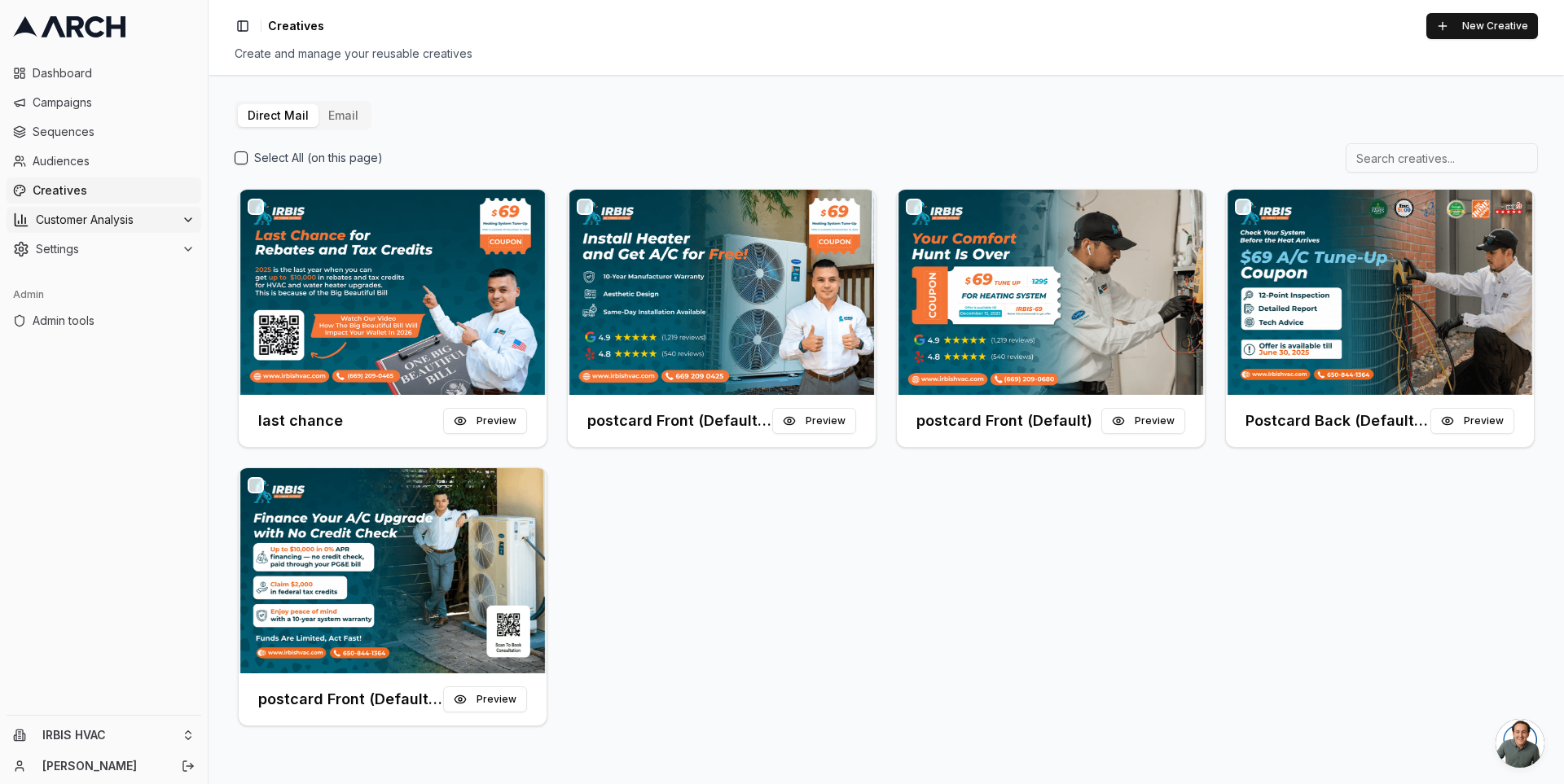
click at [164, 217] on span "Customer Analysis" at bounding box center [106, 219] width 140 height 16
click at [126, 159] on span "Audiences" at bounding box center [114, 160] width 162 height 16
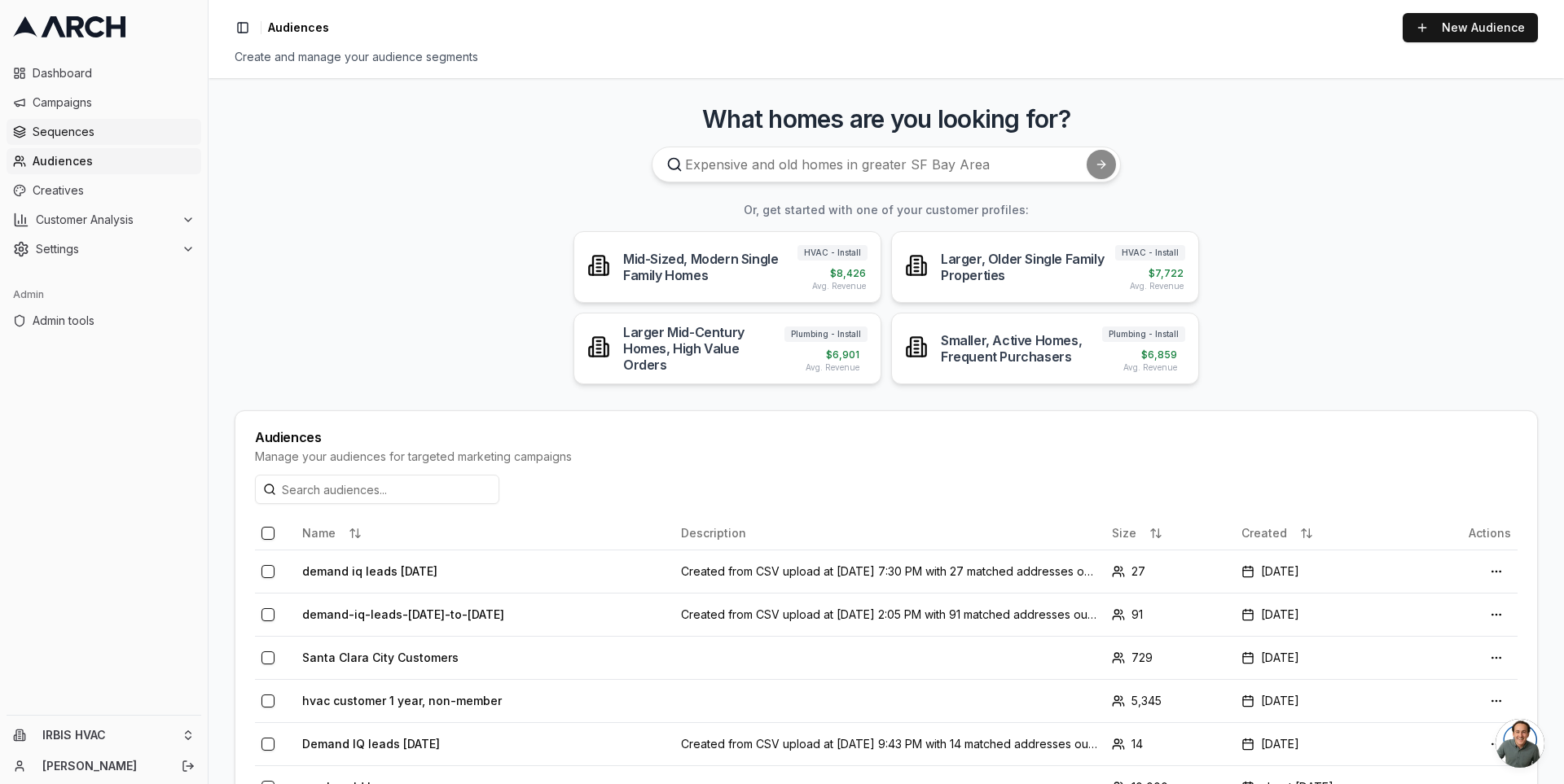
click at [114, 131] on span "Sequences" at bounding box center [114, 131] width 162 height 16
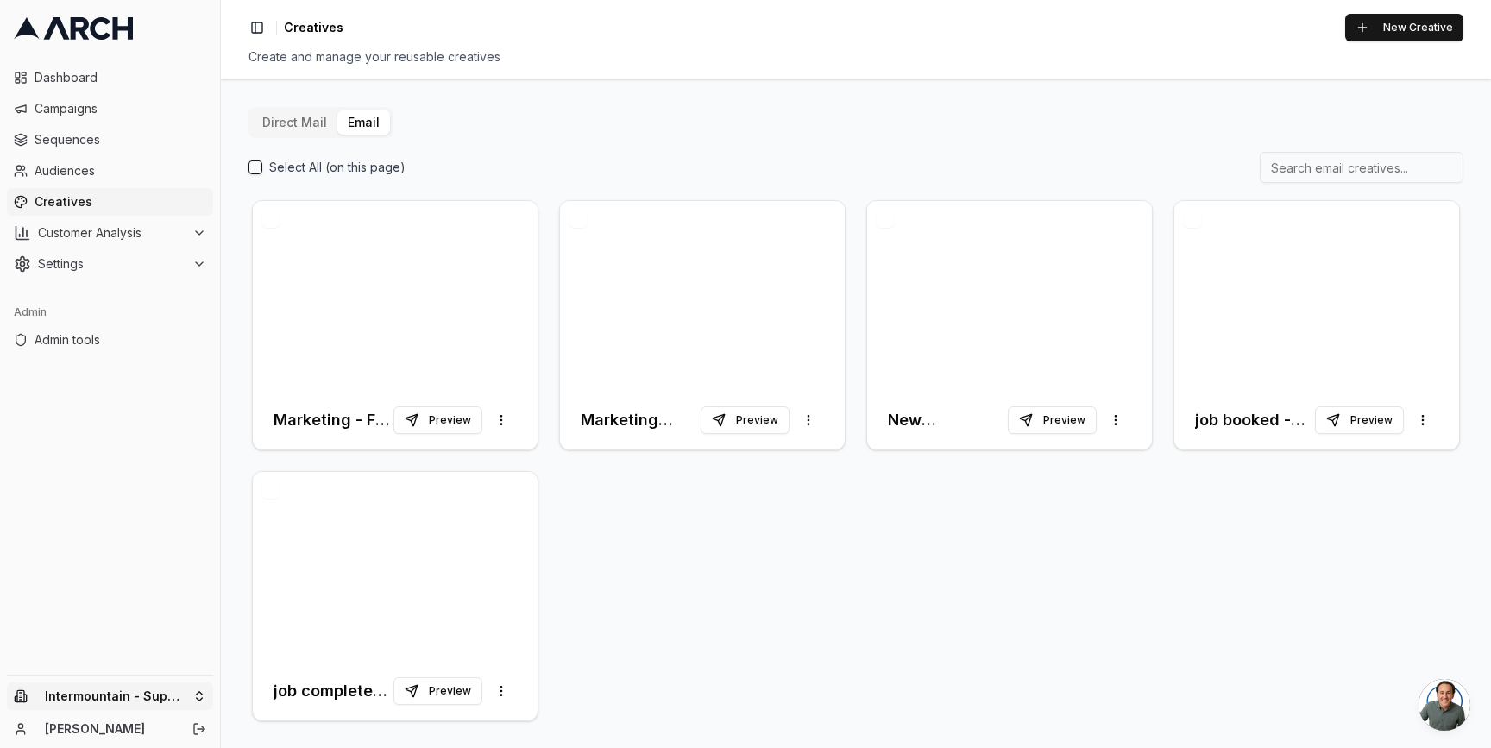
click at [163, 701] on html "Dashboard Campaigns Sequences Audiences Creatives Customer Analysis Settings Ad…" at bounding box center [745, 374] width 1491 height 748
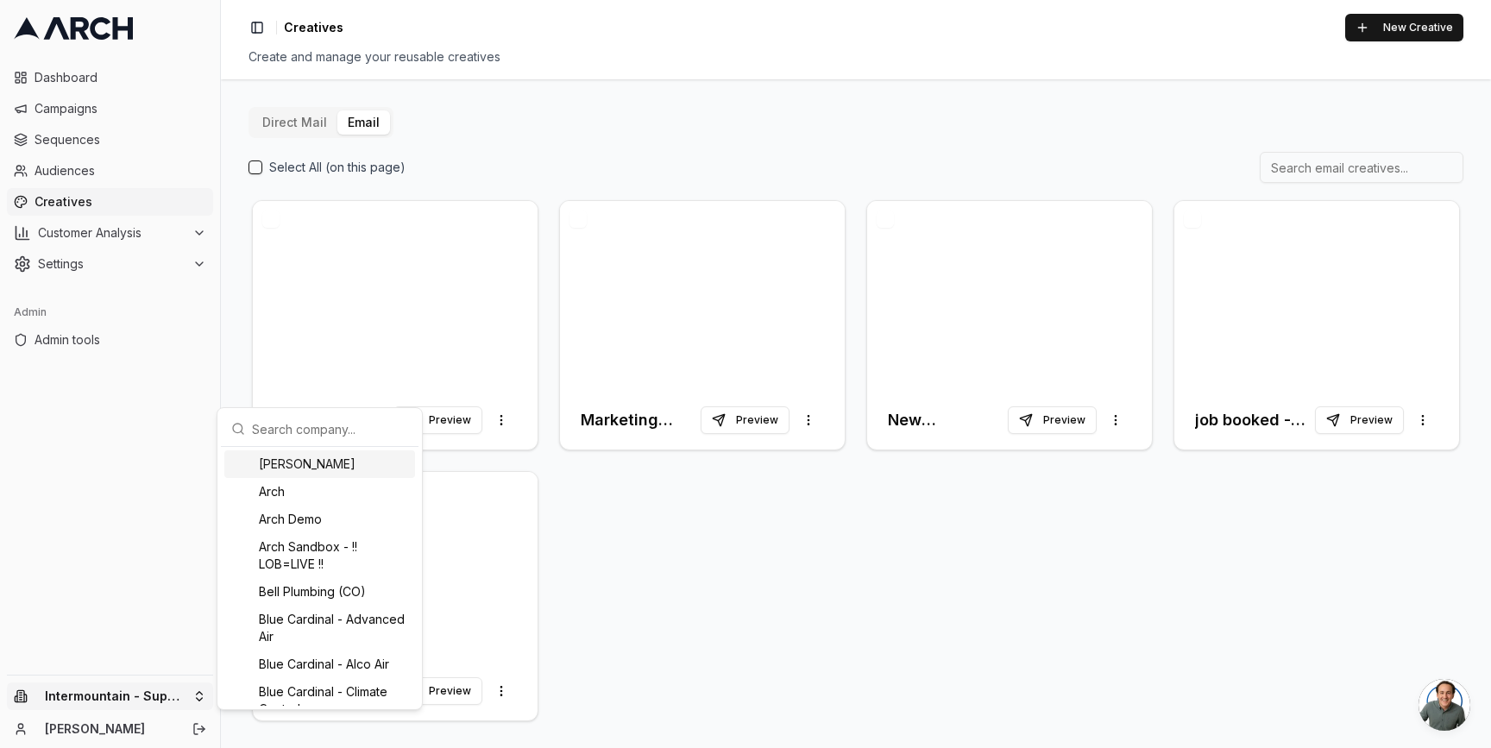
click at [338, 427] on input "text" at bounding box center [330, 429] width 156 height 35
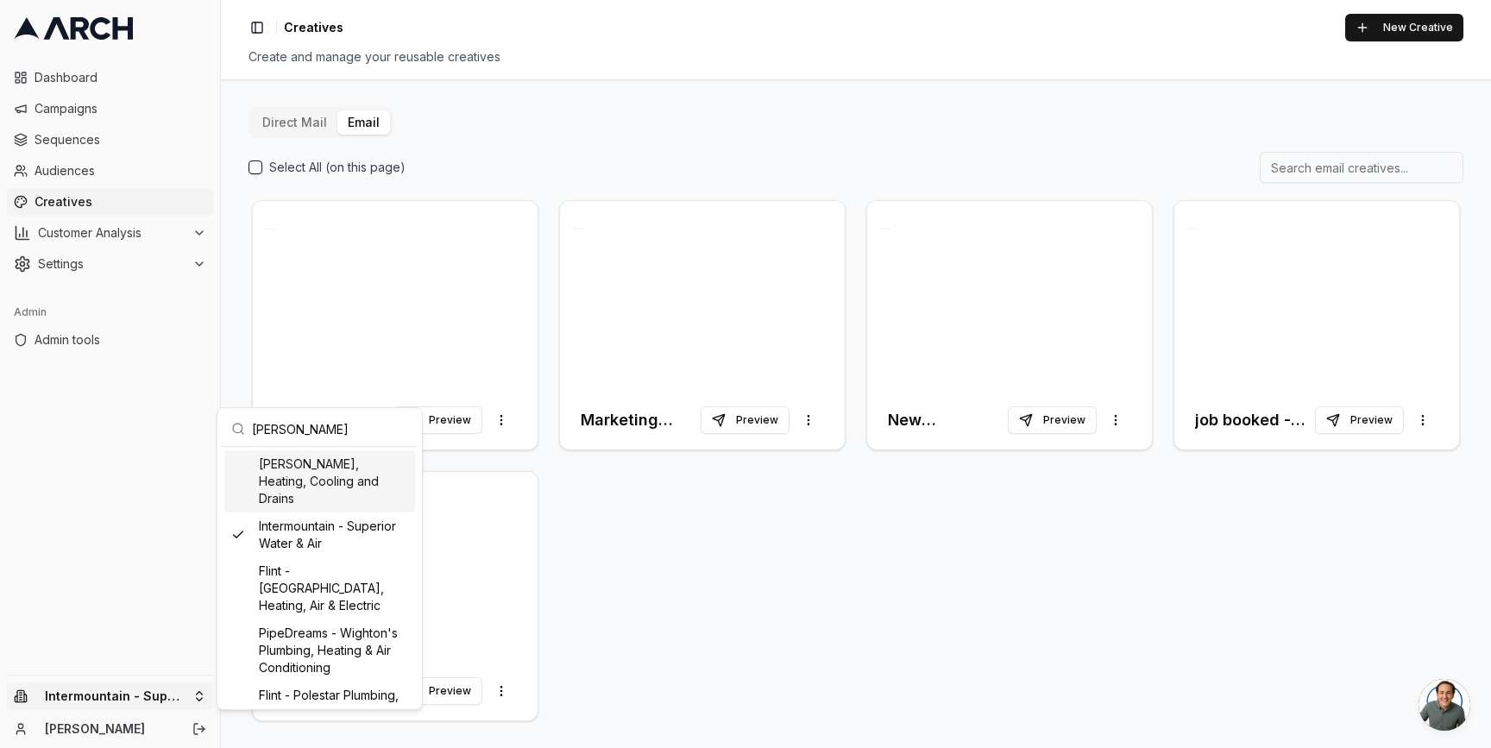
type input "[PERSON_NAME]"
click at [312, 492] on div "[PERSON_NAME], Heating, Cooling and Drains" at bounding box center [319, 481] width 191 height 62
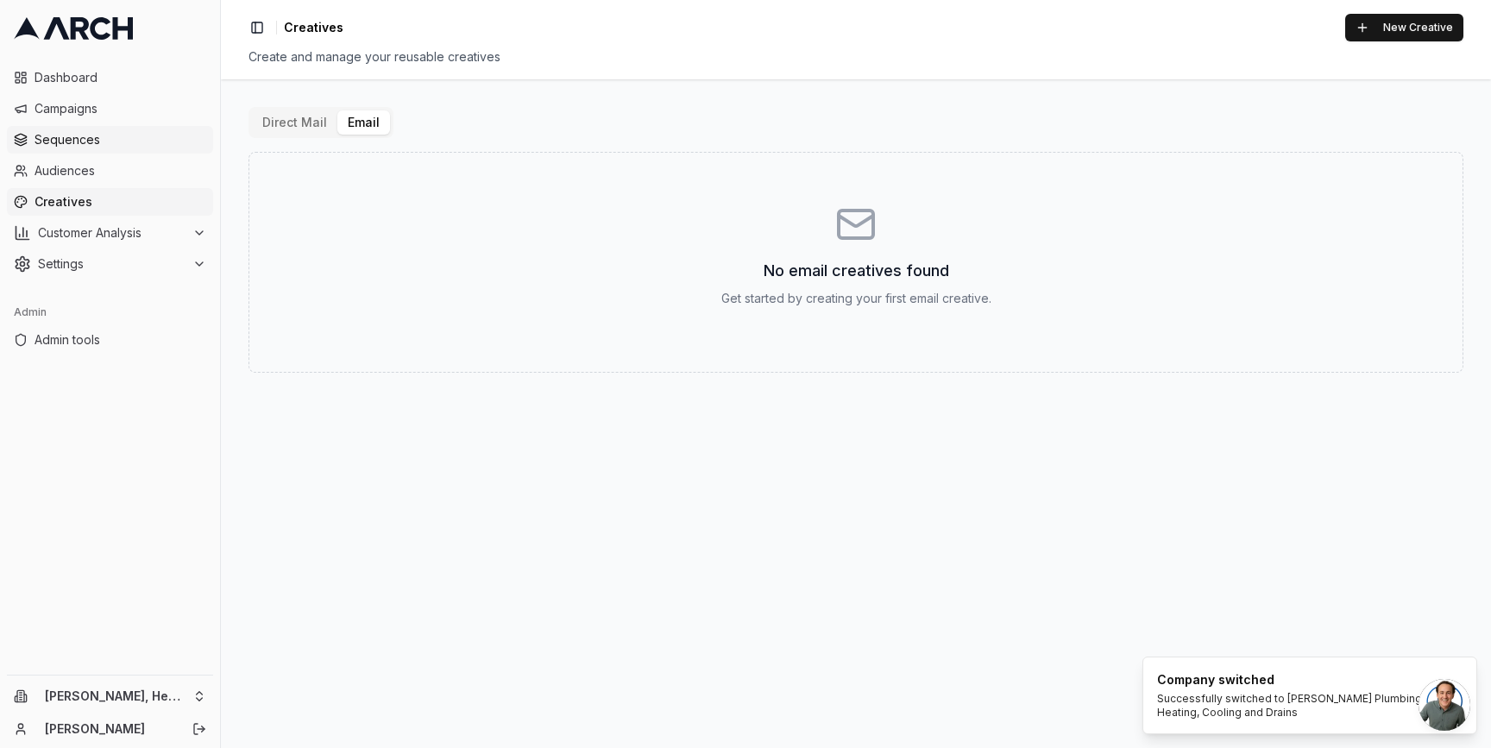
click at [93, 148] on span "Sequences" at bounding box center [121, 139] width 172 height 17
